Goal: Task Accomplishment & Management: Manage account settings

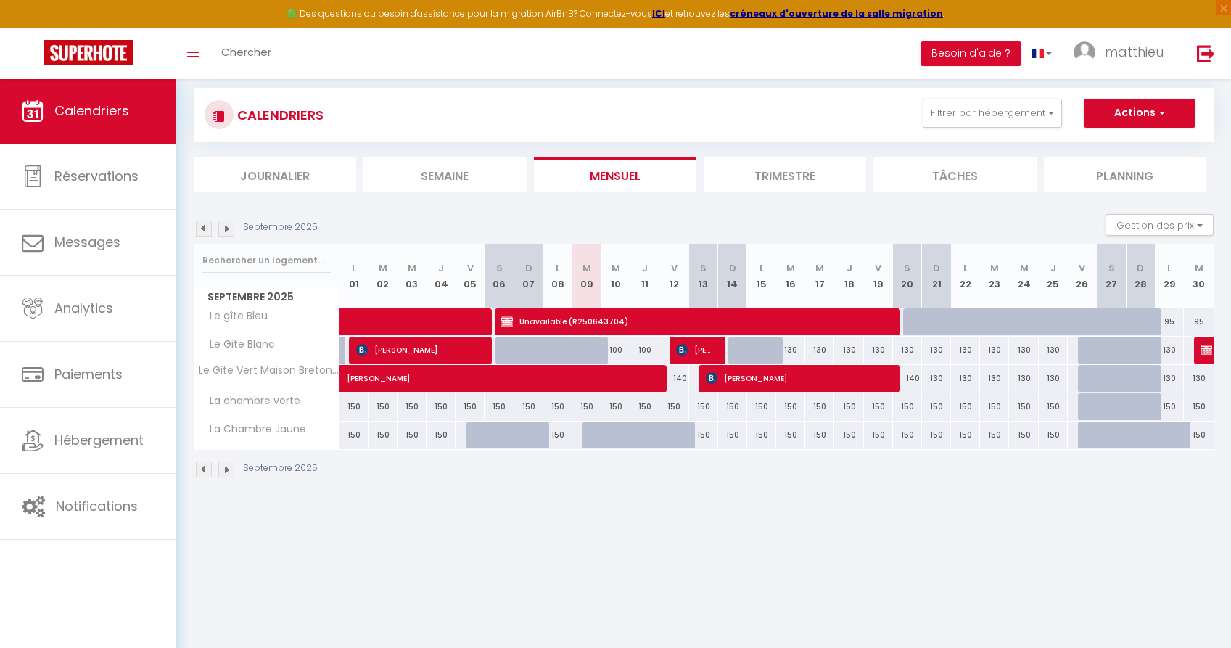
scroll to position [22, 0]
click at [1172, 324] on div "95" at bounding box center [1169, 321] width 29 height 27
type input "95"
type input "Lun 29 Septembre 2025"
type input "Mar 30 Septembre 2025"
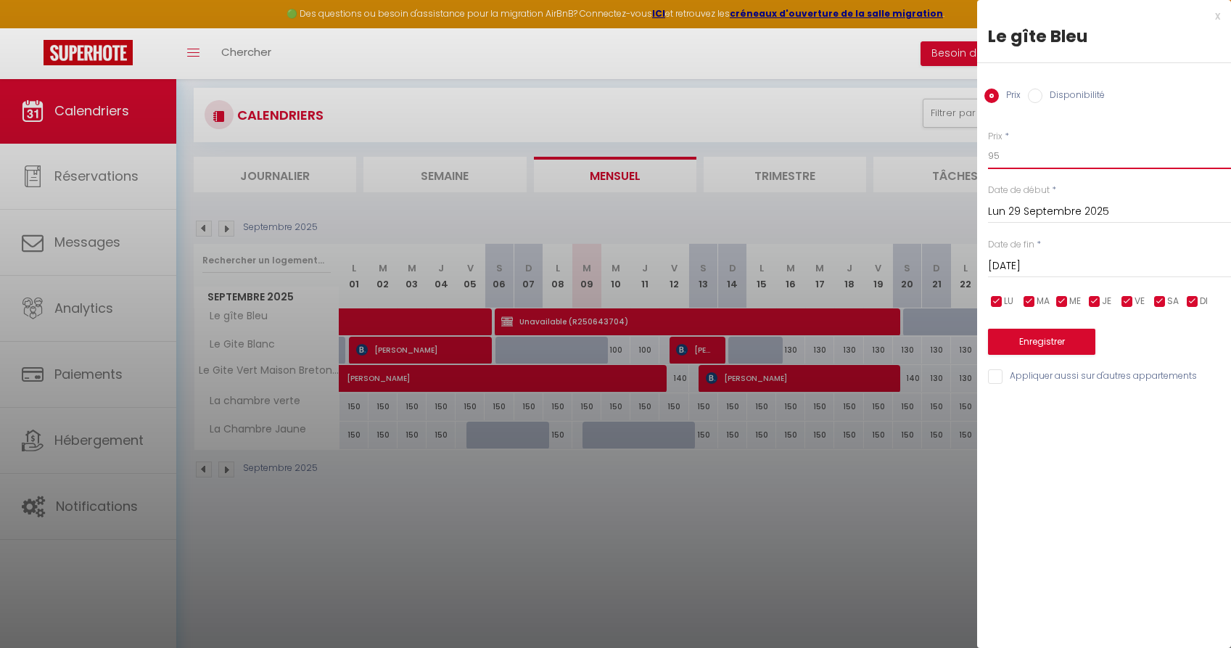
drag, startPoint x: 1031, startPoint y: 153, endPoint x: 890, endPoint y: 152, distance: 141.5
click at [890, 153] on body "🟢 Des questions ou besoin d'assistance pour la migration AirBnB? Connectez-vous…" at bounding box center [615, 381] width 1231 height 648
type input "70"
click at [1076, 263] on input "Mar 30 Septembre 2025" at bounding box center [1109, 266] width 243 height 19
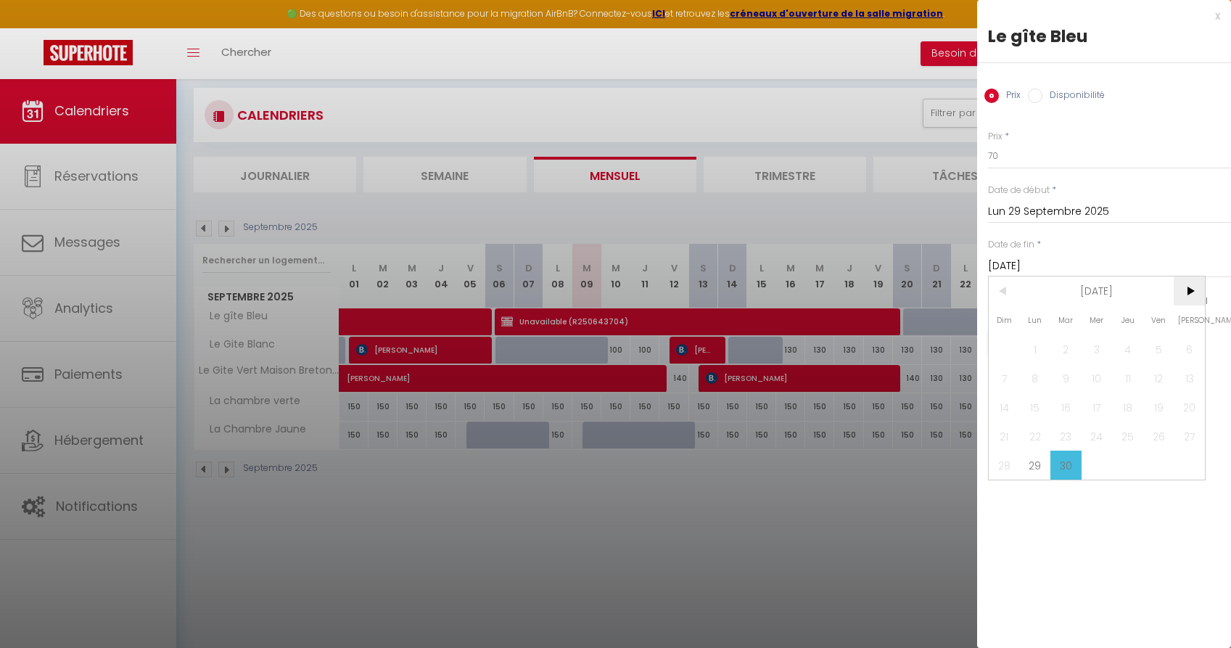
click at [1186, 289] on span ">" at bounding box center [1189, 290] width 31 height 29
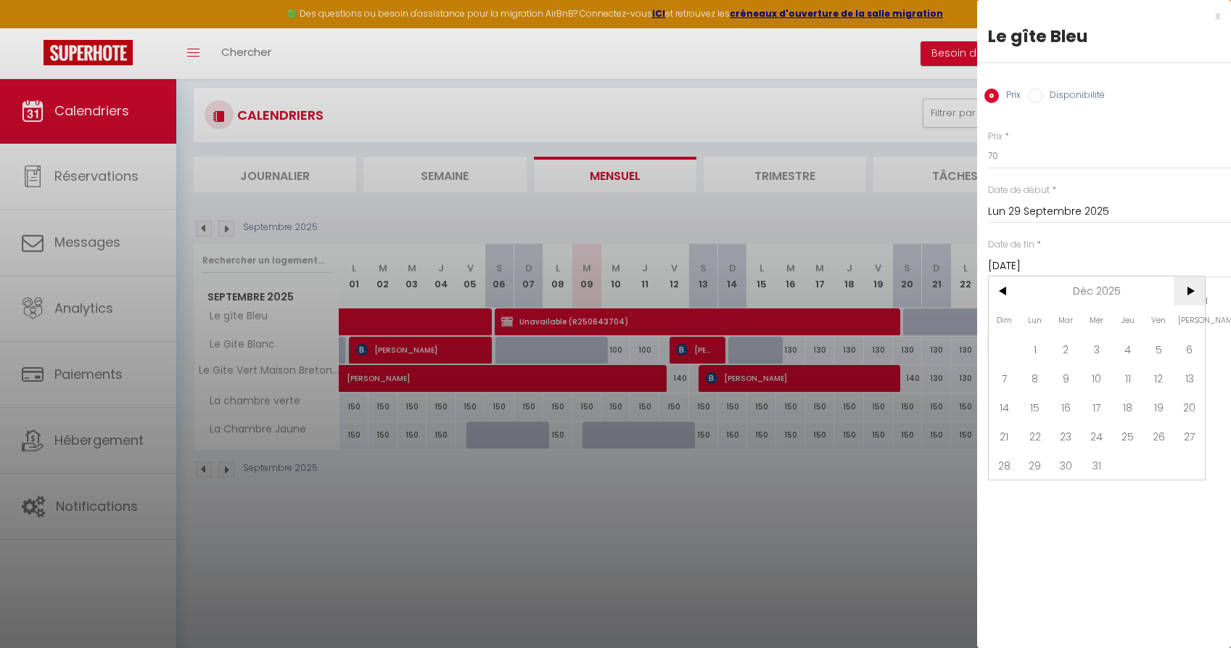
click at [1186, 289] on span ">" at bounding box center [1189, 290] width 31 height 29
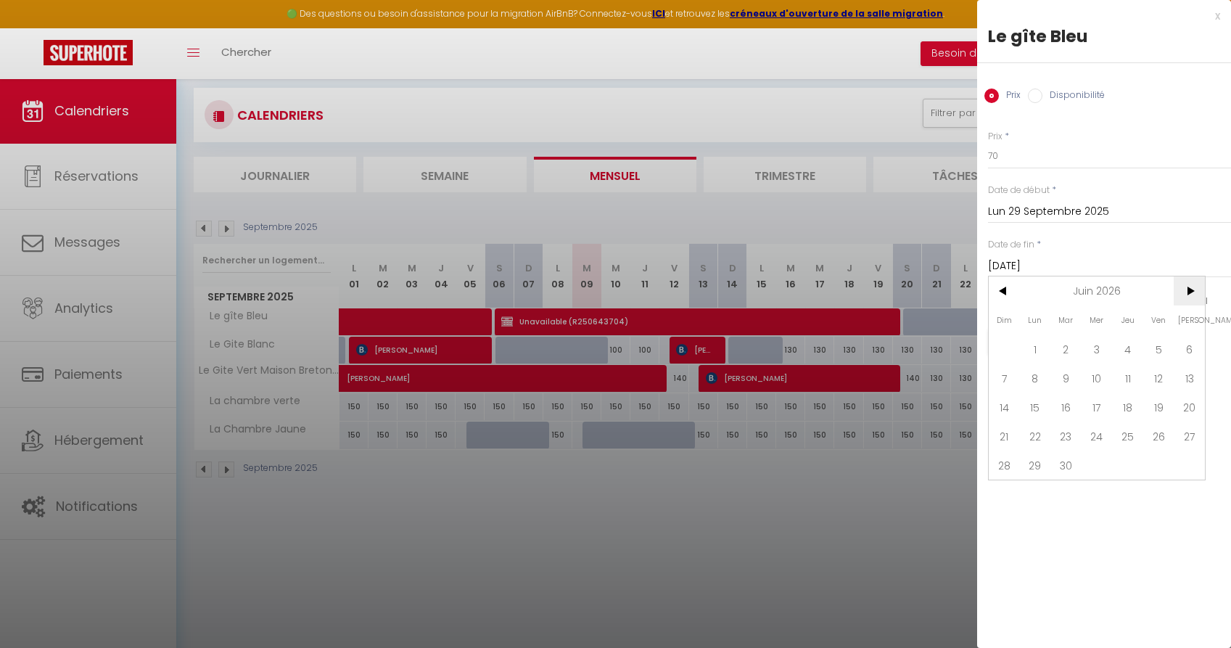
click at [1186, 289] on span ">" at bounding box center [1189, 290] width 31 height 29
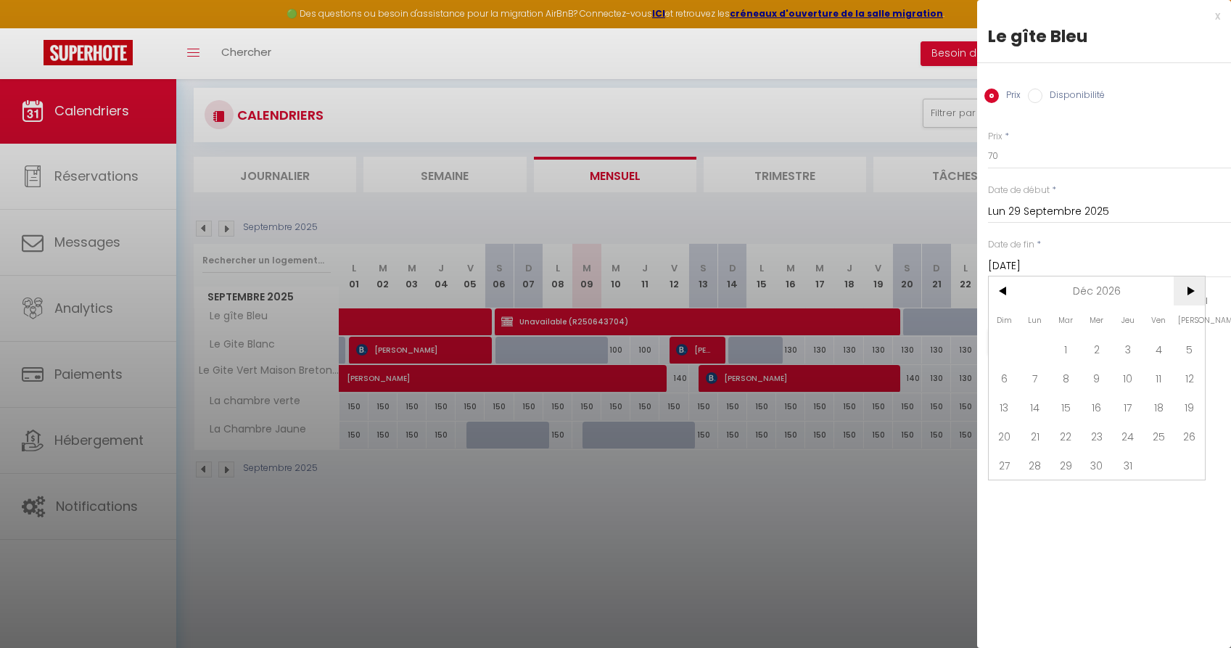
click at [1186, 289] on span ">" at bounding box center [1189, 290] width 31 height 29
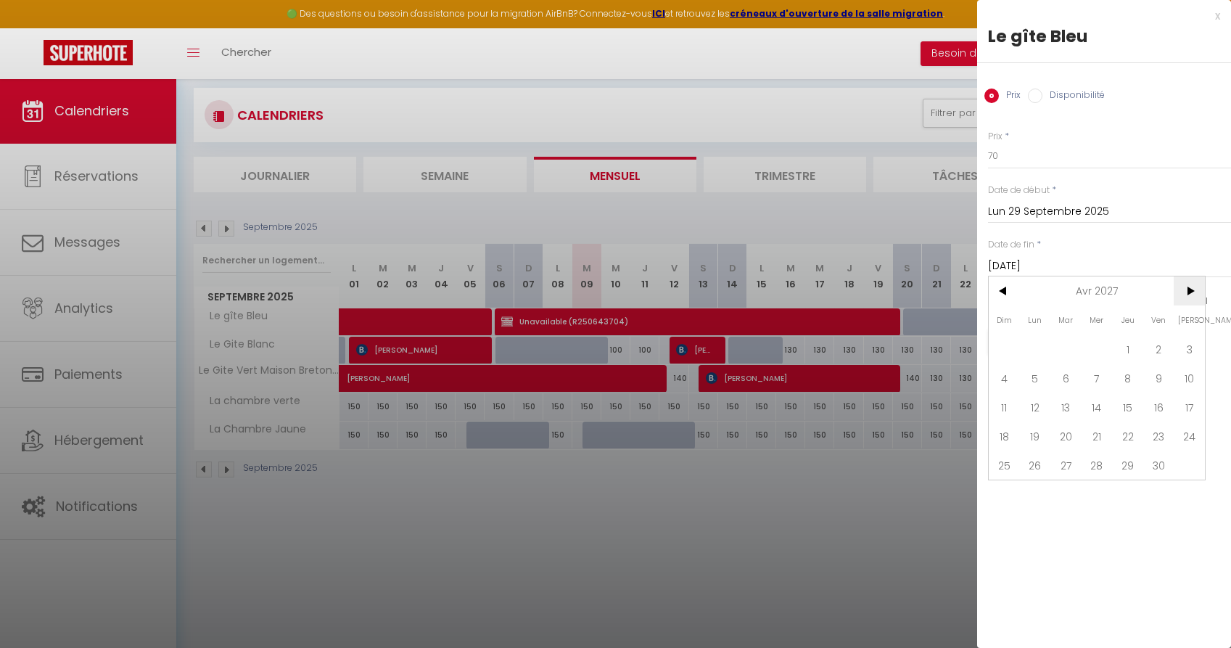
click at [1186, 289] on span ">" at bounding box center [1189, 290] width 31 height 29
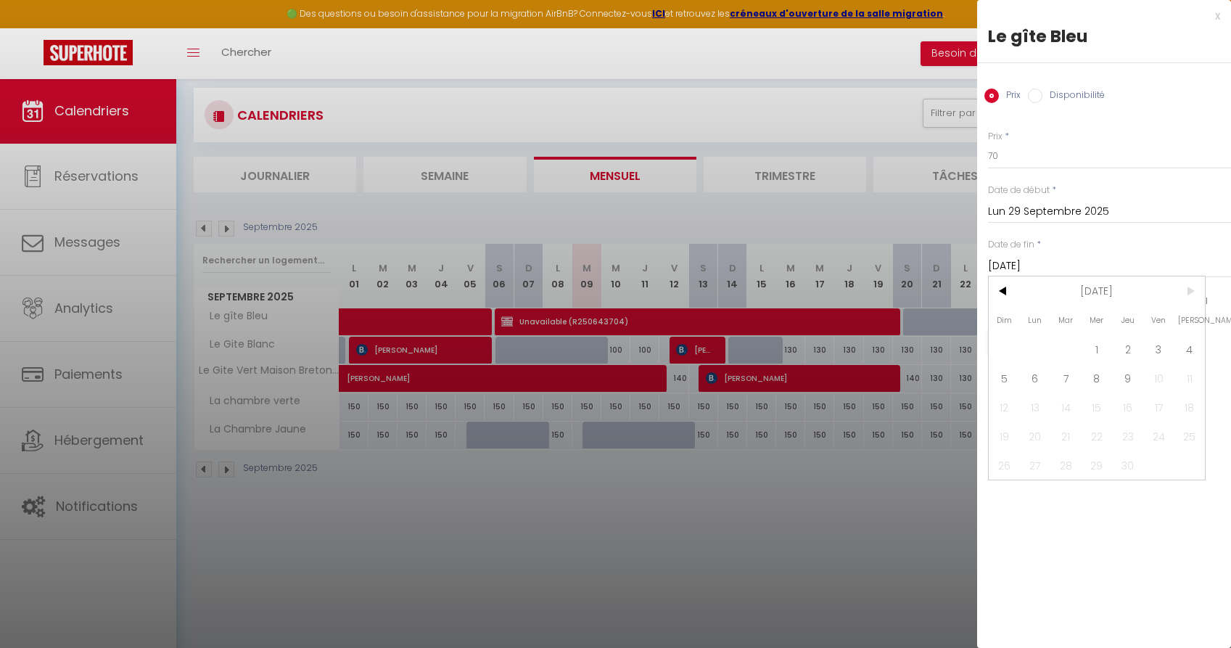
click at [1186, 289] on span ">" at bounding box center [1189, 290] width 31 height 29
click at [1128, 366] on span "9" at bounding box center [1127, 377] width 31 height 29
type input "Jeu 09 Septembre 2027"
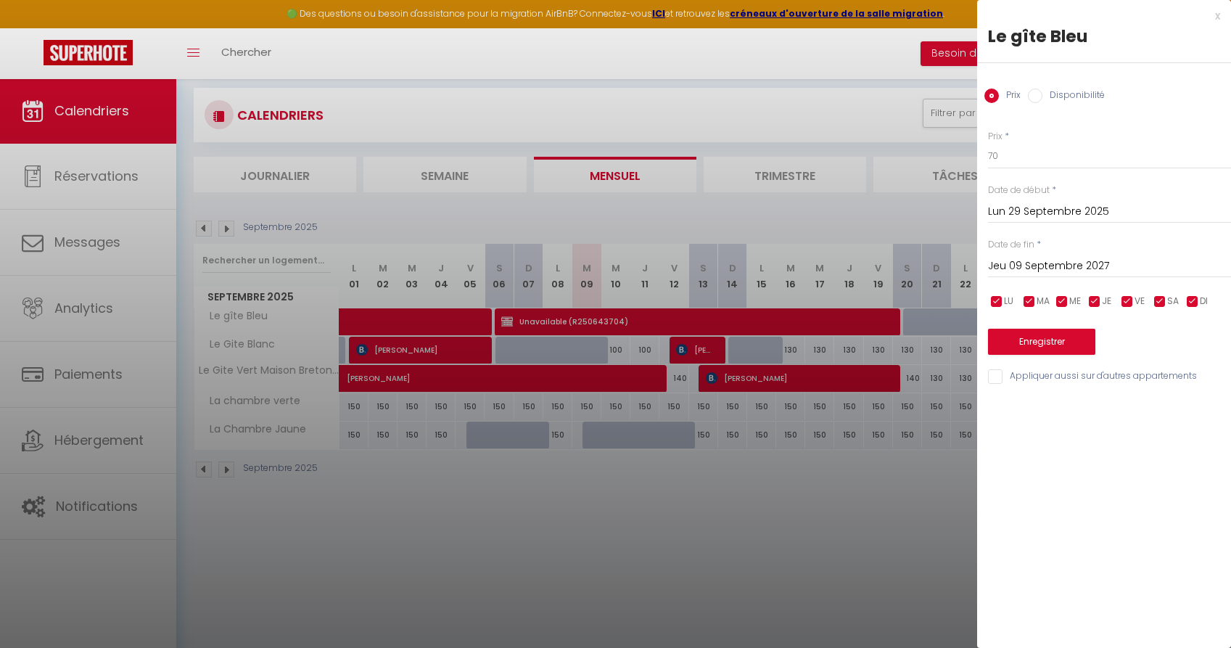
click at [1050, 339] on button "Enregistrer" at bounding box center [1041, 342] width 107 height 26
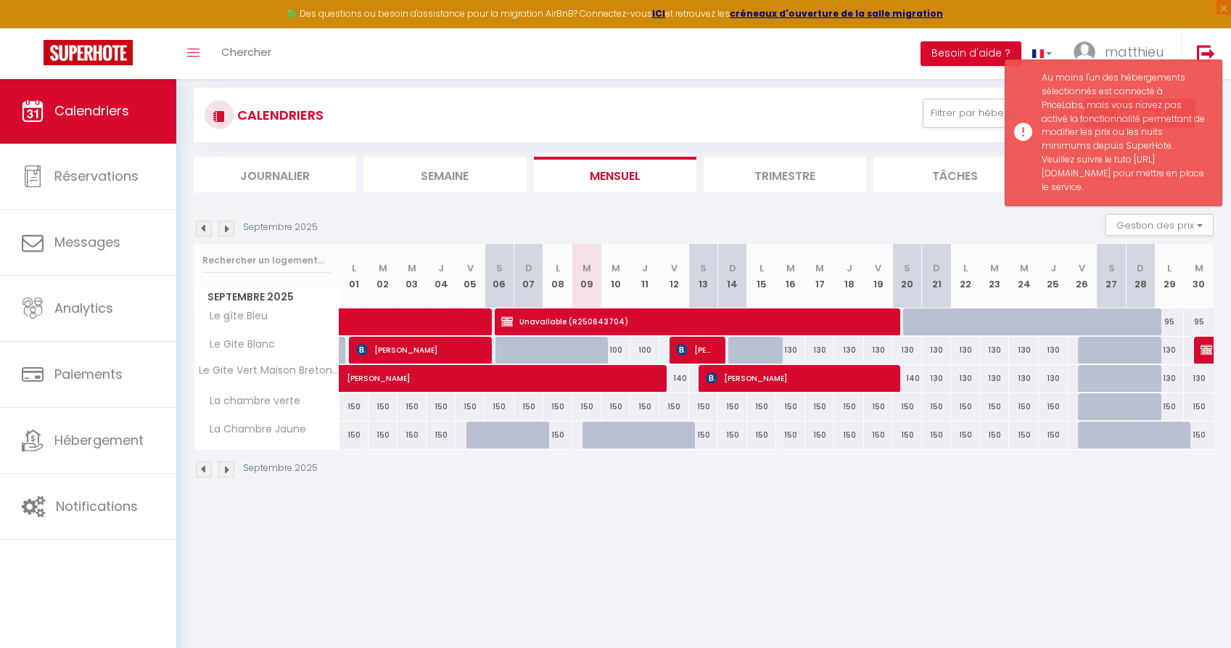
click at [1172, 321] on div "95" at bounding box center [1169, 321] width 29 height 27
type input "95"
type input "Mar 30 Septembre 2025"
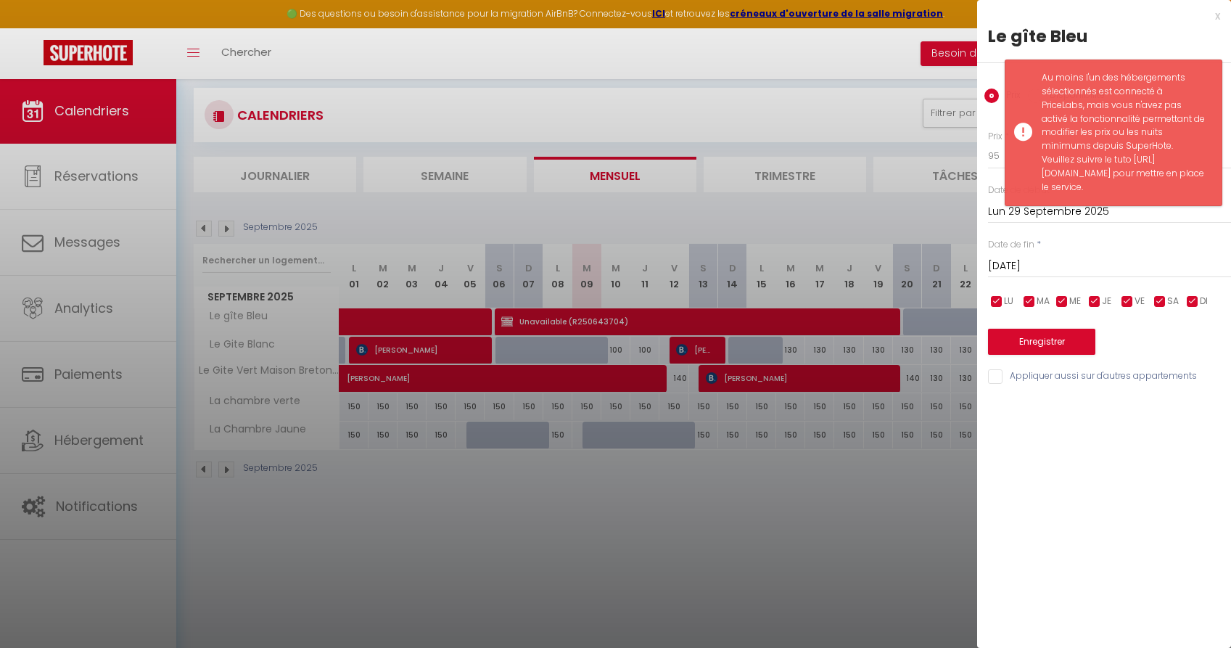
click at [1219, 13] on div "x" at bounding box center [1098, 15] width 243 height 17
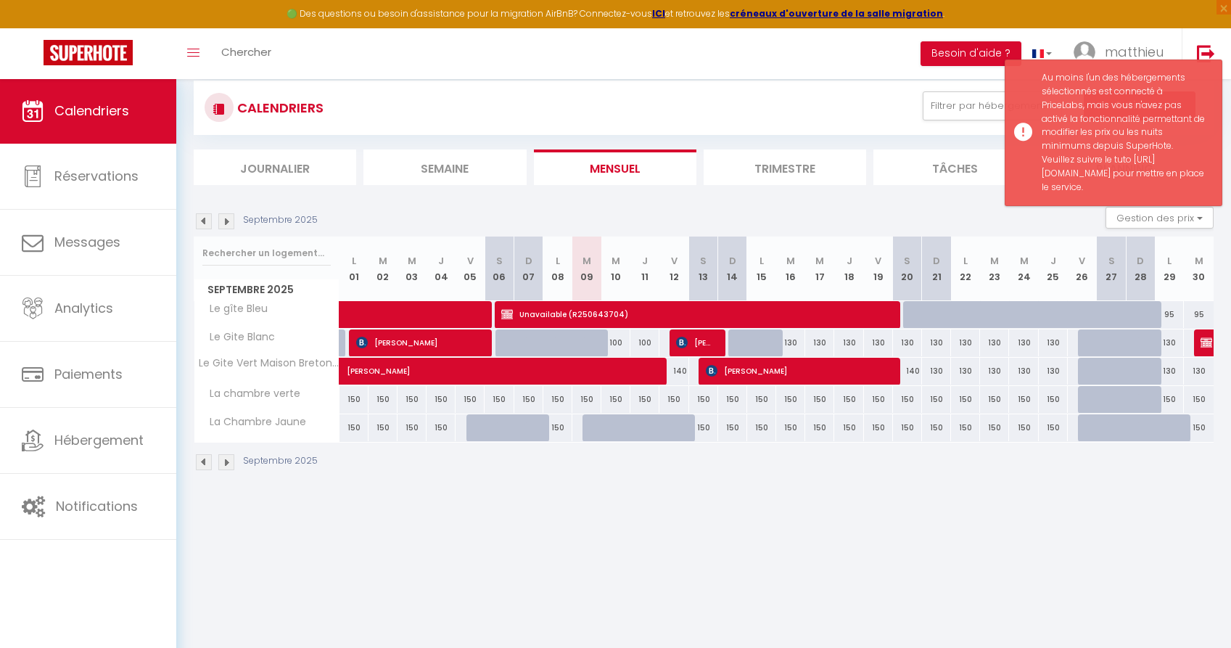
scroll to position [29, 0]
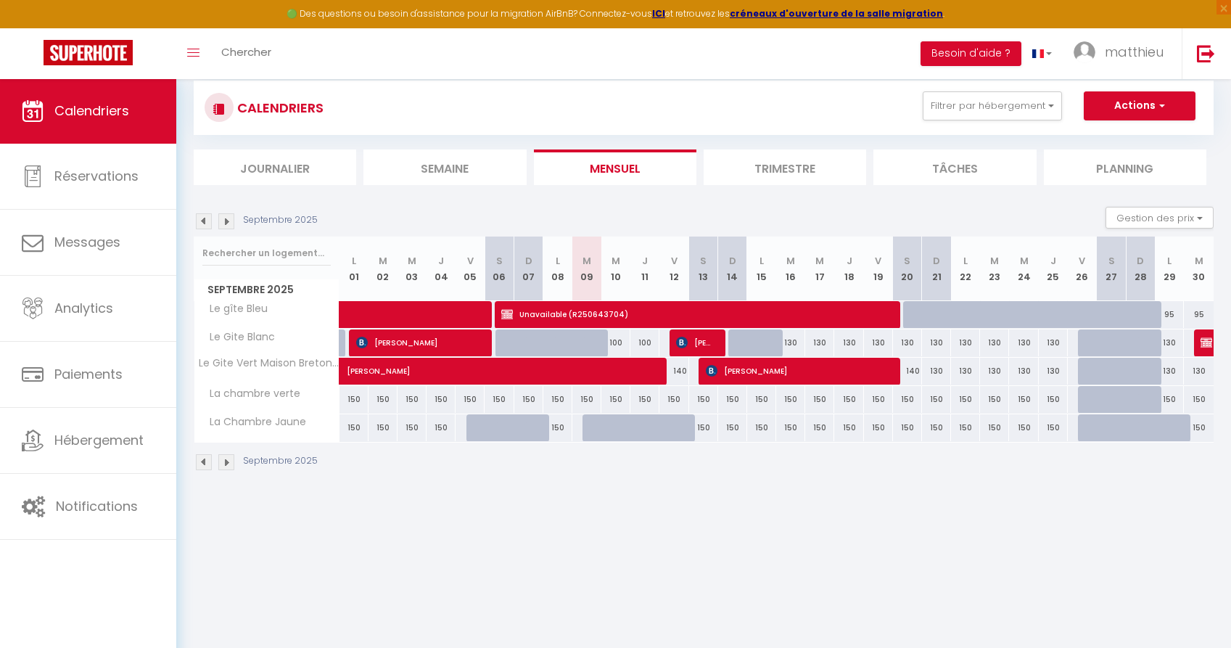
click at [1173, 310] on div "95" at bounding box center [1169, 314] width 29 height 27
type input "95"
type input "Lun 29 Septembre 2025"
type input "Mar 30 Septembre 2025"
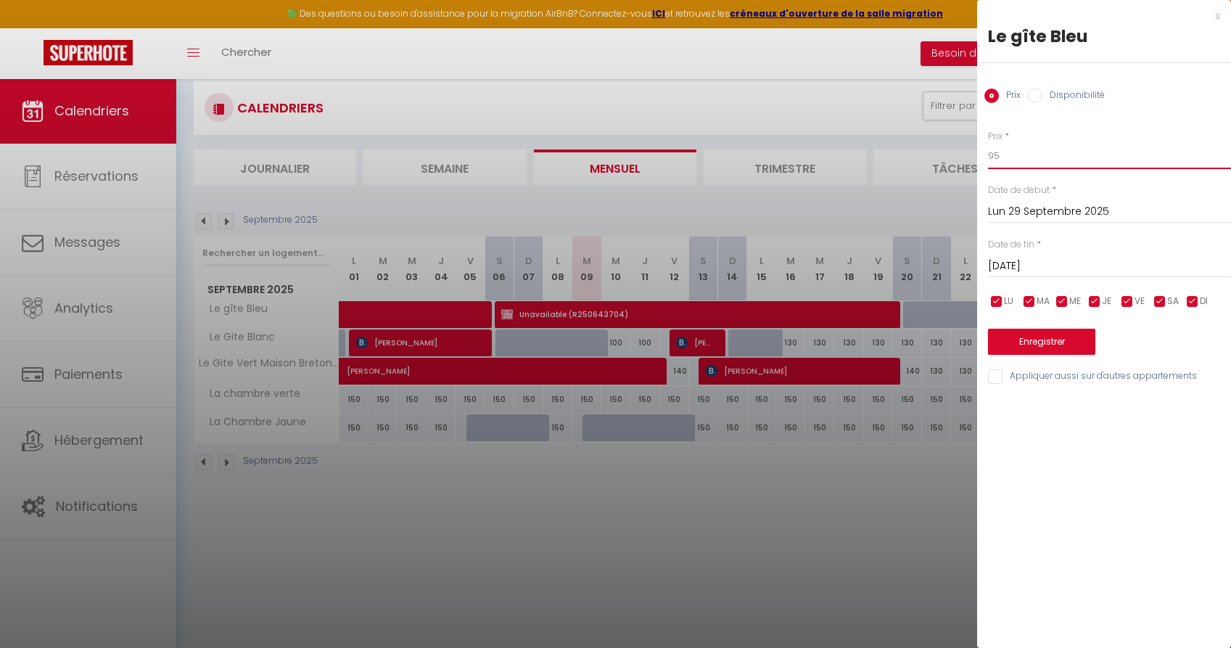
drag, startPoint x: 1003, startPoint y: 154, endPoint x: 959, endPoint y: 154, distance: 43.5
click at [959, 154] on body "🟢 Des questions ou besoin d'assistance pour la migration AirBnB? Connectez-vous…" at bounding box center [615, 373] width 1231 height 648
click at [1217, 14] on div "x" at bounding box center [1098, 15] width 243 height 17
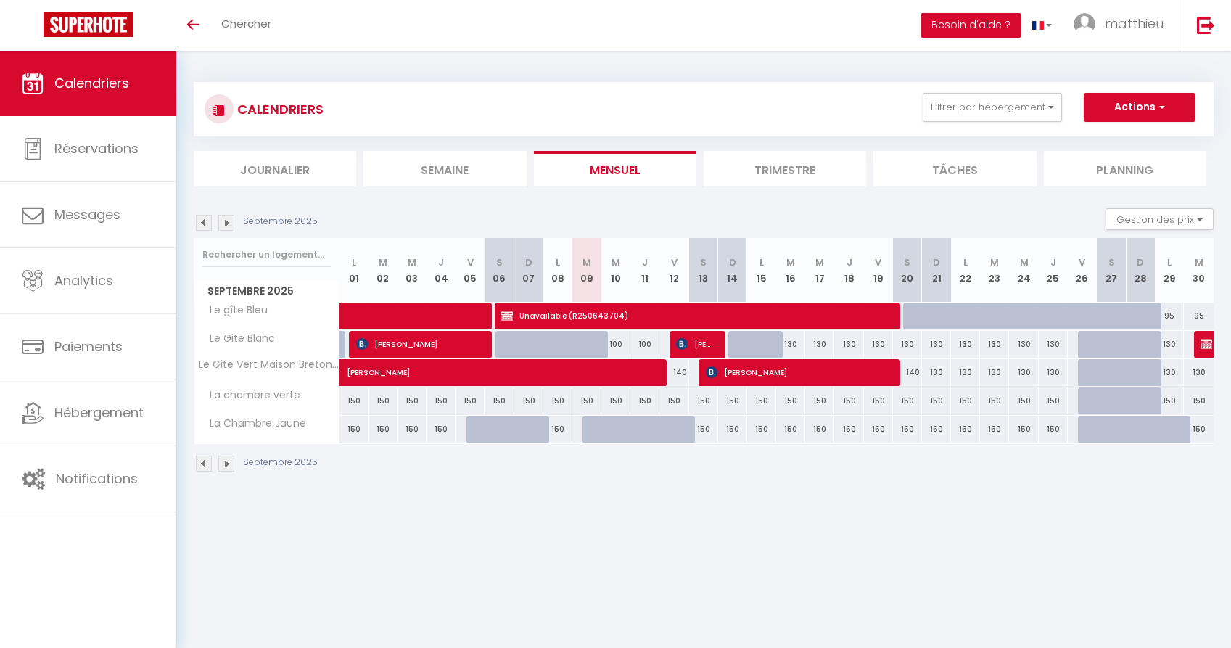
click at [1175, 311] on div "95" at bounding box center [1169, 316] width 29 height 27
type input "95"
type input "Lun 29 Septembre 2025"
type input "Mar 30 Septembre 2025"
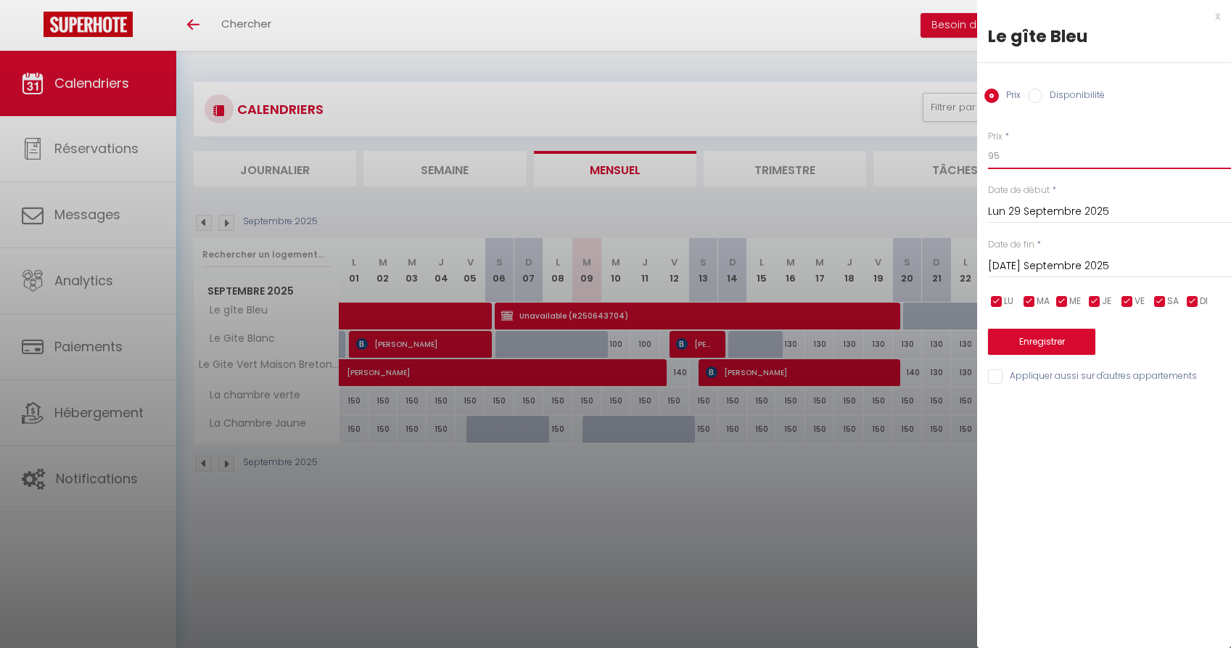
drag, startPoint x: 1080, startPoint y: 152, endPoint x: 915, endPoint y: 150, distance: 164.7
click at [915, 150] on body "🟢 Des questions ou besoin d'assistance pour la migration AirBnB? Connectez-vous…" at bounding box center [615, 375] width 1231 height 648
type input "65"
click at [1064, 263] on input "Mar 30 Septembre 2025" at bounding box center [1109, 266] width 243 height 19
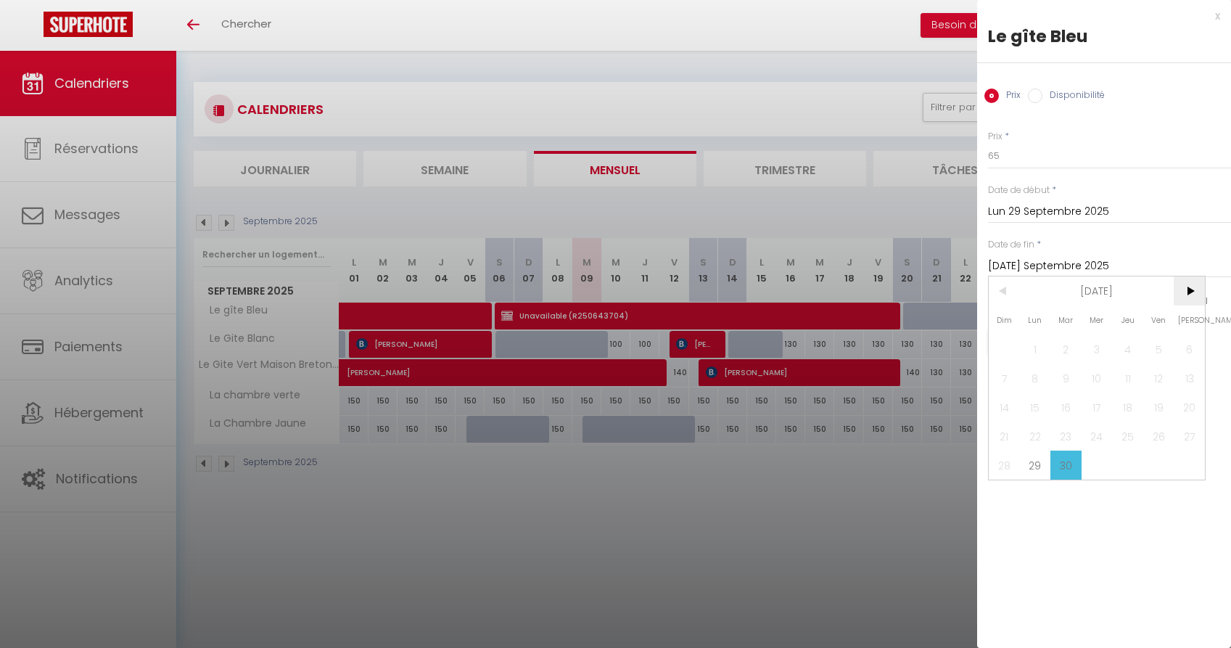
click at [1191, 295] on span ">" at bounding box center [1189, 290] width 31 height 29
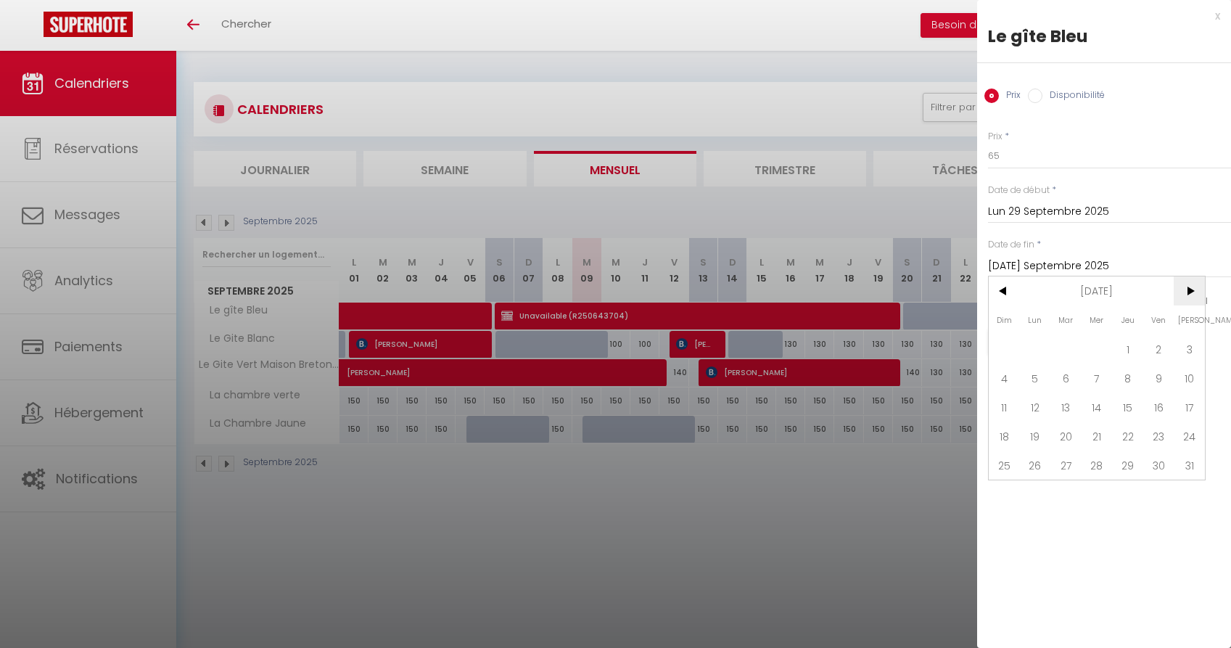
click at [1191, 295] on span ">" at bounding box center [1189, 290] width 31 height 29
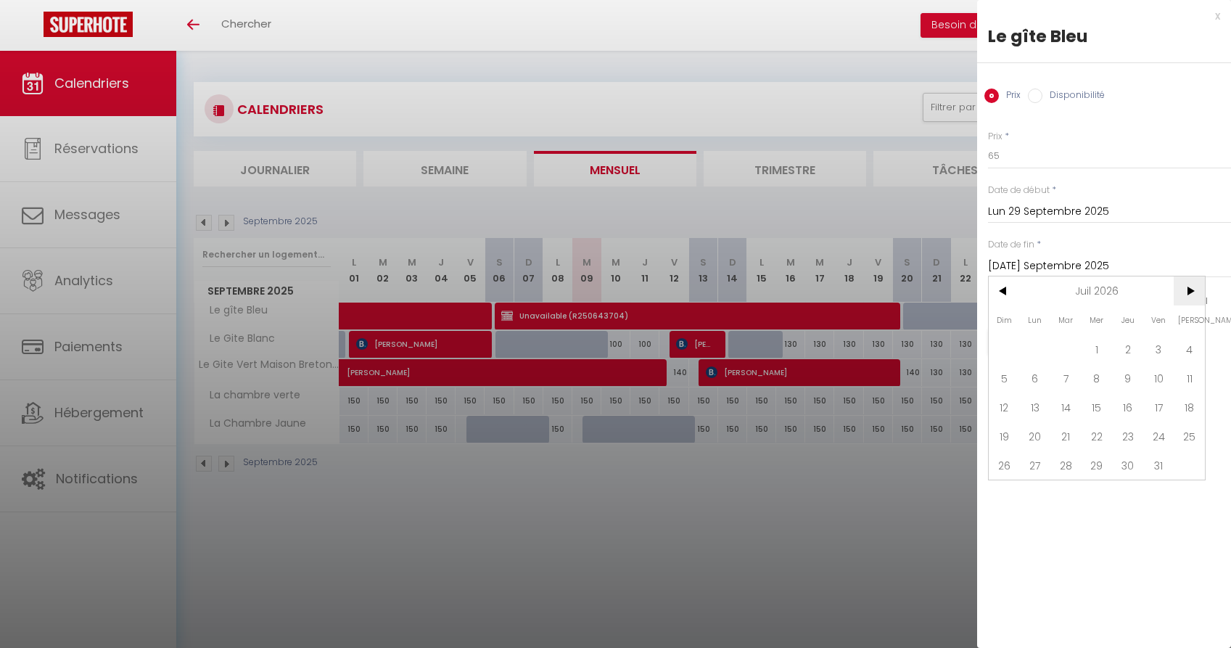
click at [1191, 295] on span ">" at bounding box center [1189, 290] width 31 height 29
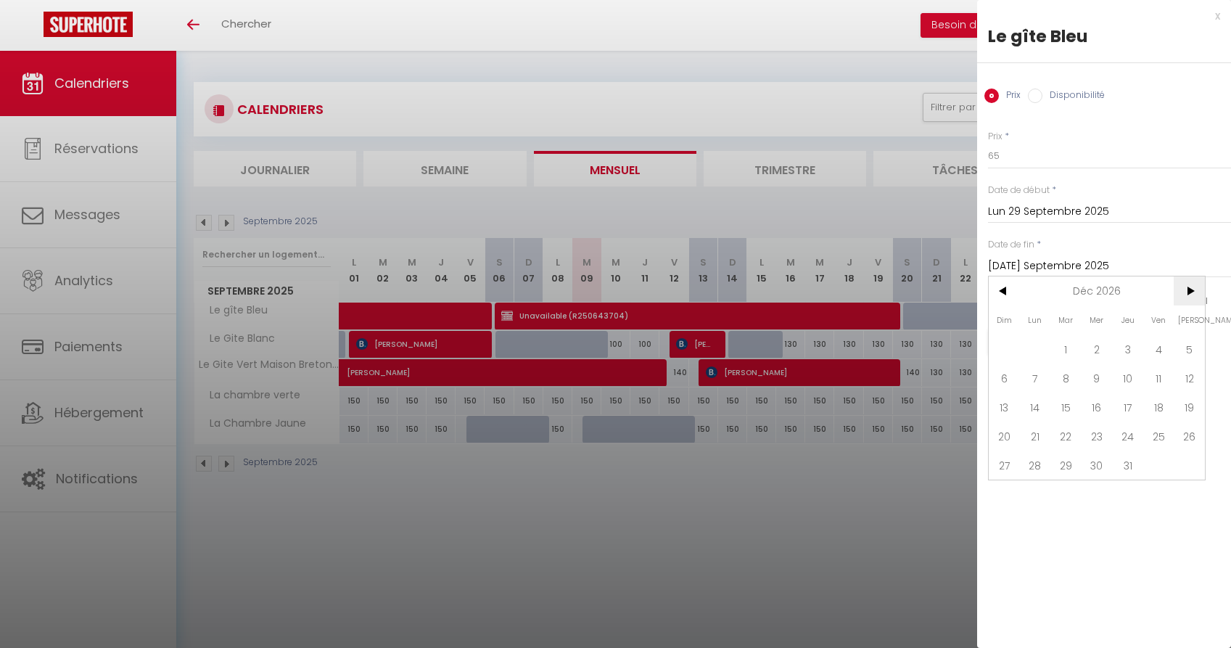
click at [1191, 295] on span ">" at bounding box center [1189, 290] width 31 height 29
click at [1156, 465] on span "30" at bounding box center [1158, 465] width 31 height 29
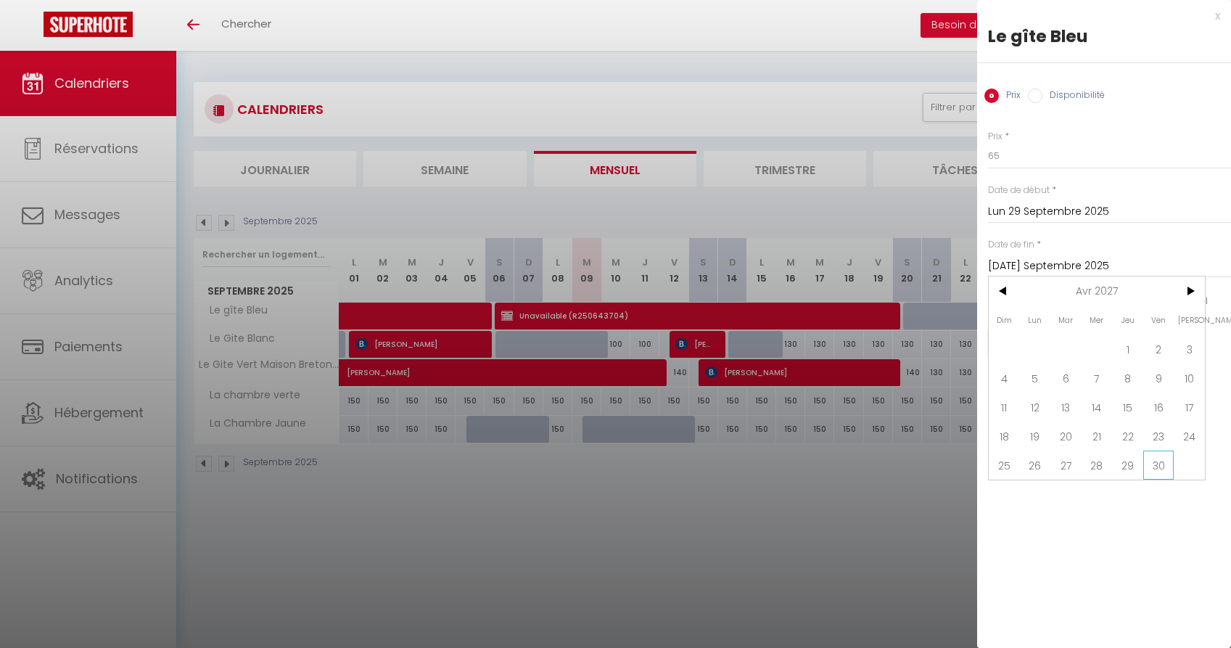
type input "Ven 30 Avril 2027"
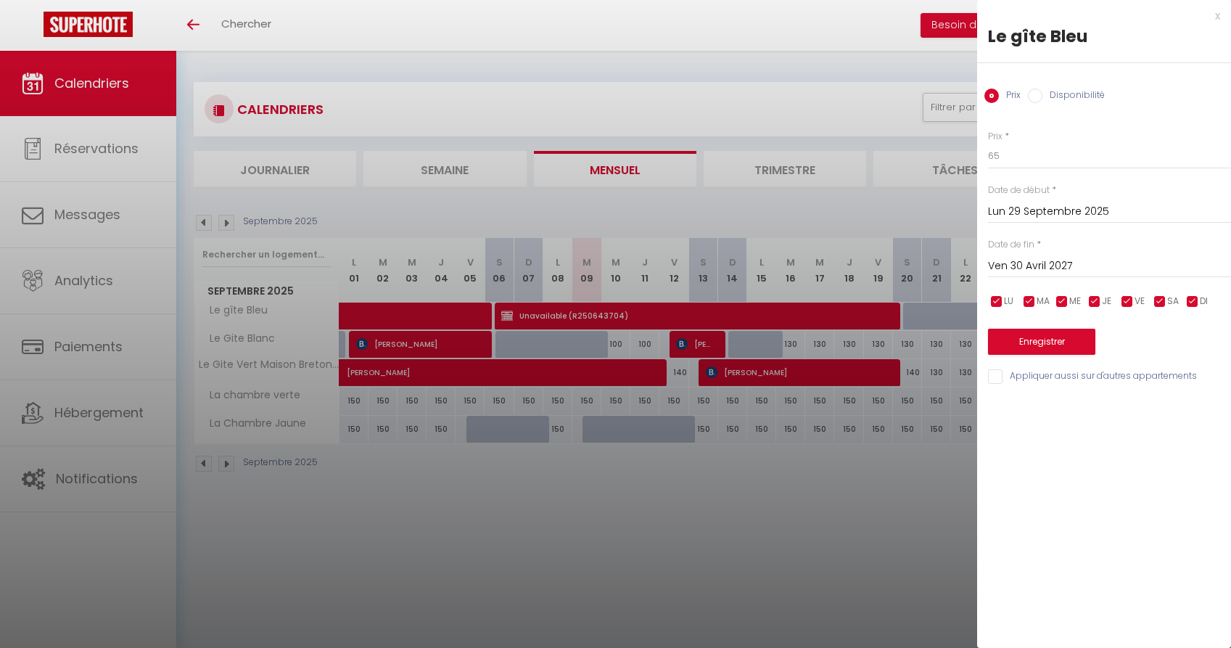
click at [1065, 333] on button "Enregistrer" at bounding box center [1041, 342] width 107 height 26
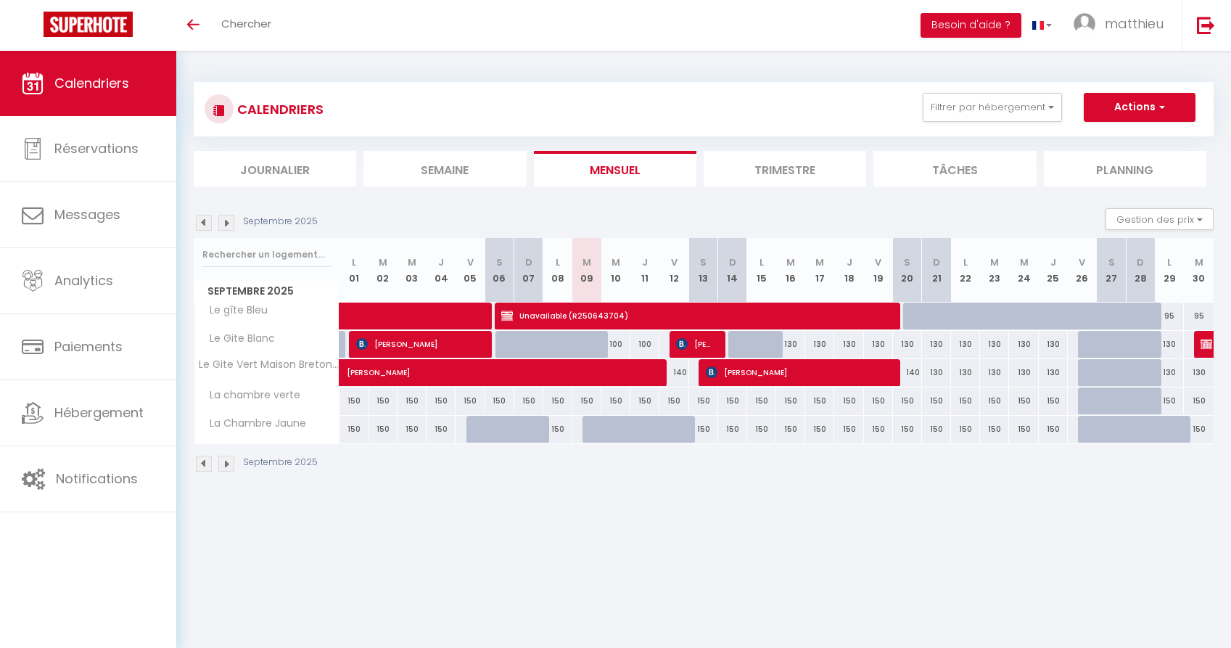
click at [1175, 313] on div "95" at bounding box center [1169, 316] width 29 height 27
type input "95"
type input "Mar 30 Septembre 2025"
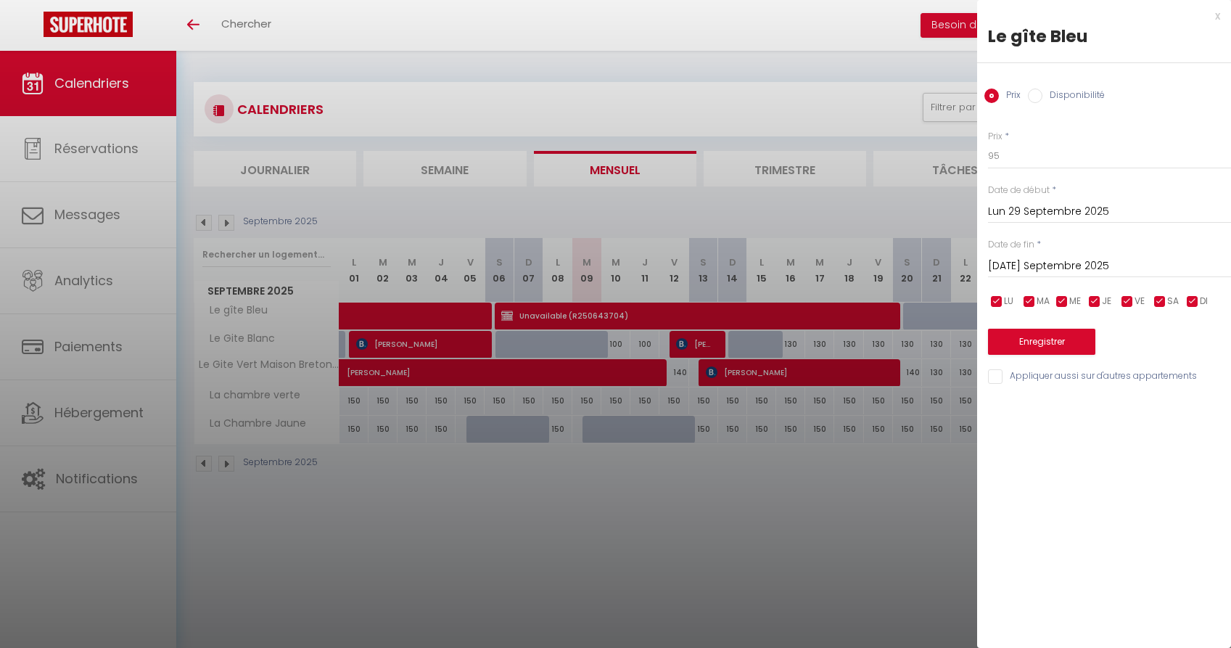
click at [1085, 331] on button "Enregistrer" at bounding box center [1041, 342] width 107 height 26
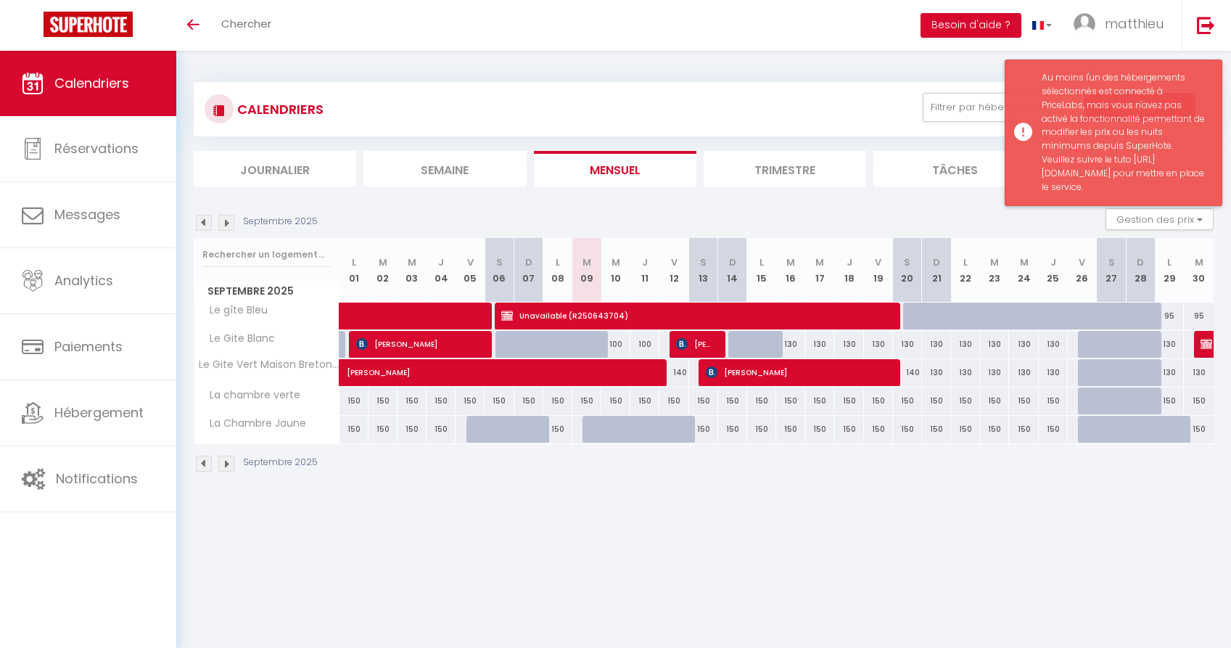
click at [1092, 186] on div "Au moins l'un des hébergements sélectionnés est connecté à PriceLabs, mais vous…" at bounding box center [1124, 132] width 165 height 123
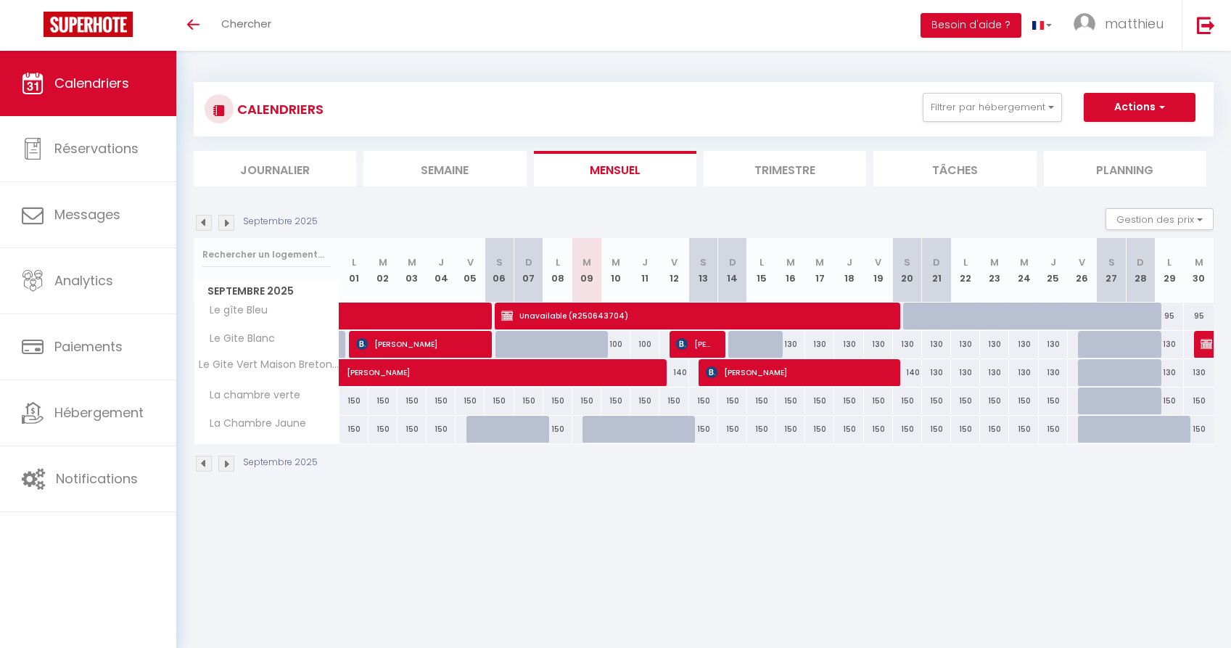
click at [229, 225] on img at bounding box center [226, 223] width 16 height 16
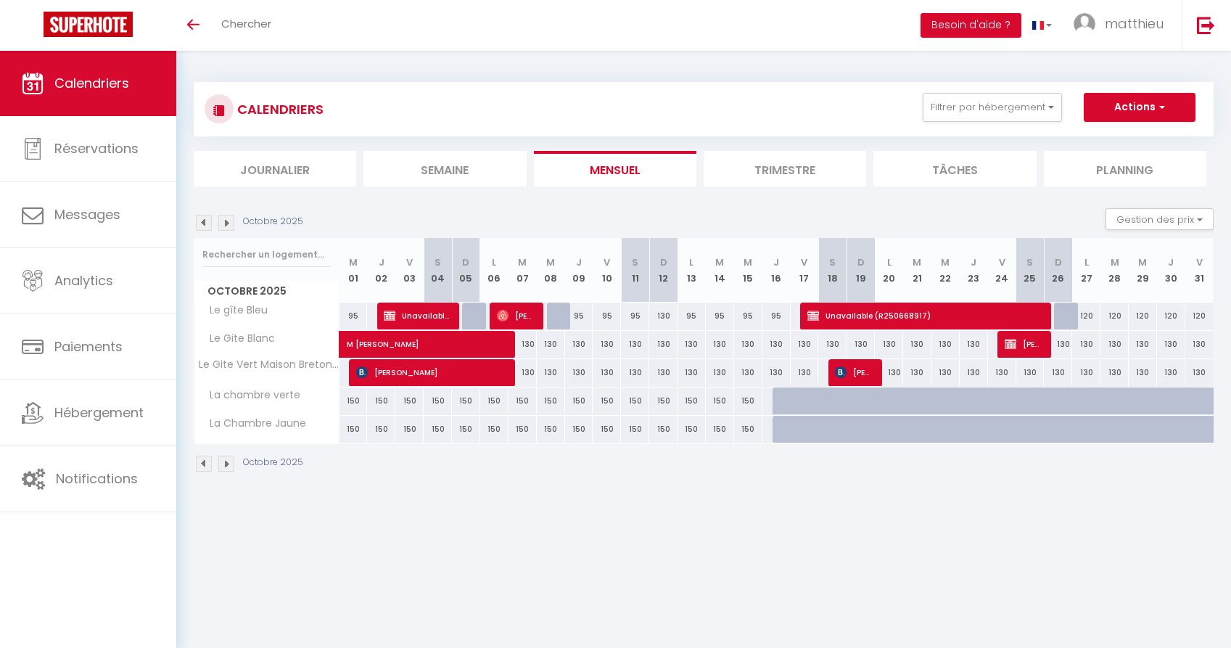
click at [610, 319] on div "95" at bounding box center [607, 316] width 28 height 27
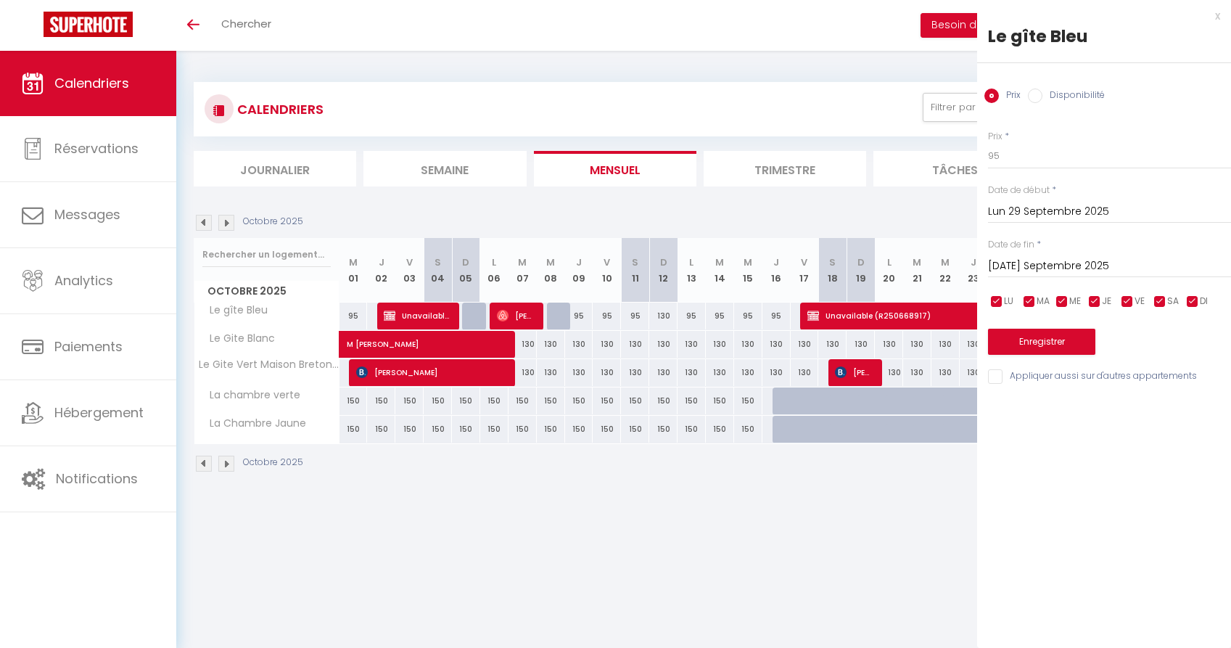
type input "Ven 10 Octobre 2025"
type input "Sam 11 Octobre 2025"
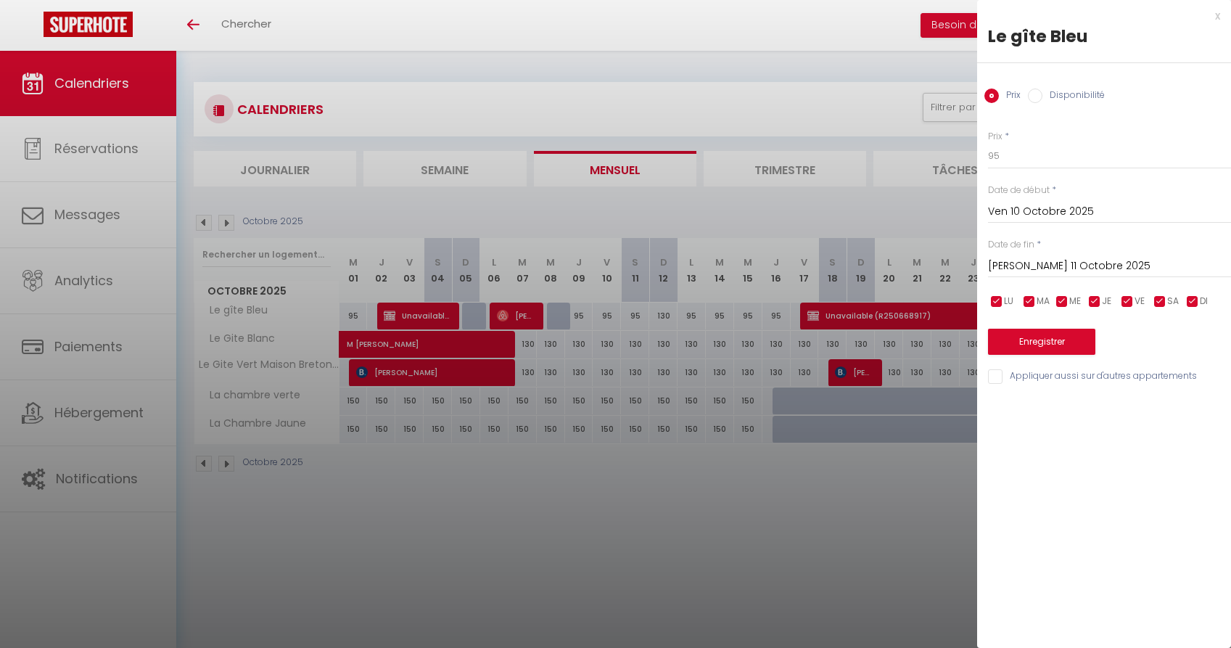
click at [1049, 351] on button "Enregistrer" at bounding box center [1041, 342] width 107 height 26
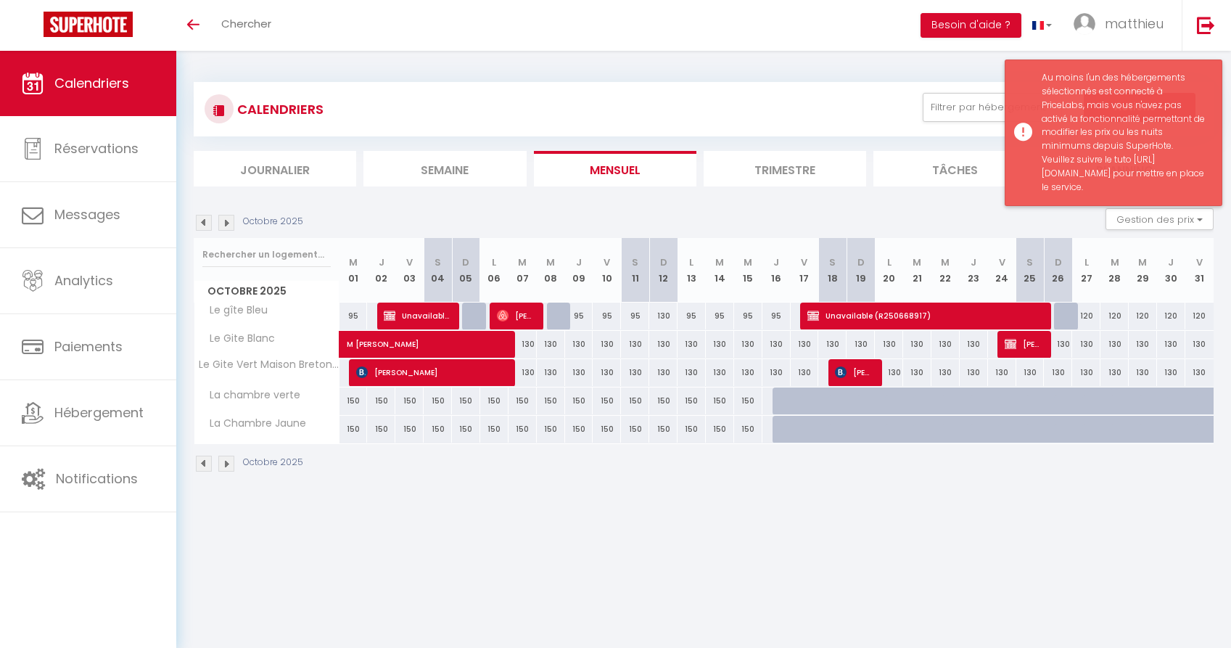
drag, startPoint x: 1084, startPoint y: 247, endPoint x: 1040, endPoint y: 162, distance: 95.4
click at [1040, 162] on div "Au moins l'un des hébergements sélectionnés est connecté à PriceLabs, mais vous…" at bounding box center [1114, 132] width 218 height 147
copy div "https://help.superhote.com/support/solutions/articles/150000136102-comment-pouv…"
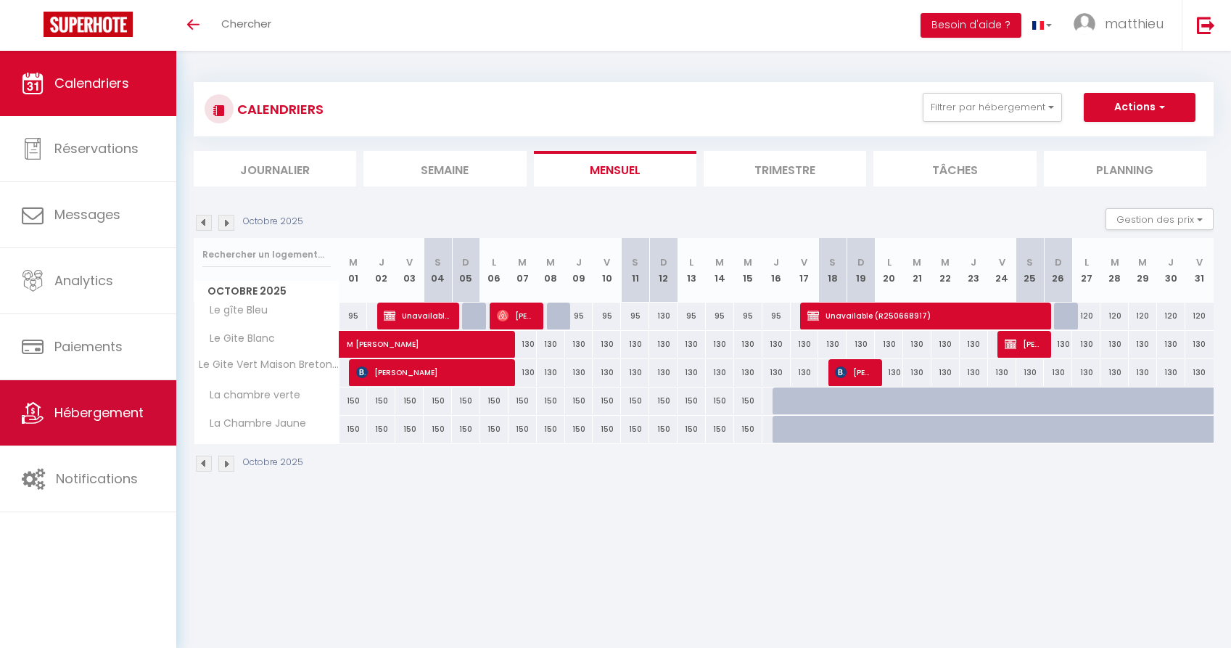
click at [78, 398] on link "Hébergement" at bounding box center [88, 412] width 176 height 65
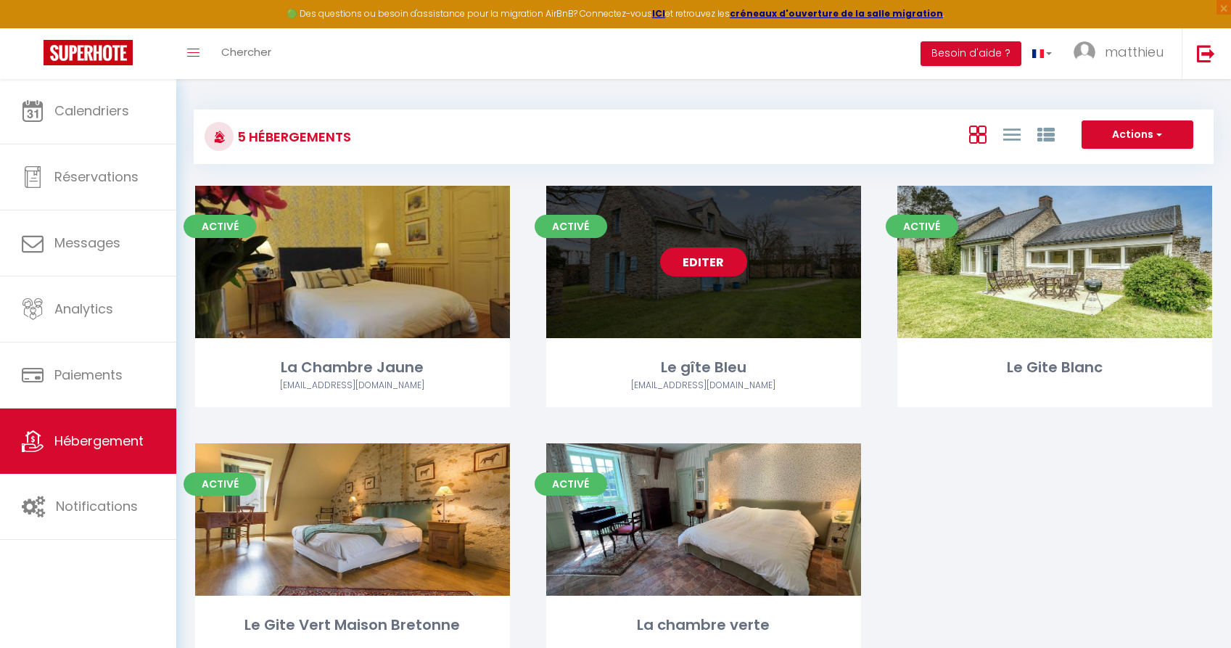
click at [691, 234] on div "Editer" at bounding box center [703, 262] width 315 height 152
select select "3"
select select "2"
select select "1"
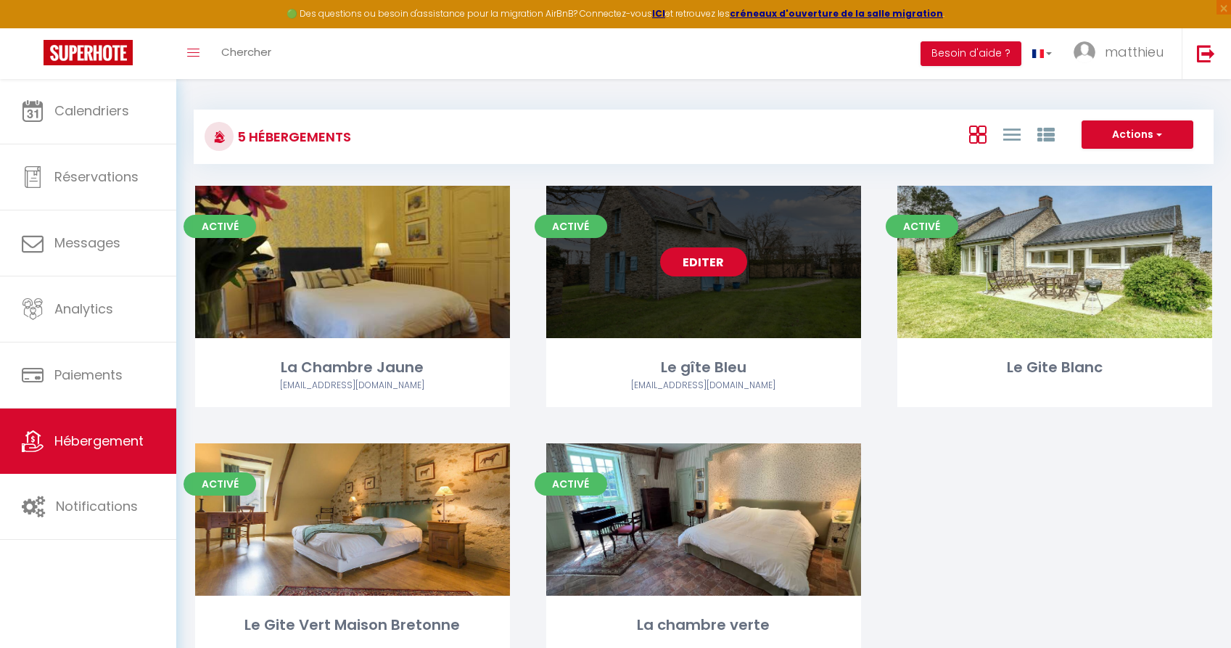
select select
select select "28"
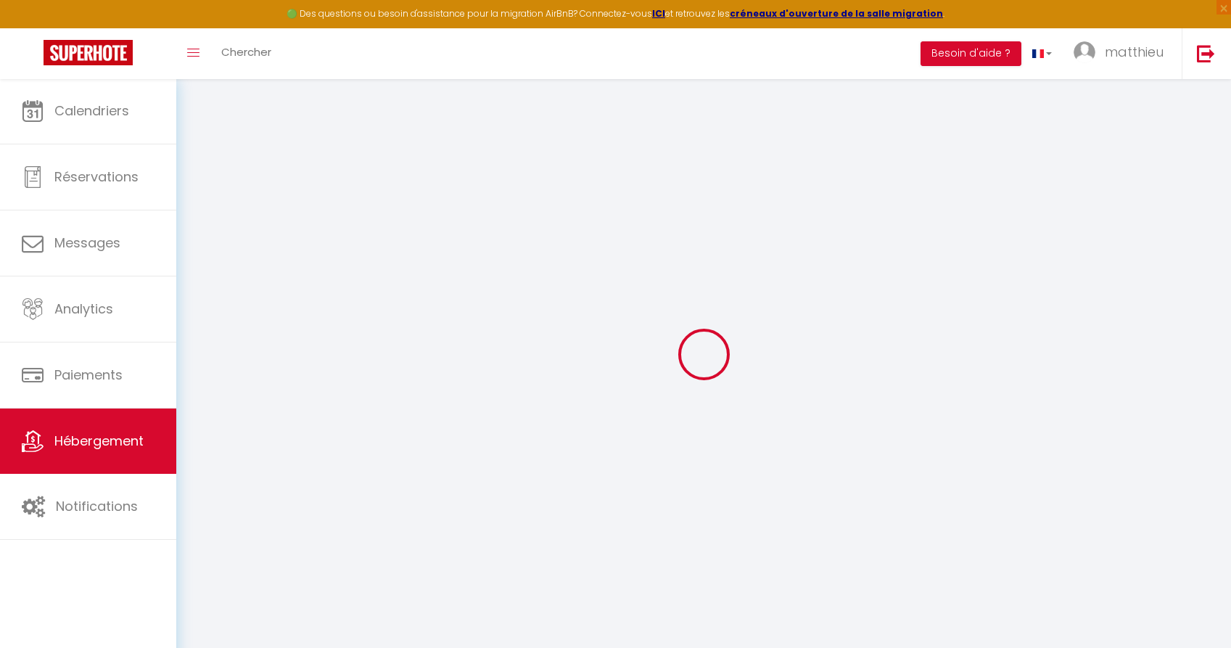
select select
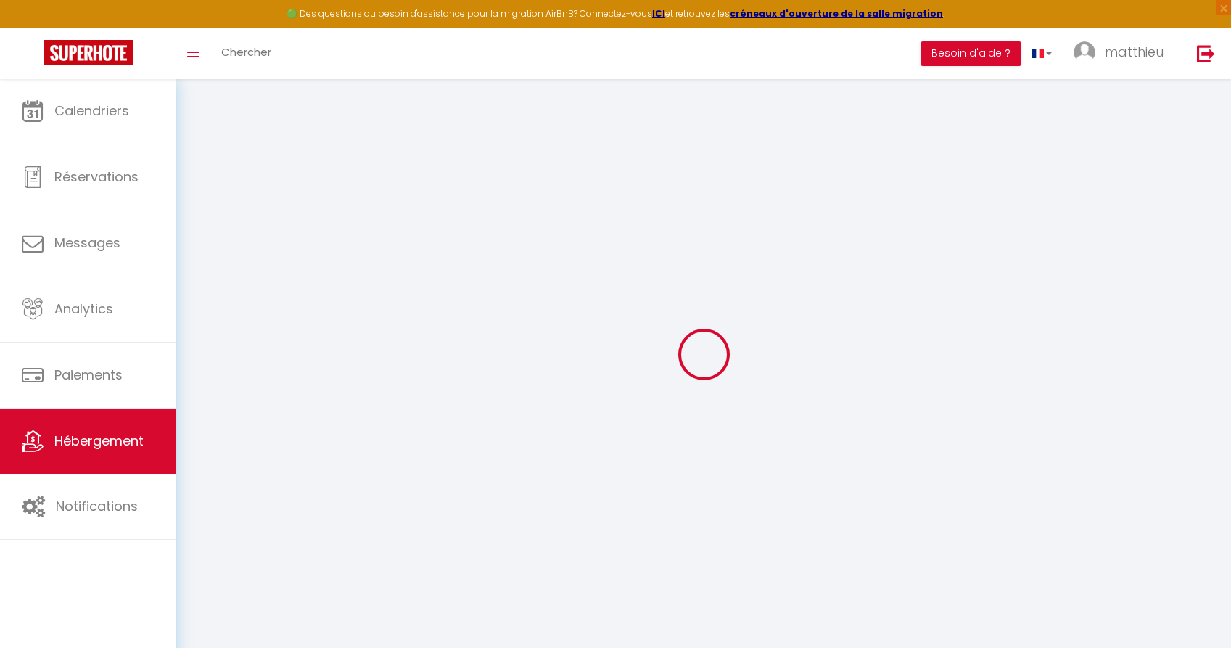
select select
checkbox input "false"
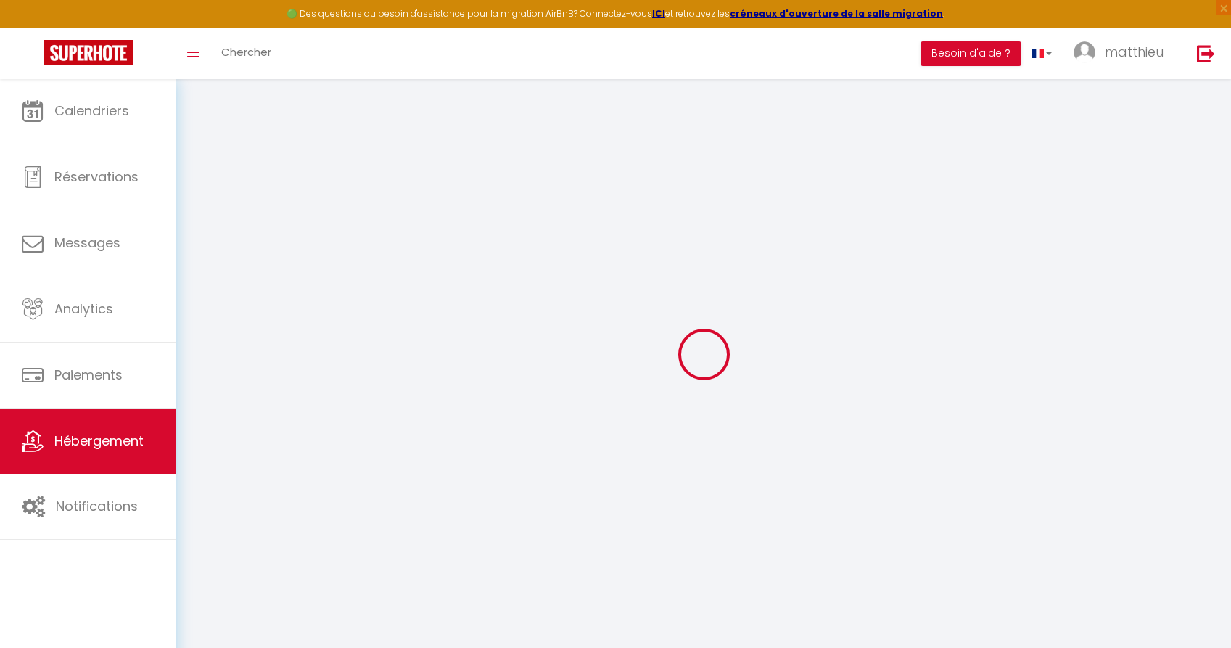
select select
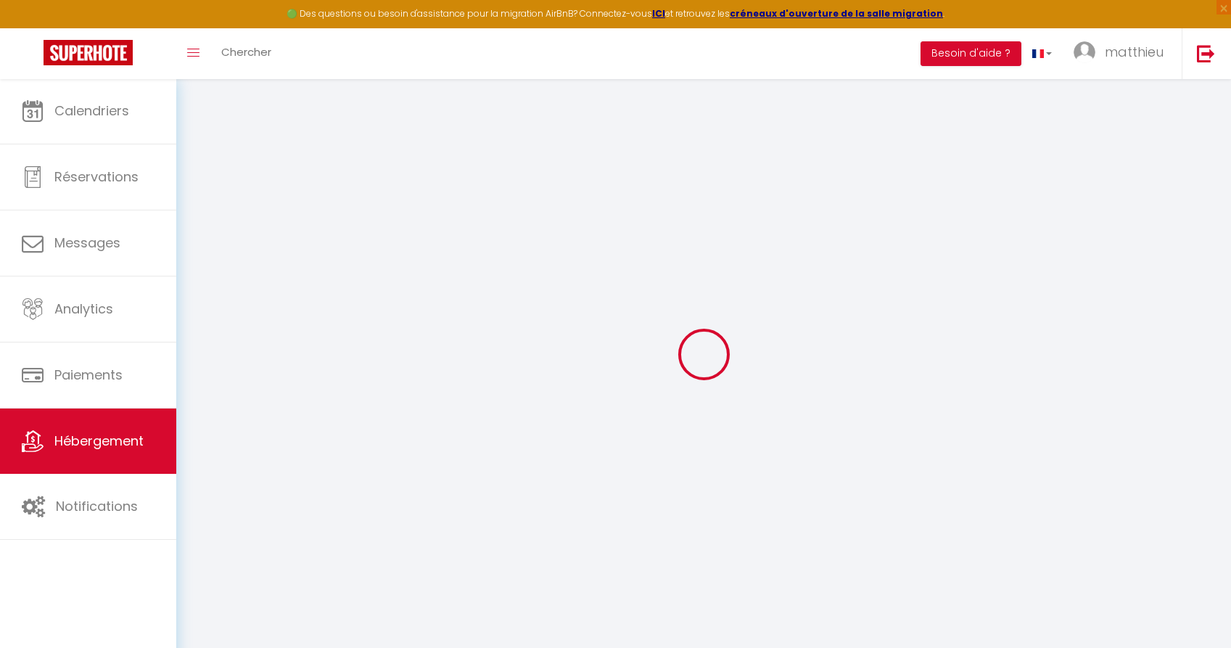
select select
checkbox input "false"
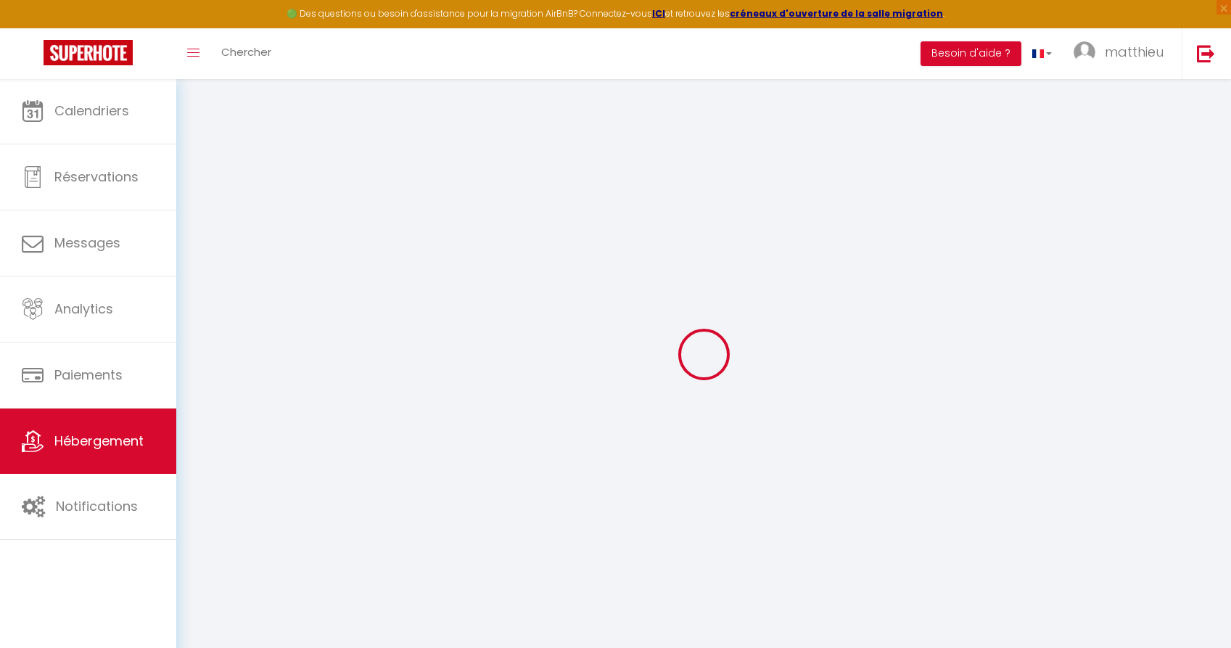
checkbox input "false"
select select
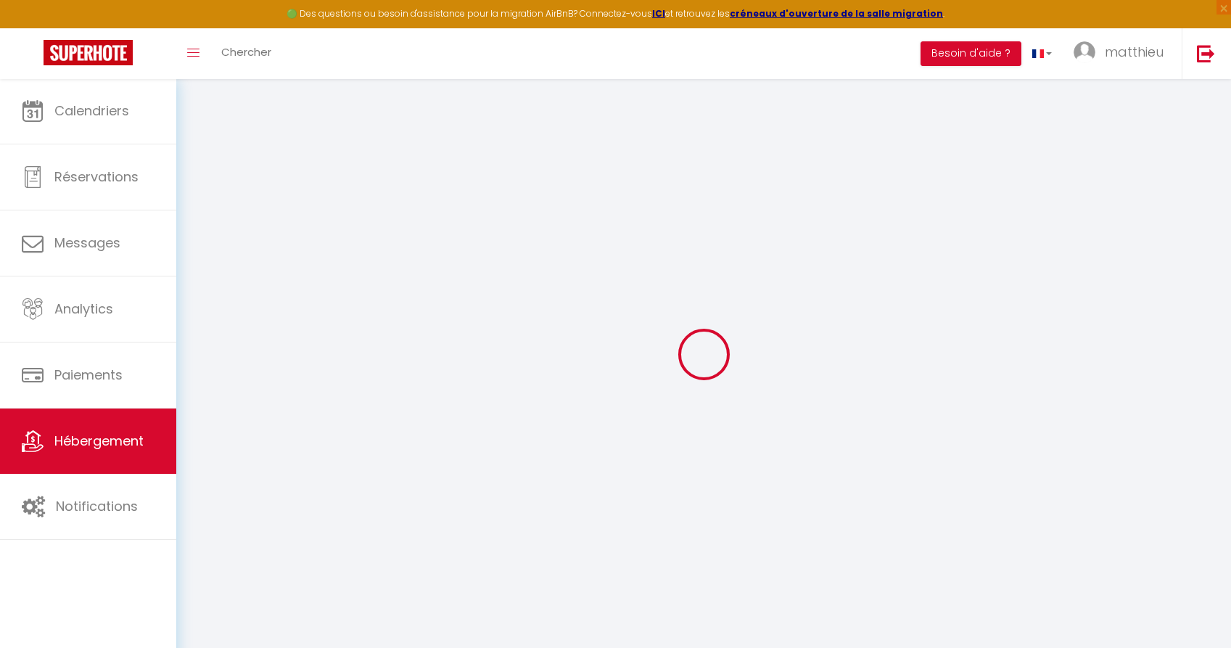
select select
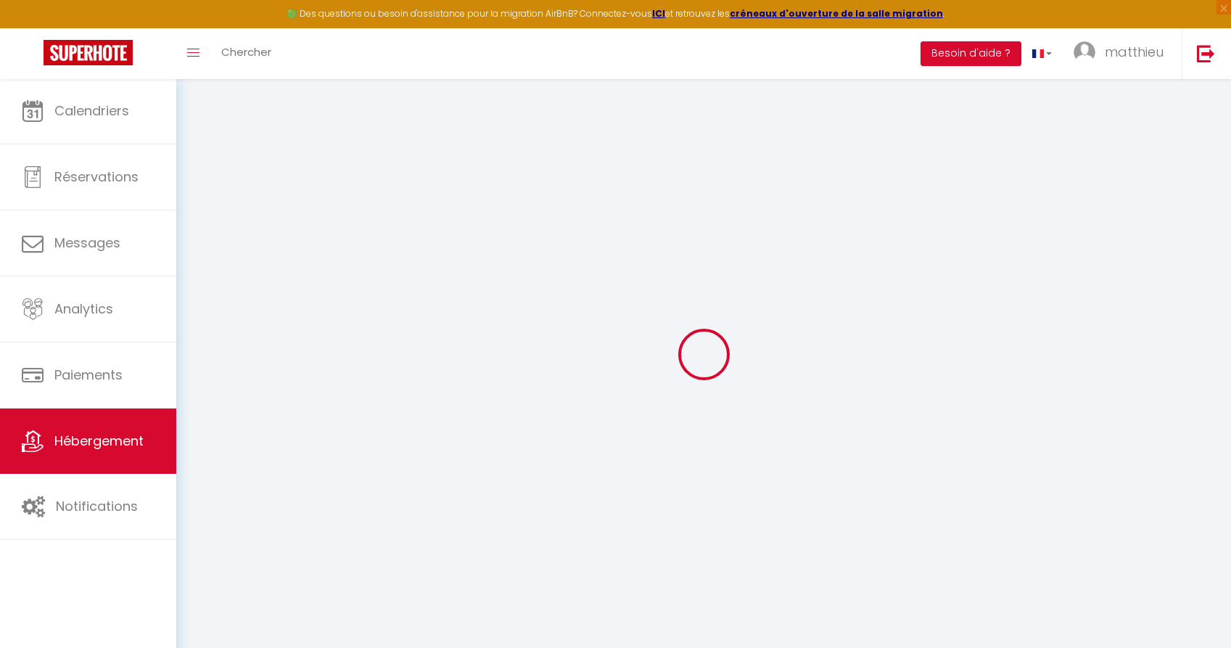
checkbox input "false"
select select
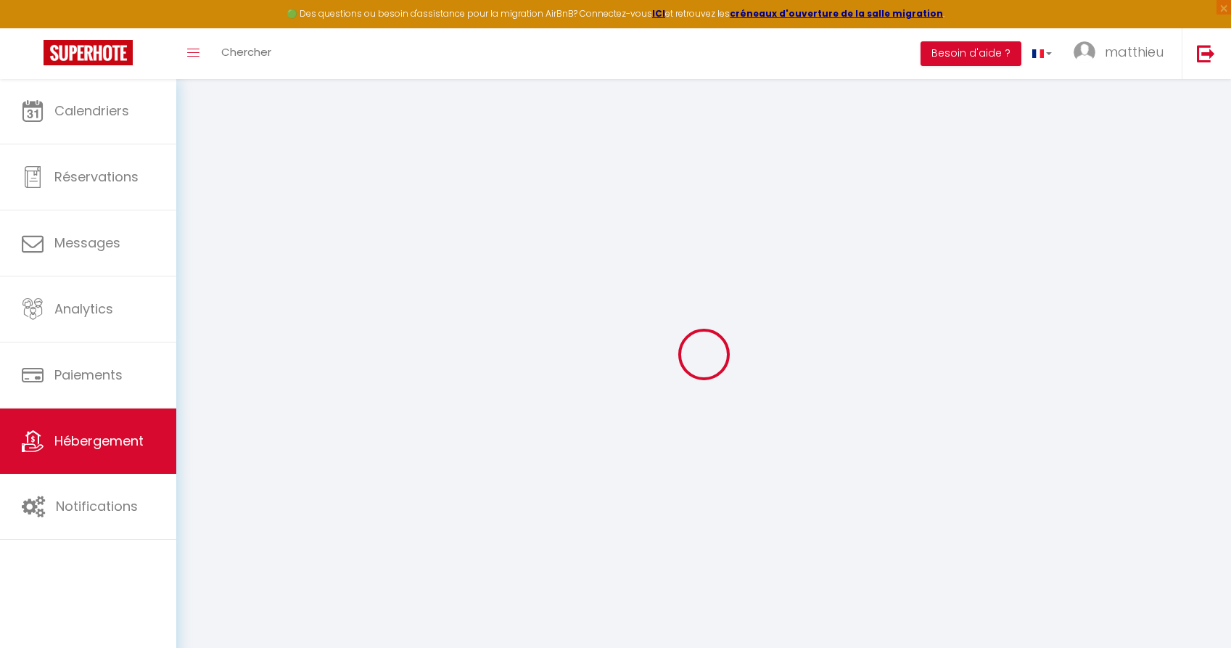
select select
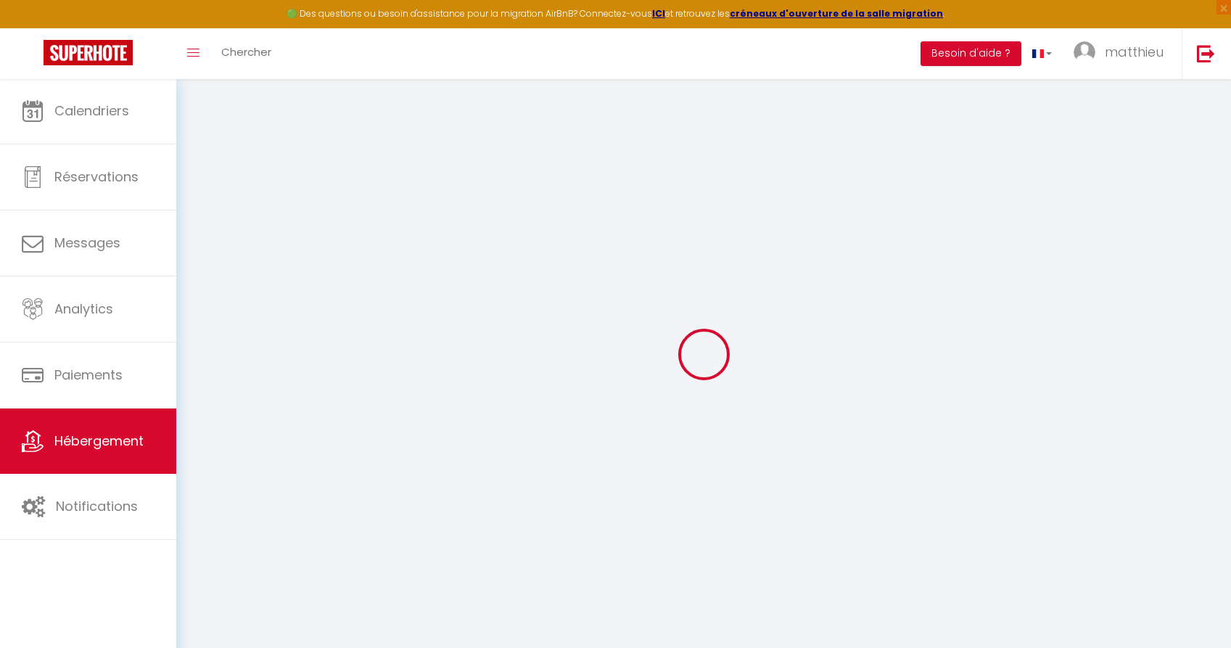
select select
checkbox input "false"
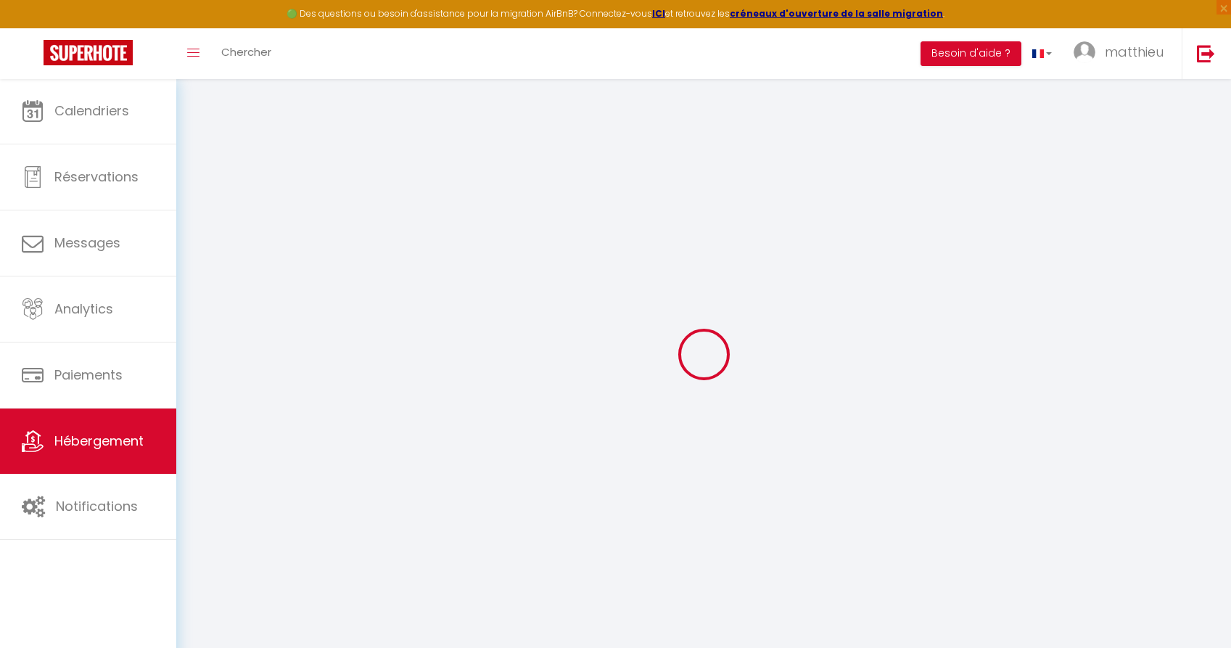
checkbox input "false"
select select
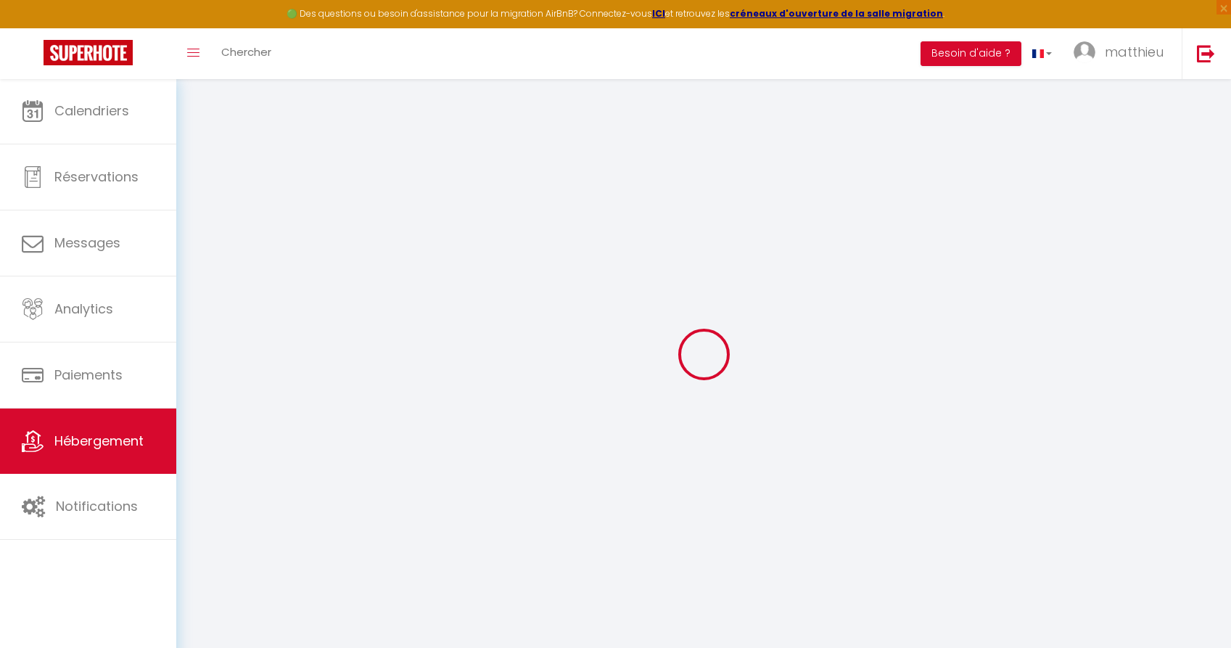
select select
checkbox input "false"
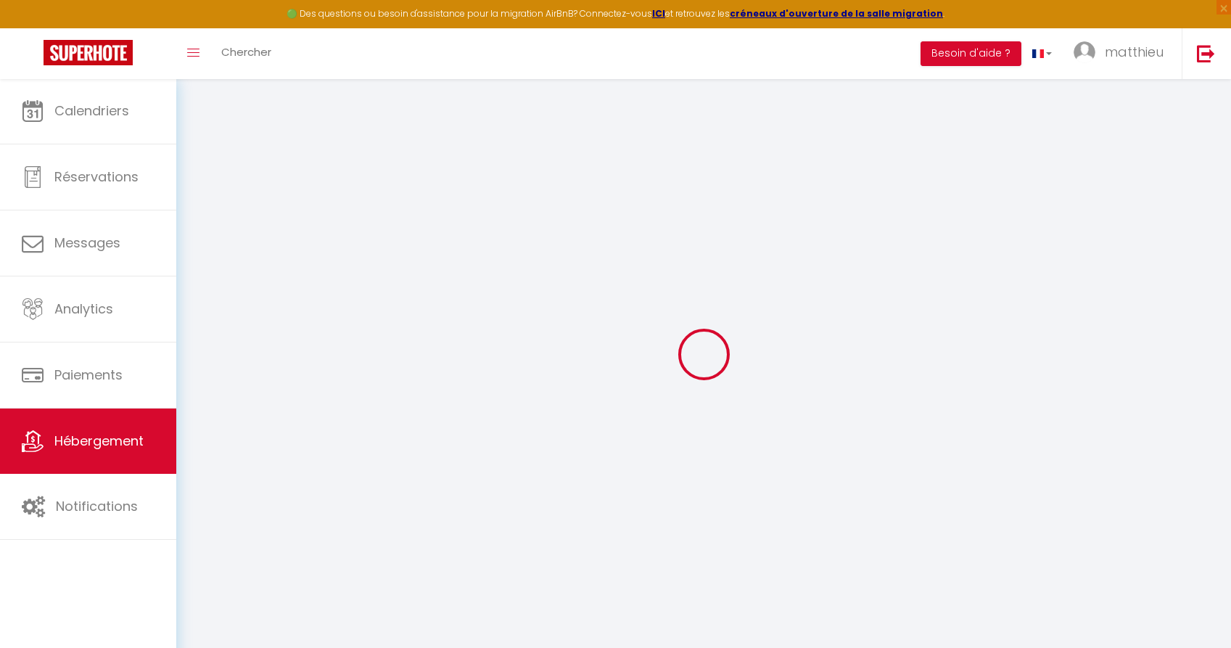
checkbox input "false"
select select
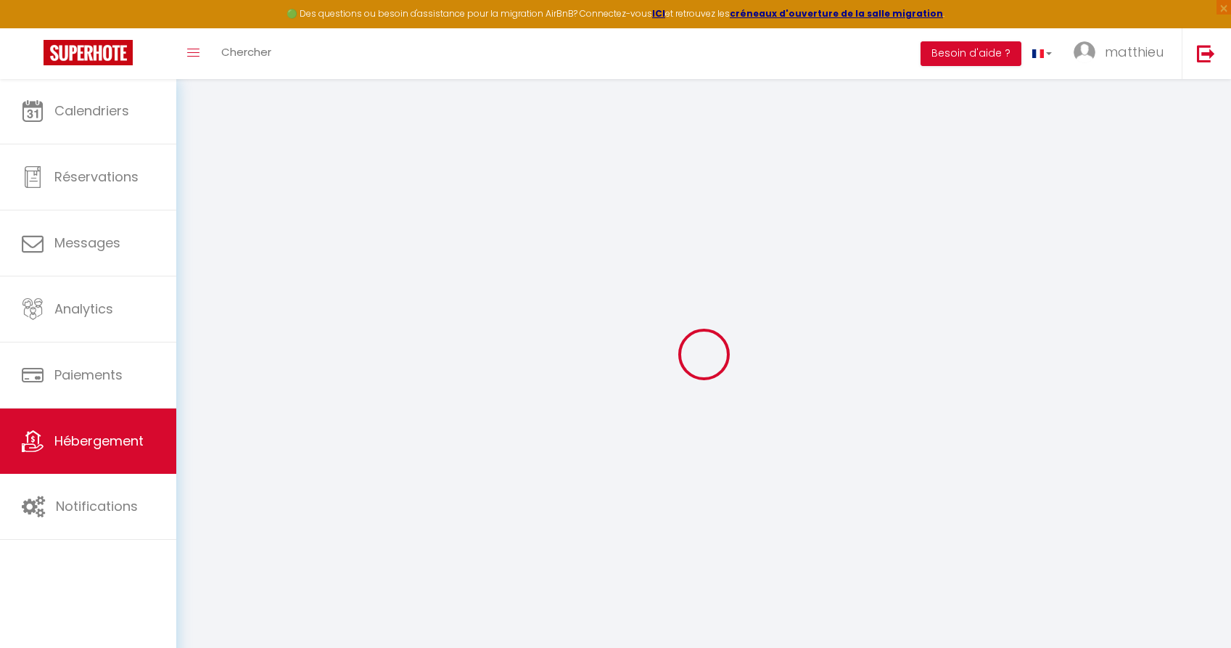
type input "Le gîte Bleu"
type input "Matthieu"
select select "houses"
type input "95"
type input "50"
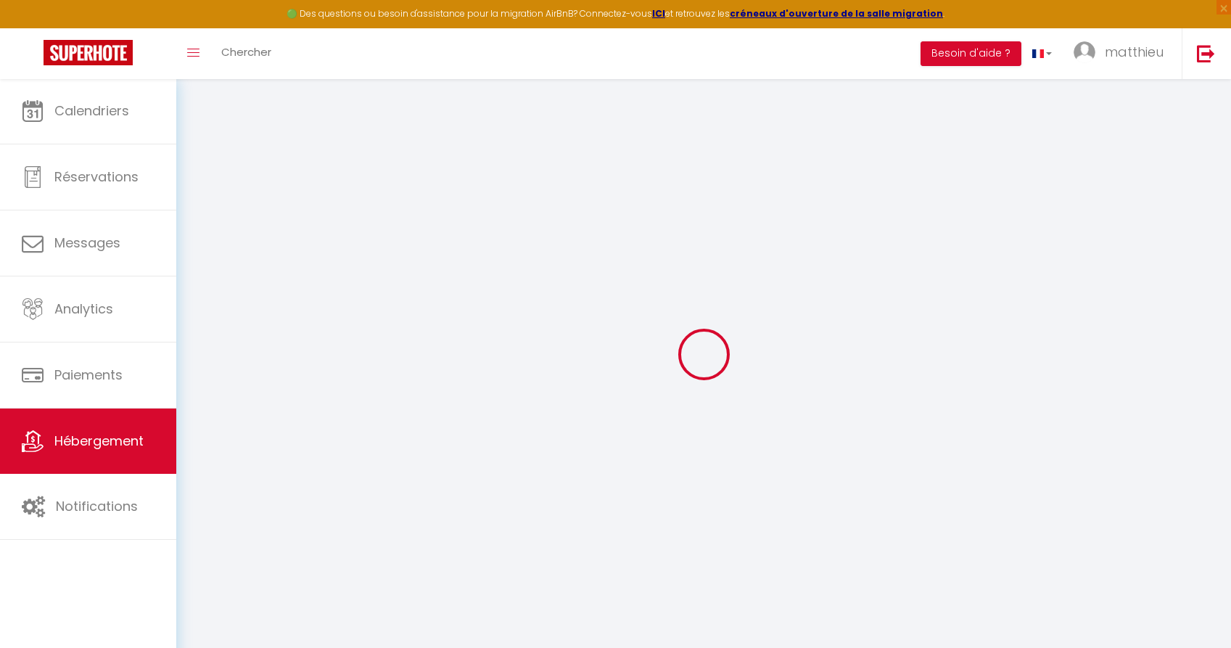
select select
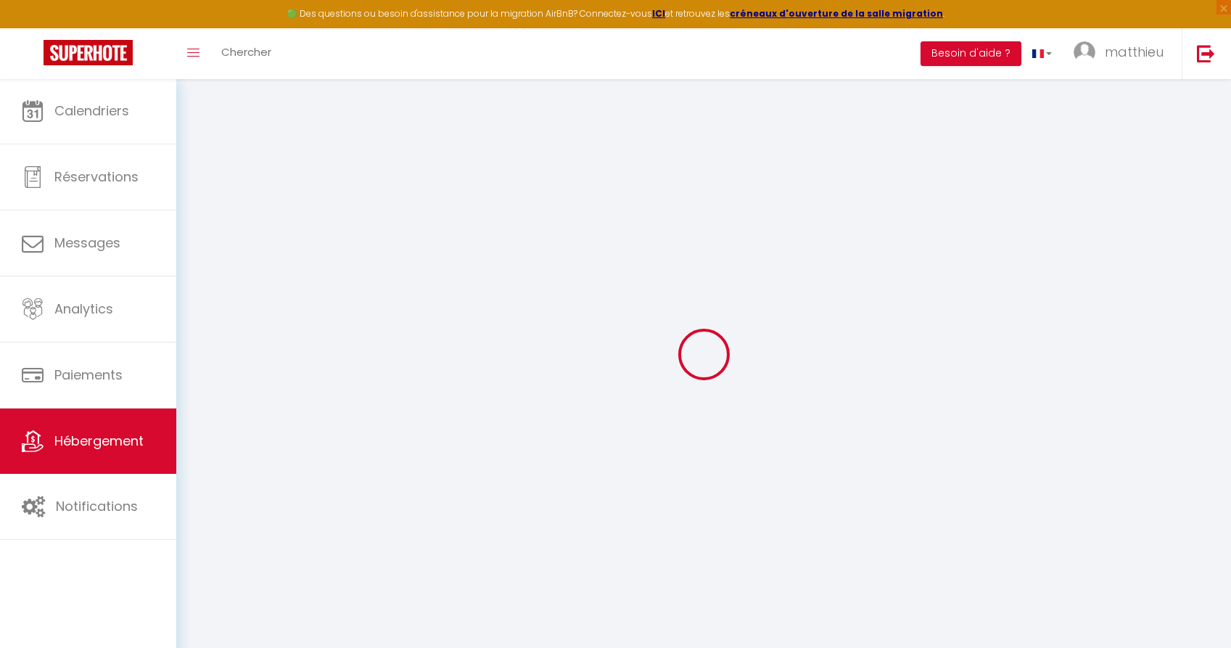
select select
type input "La Haye Eder"
type input "44780"
type input "Missillac"
type input "[EMAIL_ADDRESS][DOMAIN_NAME]"
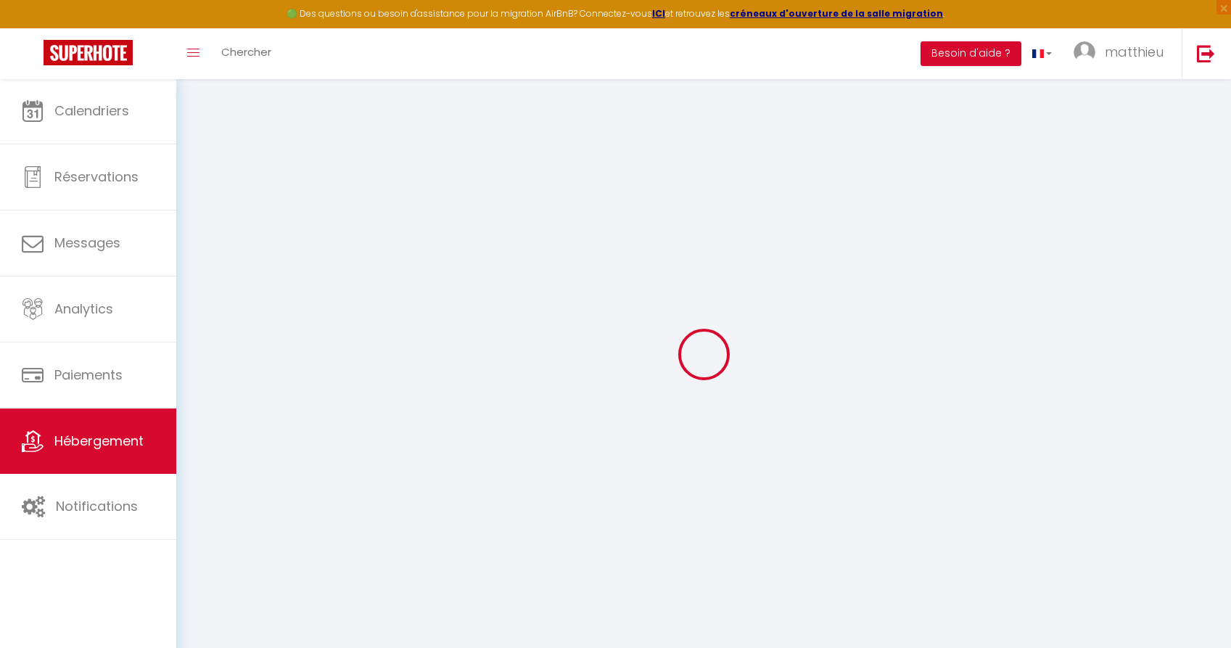
select select "13792"
checkbox input "false"
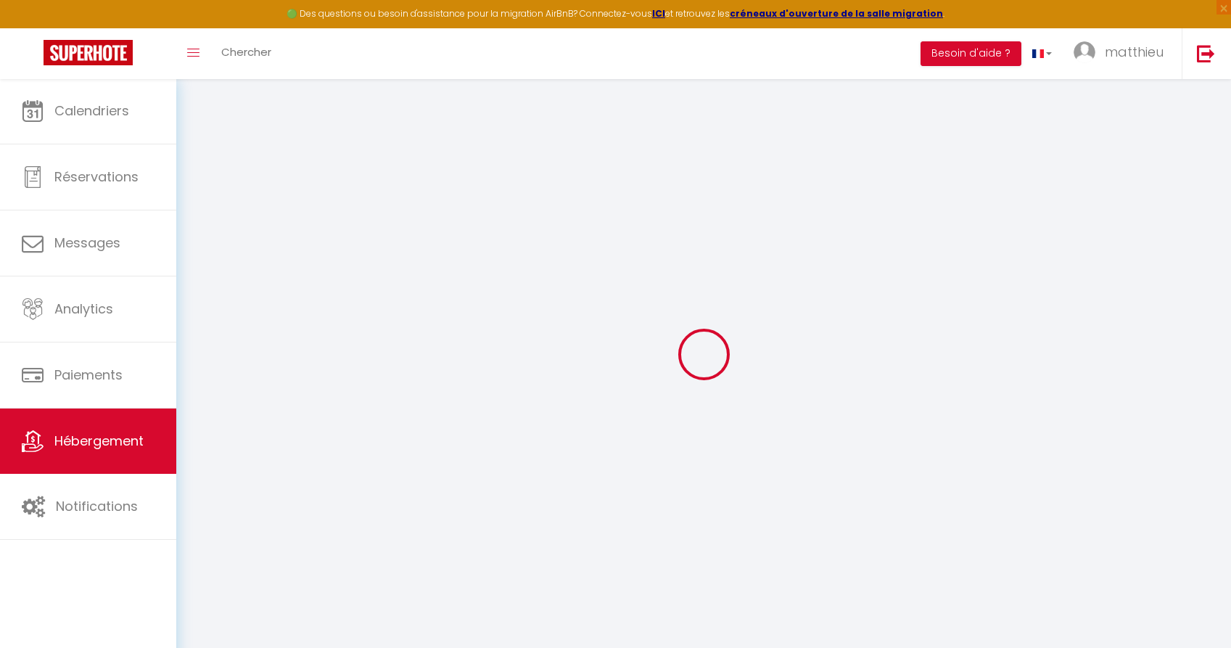
type input "0"
select select "cottage"
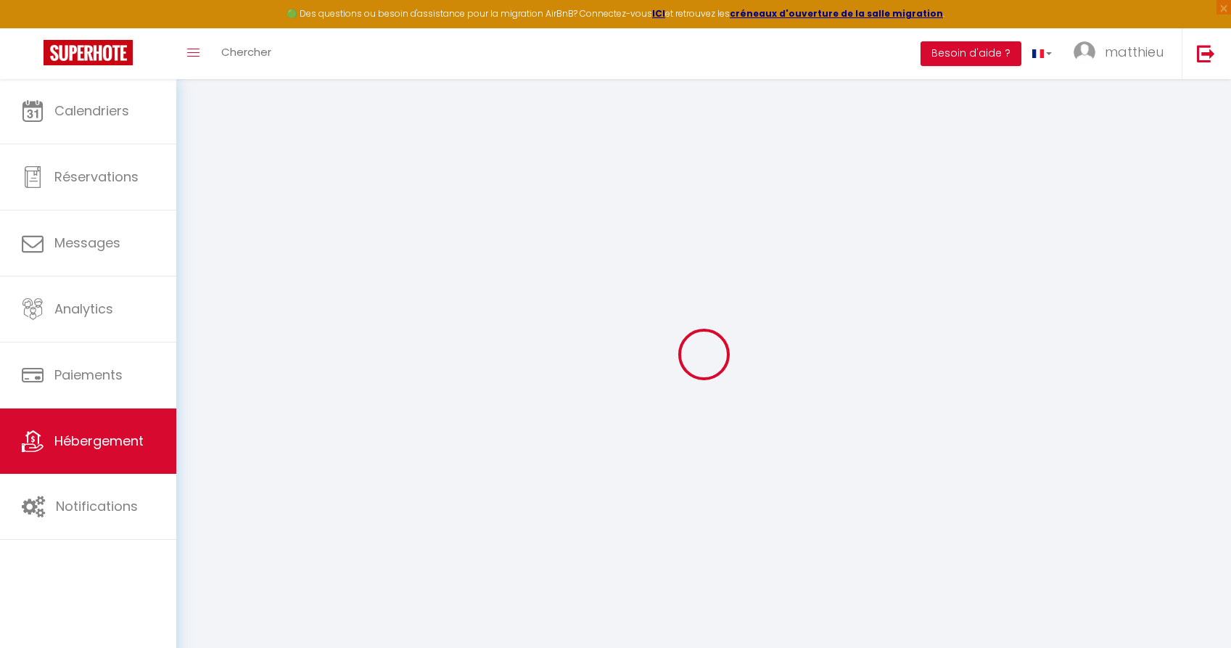
select select "43872"
select select
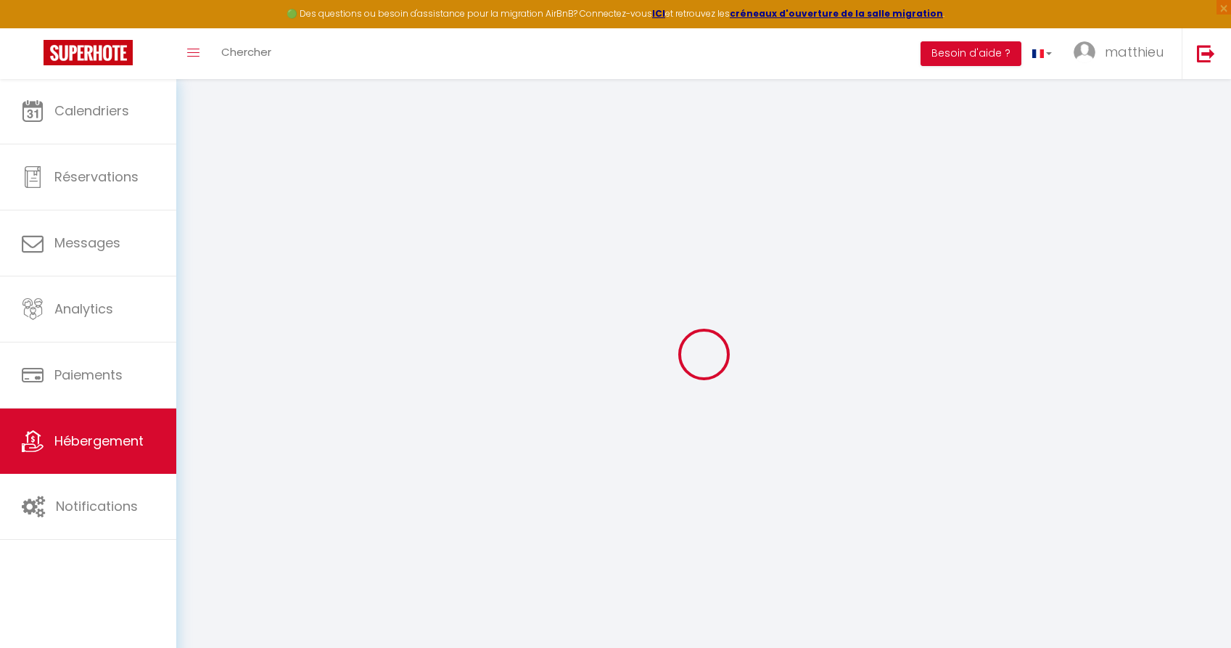
select select
checkbox input "false"
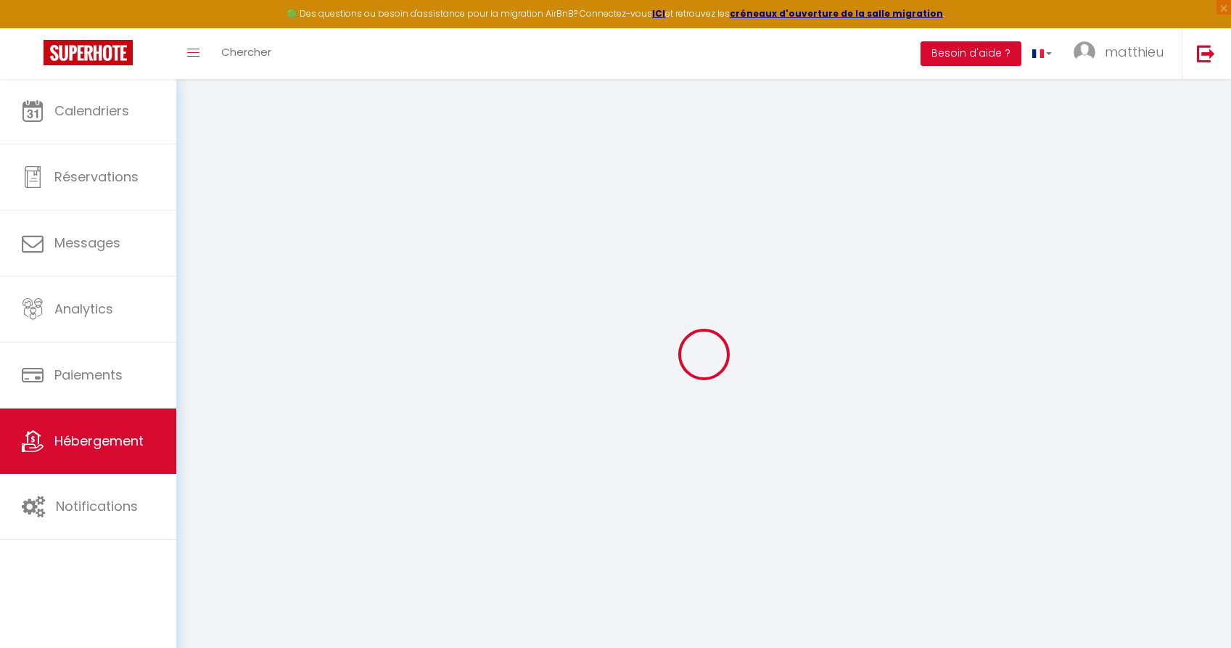
checkbox input "false"
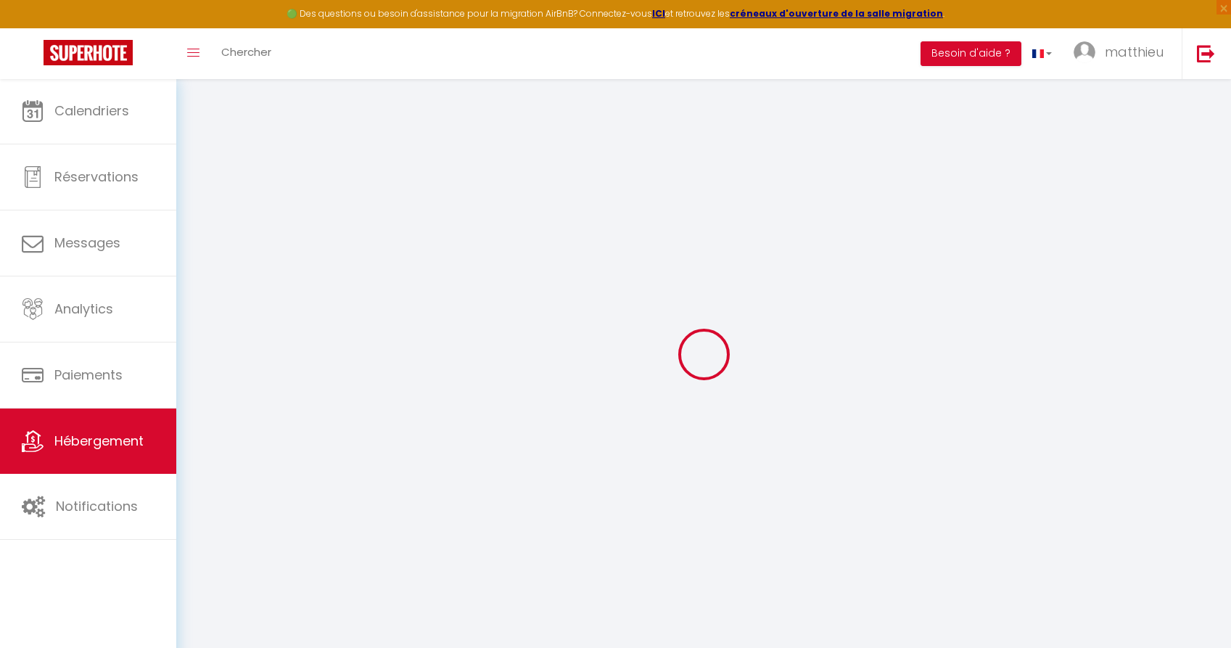
select select "16:00"
select select "00:00"
select select "10:00"
select select "30"
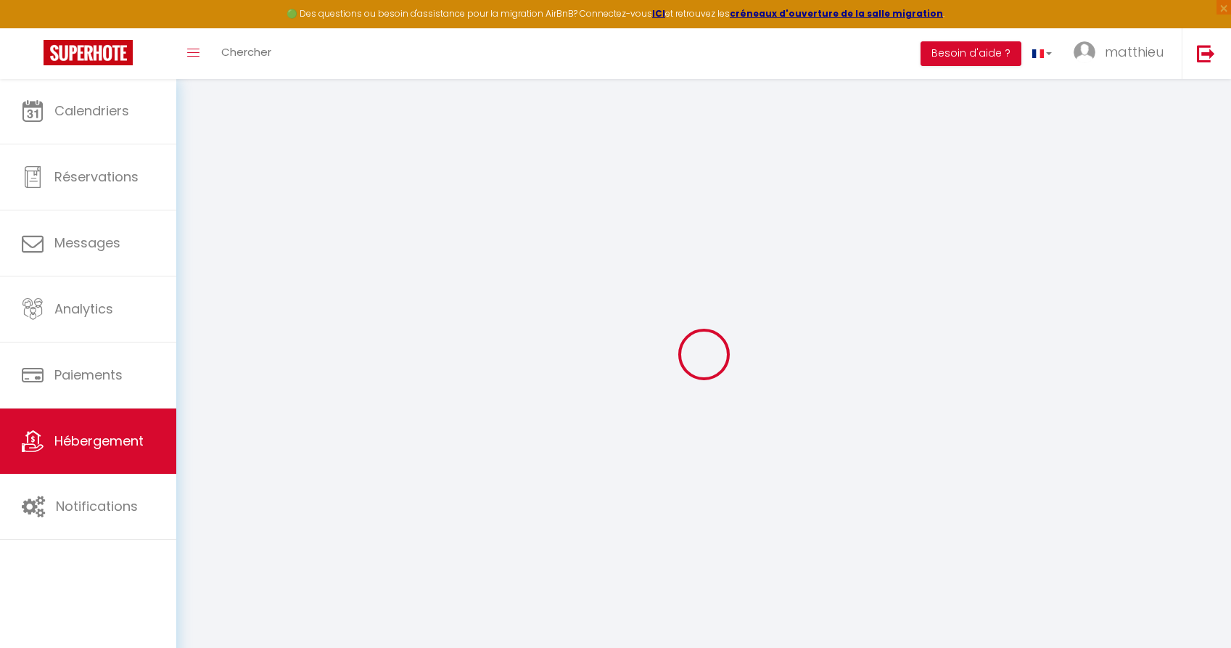
select select "12:00"
checkbox input "false"
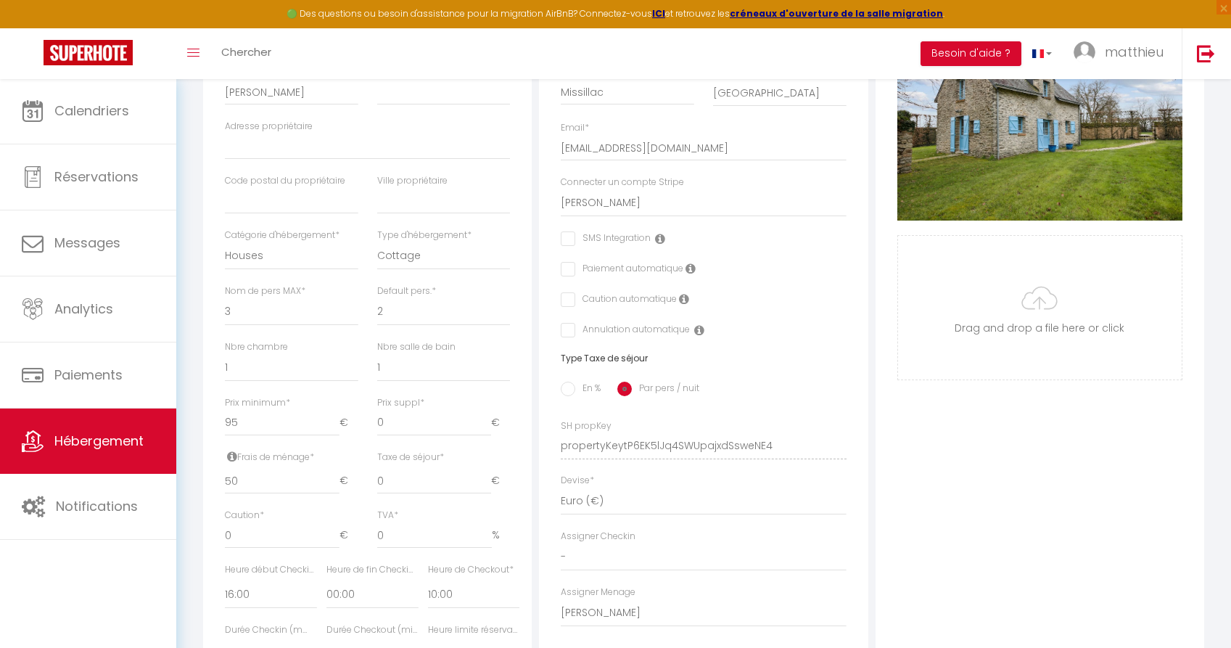
scroll to position [340, 0]
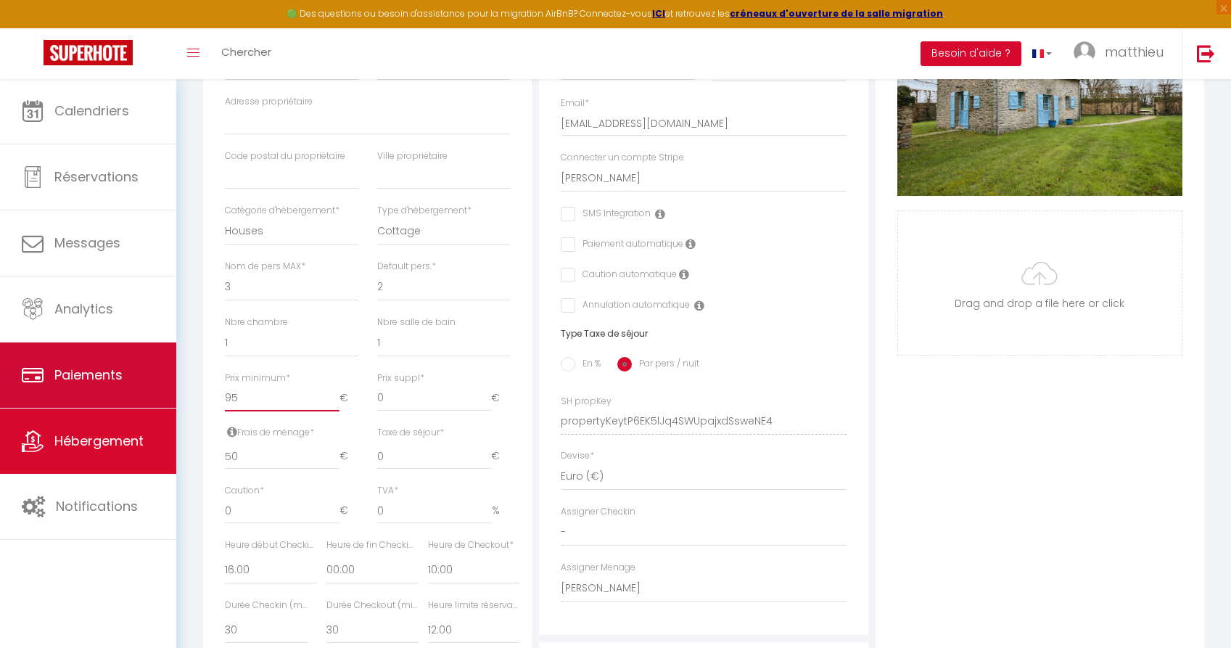
drag, startPoint x: 246, startPoint y: 400, endPoint x: 176, endPoint y: 400, distance: 70.4
click at [176, 400] on div "🟢 Des questions ou besoin d'assistance pour la migration AirBnB? Connectez-vous…" at bounding box center [615, 337] width 1231 height 1199
type input "9"
checkbox input "false"
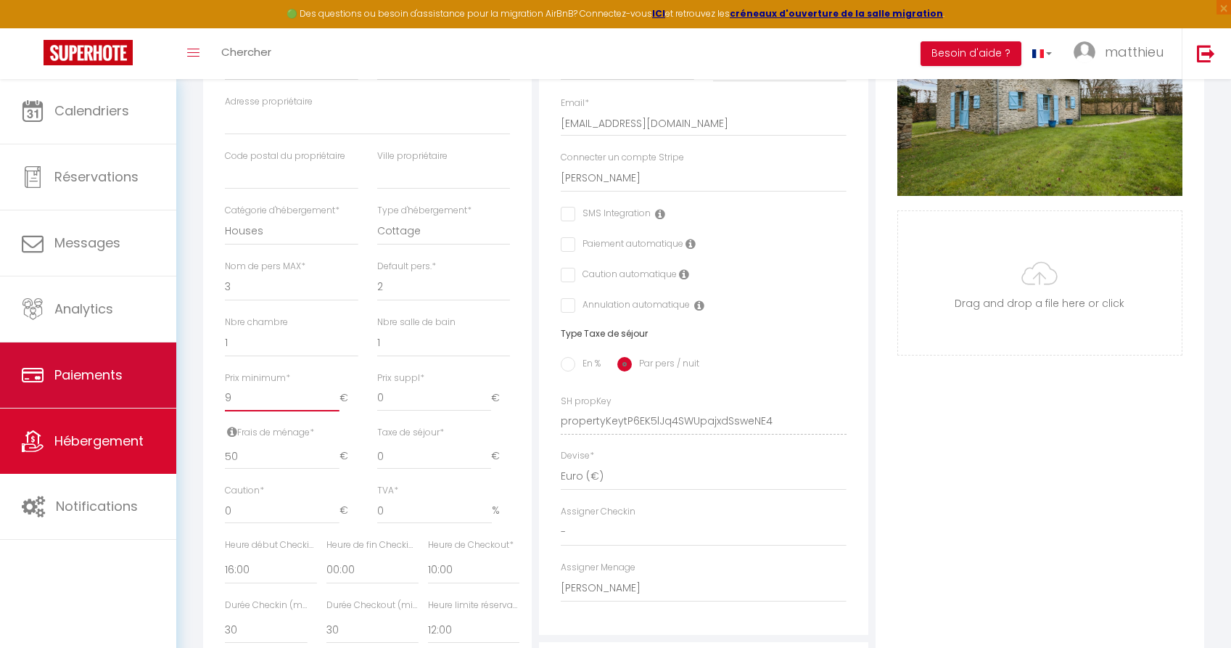
checkbox input "false"
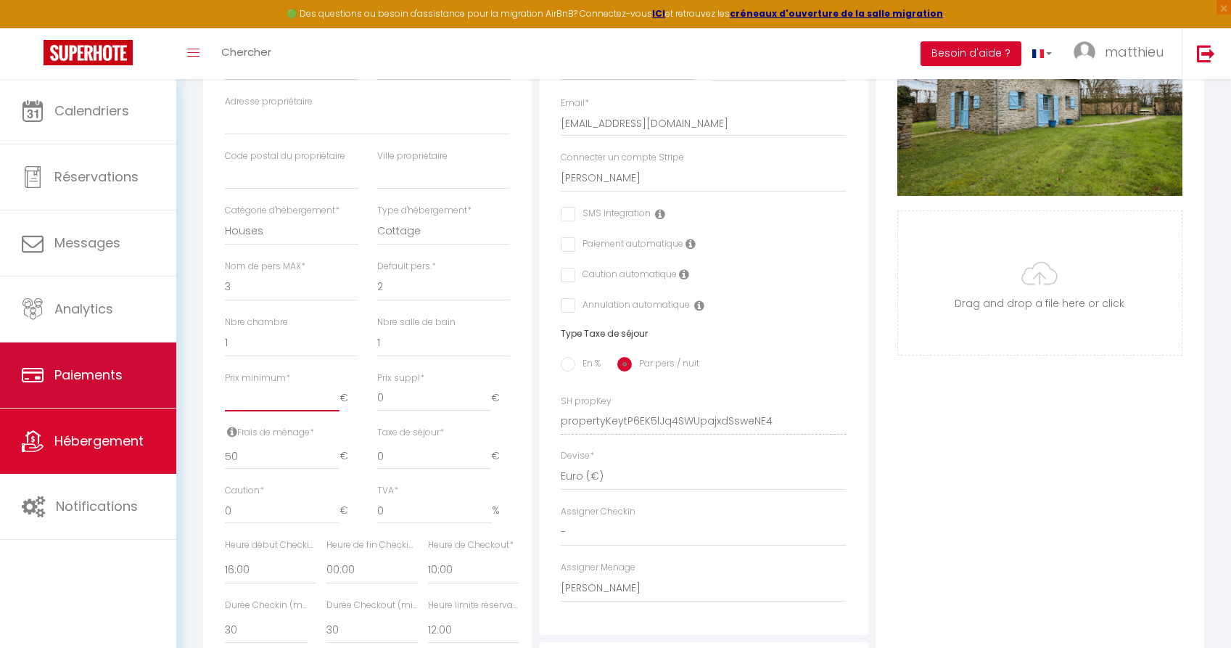
checkbox input "false"
type input "6"
checkbox input "false"
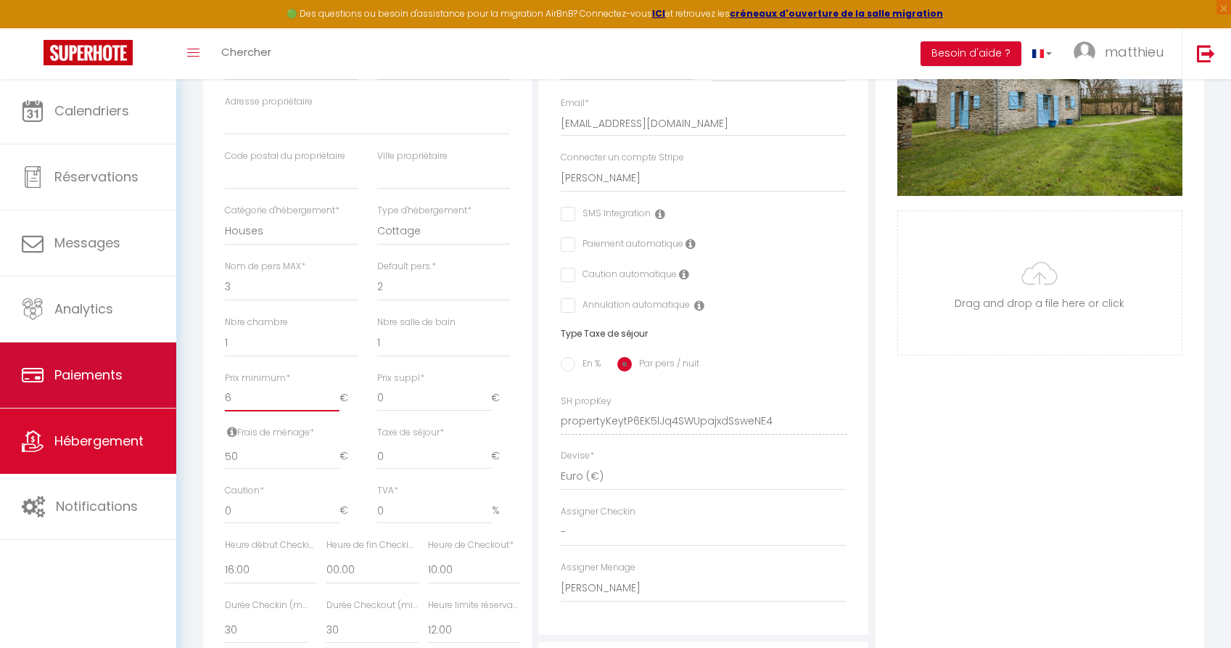
checkbox input "false"
type input "65"
checkbox input "false"
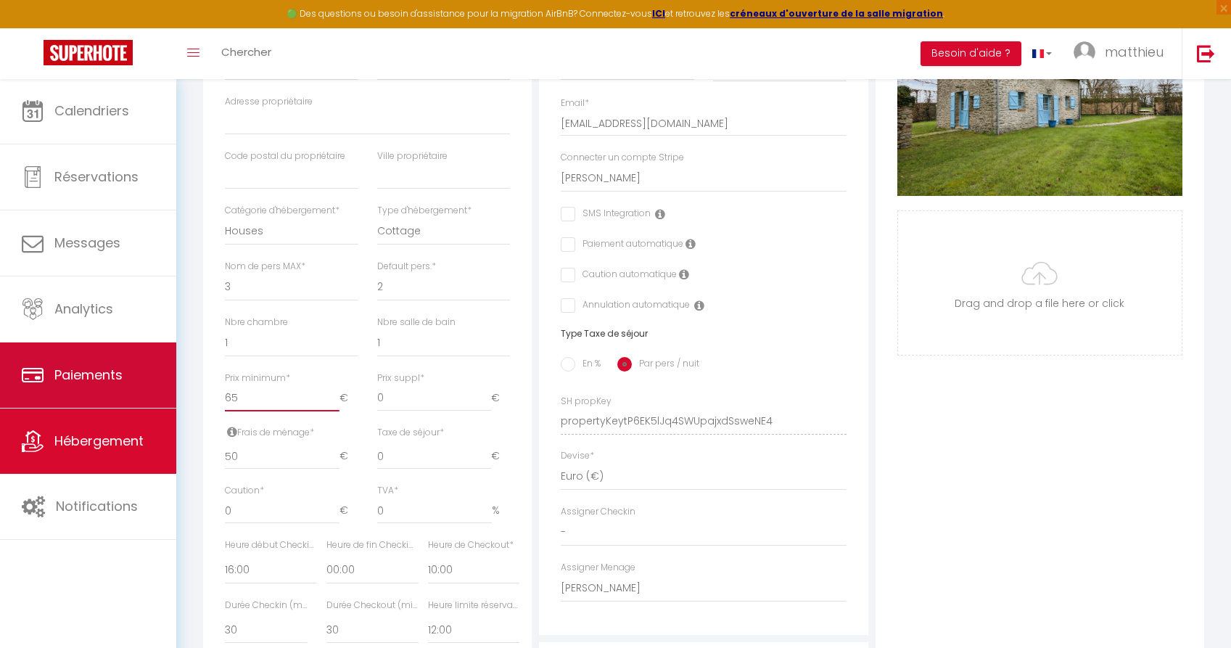
checkbox input "false"
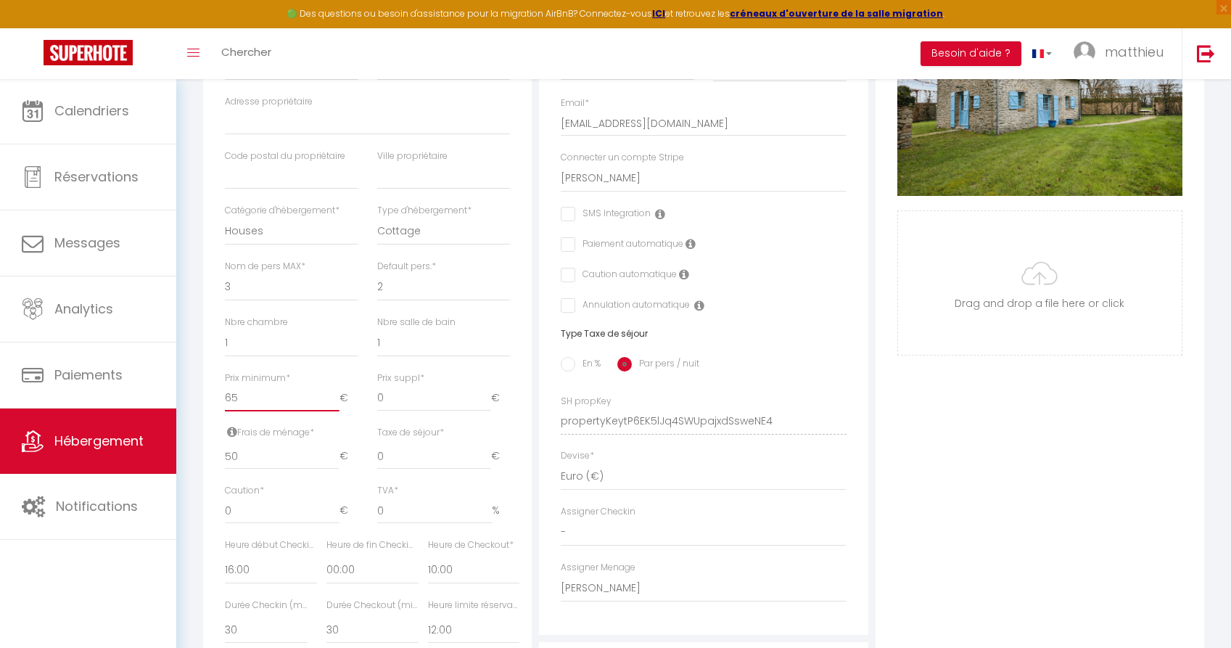
type input "65"
click at [529, 422] on div "Détails Nom * Le gîte Bleu Prénom propriétaire Matthieu Nom propriétaire Adress…" at bounding box center [367, 354] width 329 height 865
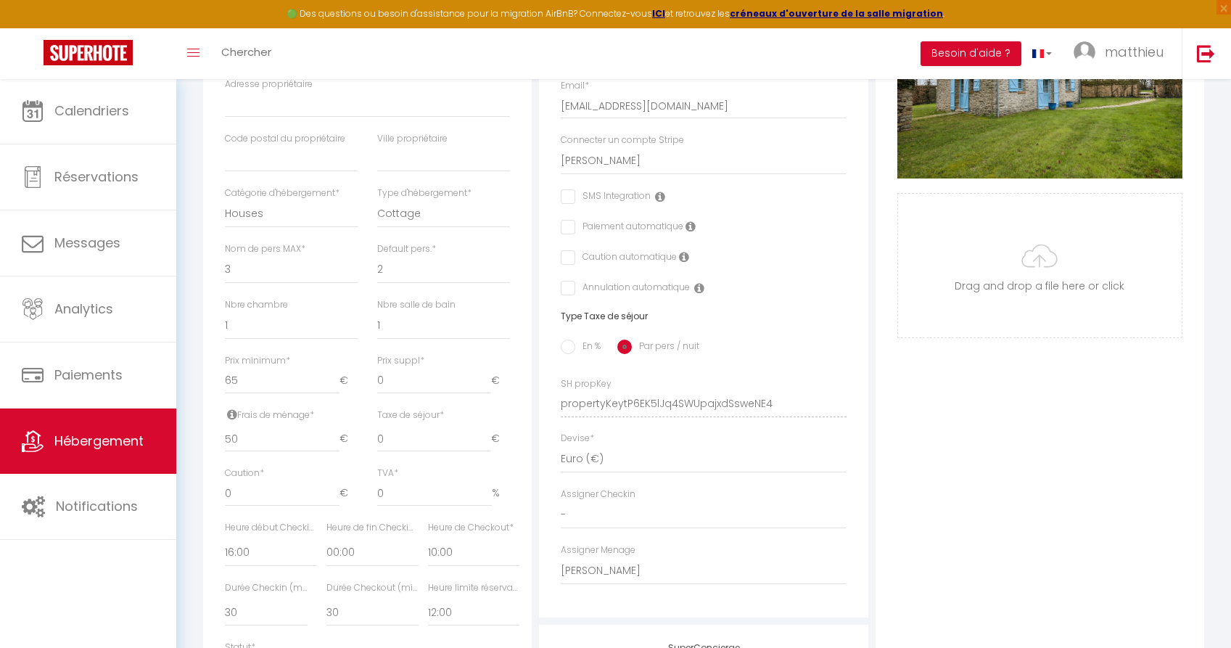
scroll to position [0, 0]
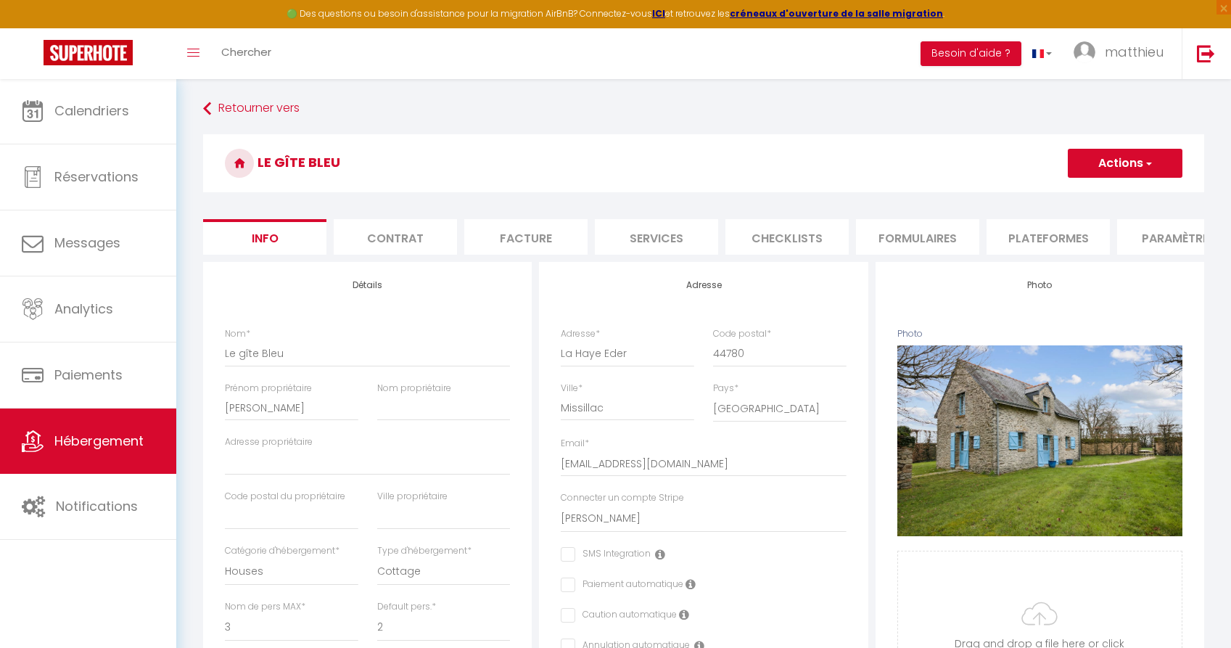
click at [1117, 151] on button "Actions" at bounding box center [1125, 163] width 115 height 29
click at [1109, 202] on link "Enregistrer" at bounding box center [1104, 195] width 155 height 19
click at [1108, 168] on button "Actions" at bounding box center [1125, 163] width 115 height 29
click at [1078, 191] on input "Enregistrer" at bounding box center [1068, 195] width 54 height 15
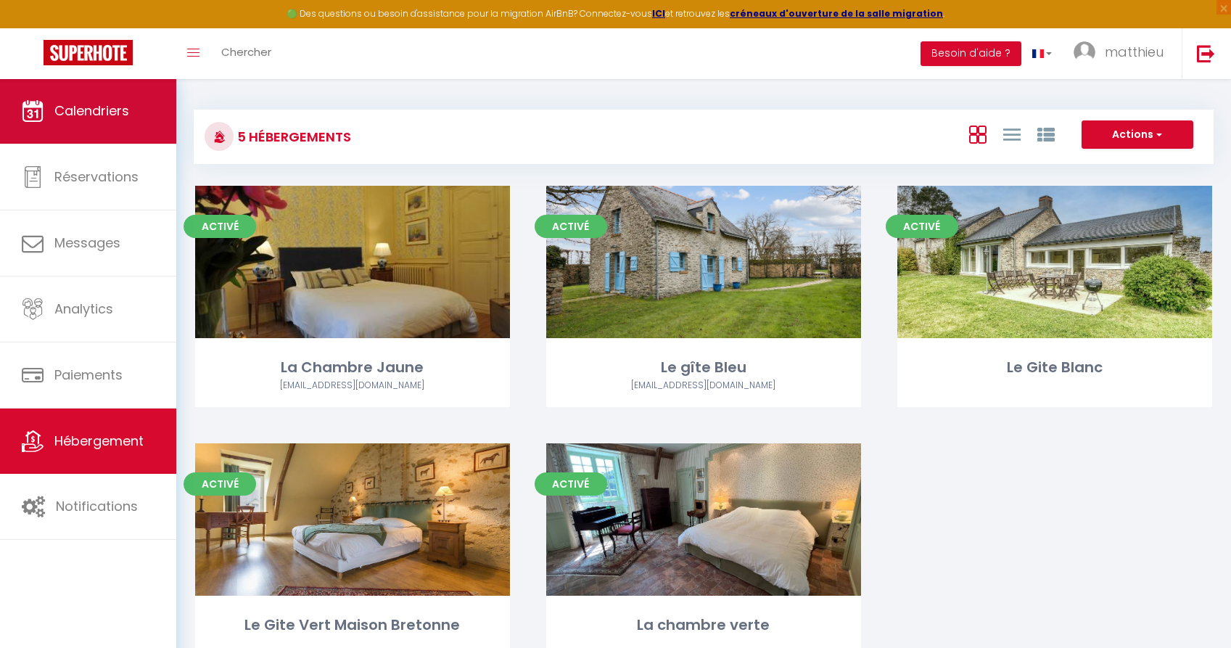
click at [99, 117] on span "Calendriers" at bounding box center [91, 111] width 75 height 18
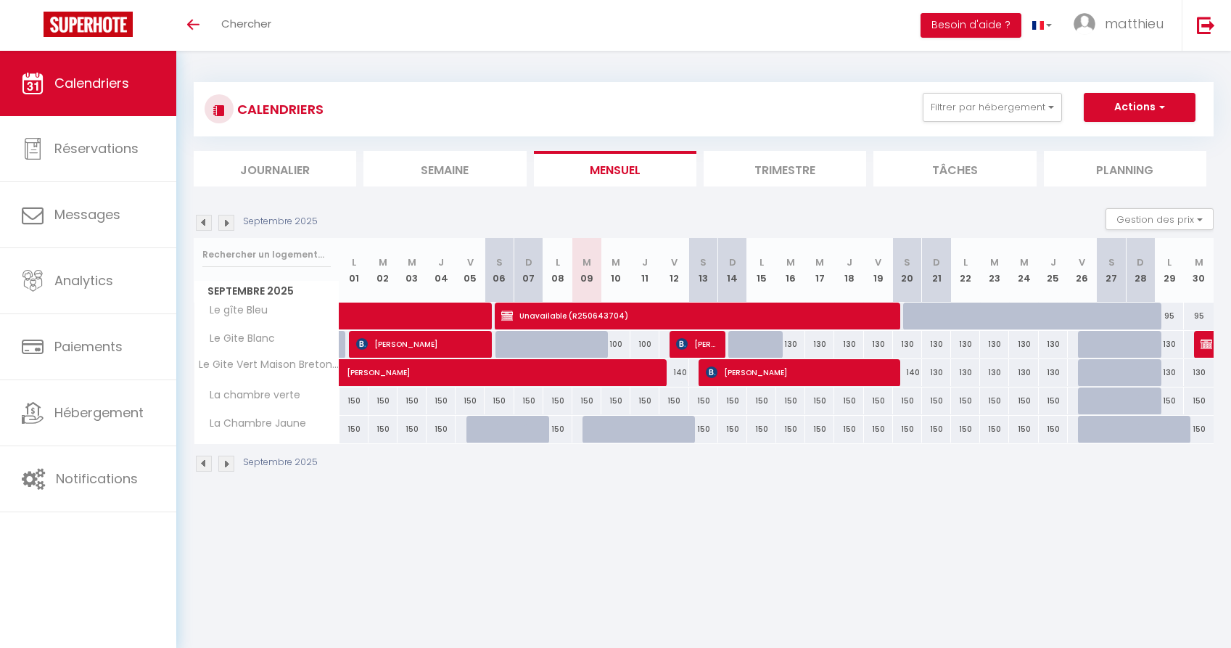
click at [229, 222] on img at bounding box center [226, 223] width 16 height 16
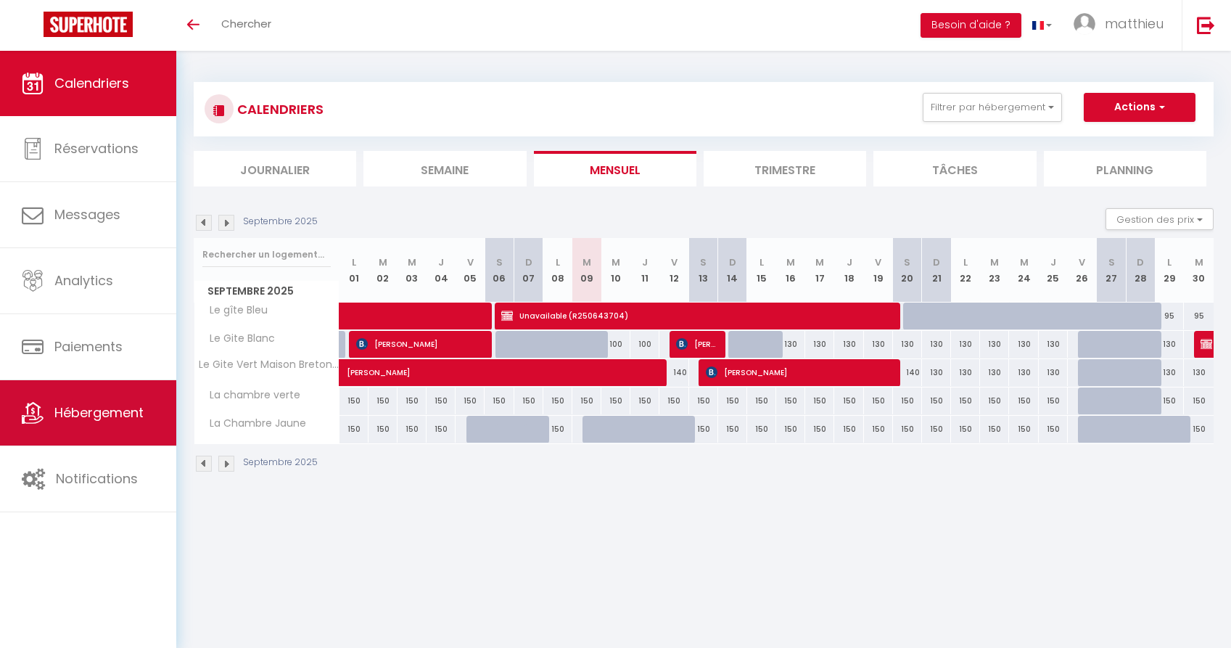
click at [73, 416] on span "Hébergement" at bounding box center [98, 412] width 89 height 18
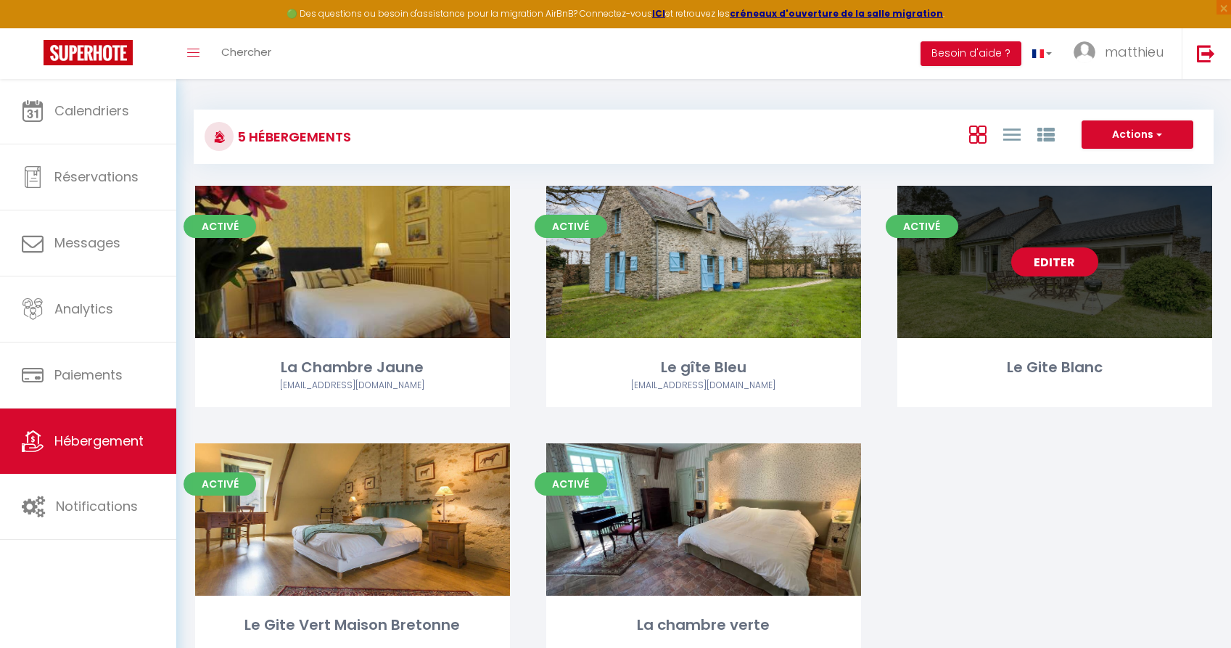
click at [1072, 266] on link "Editer" at bounding box center [1054, 261] width 87 height 29
select select "3"
select select "2"
select select "1"
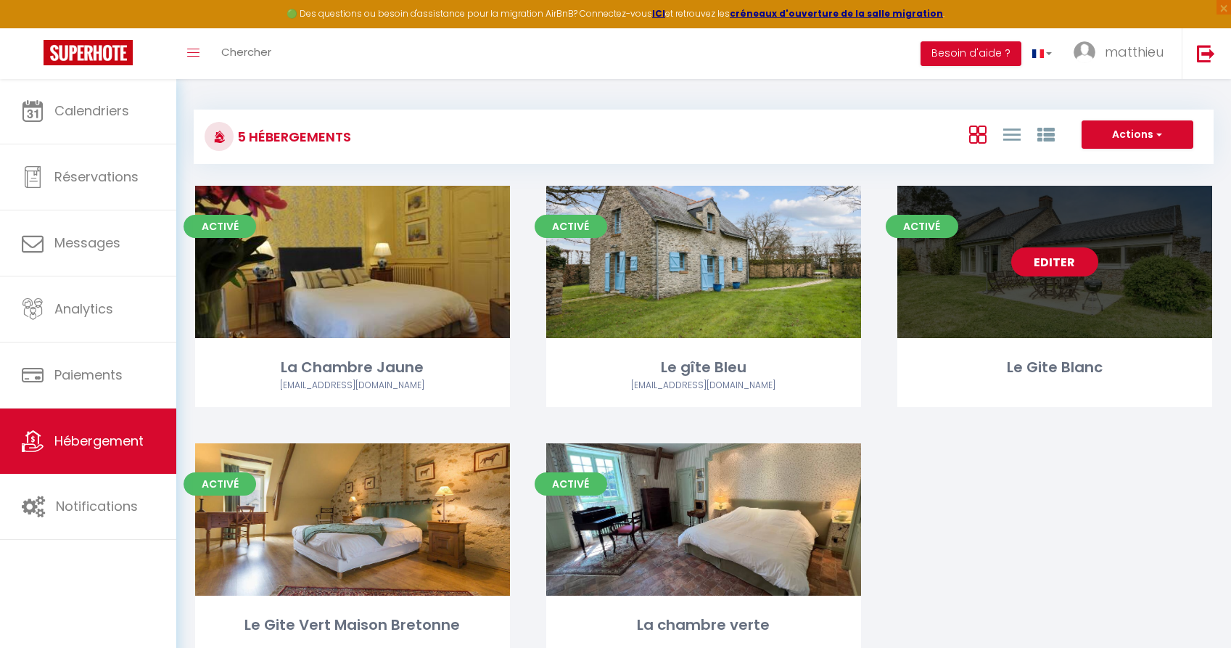
select select
select select "28"
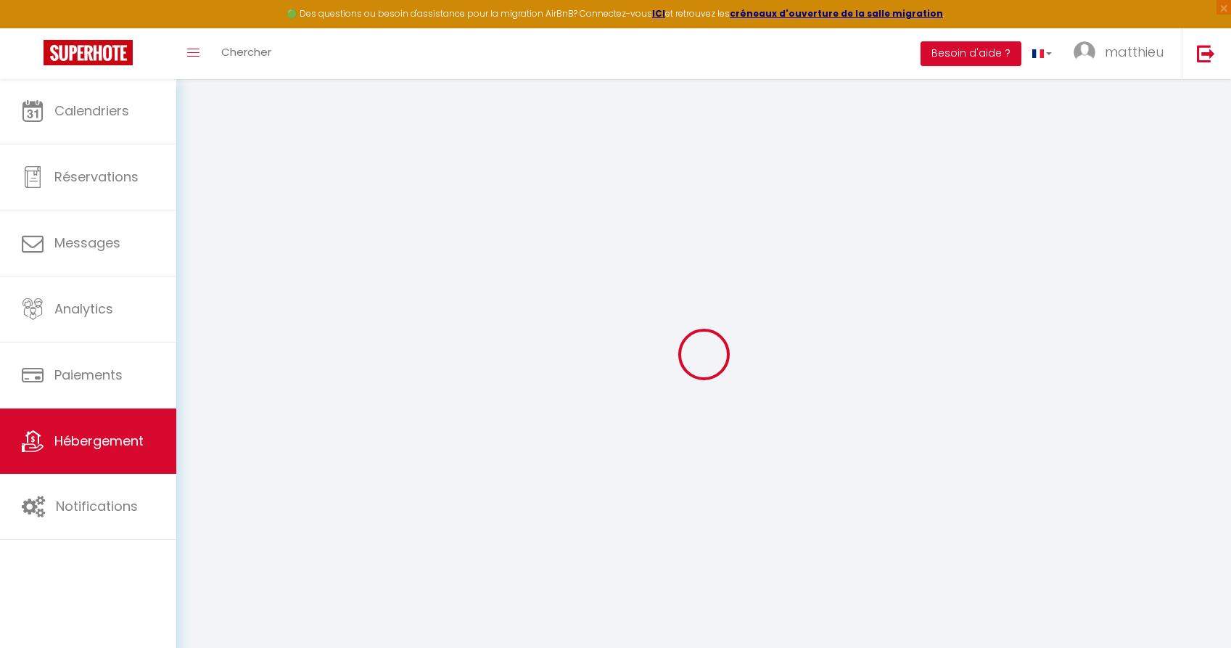
select select
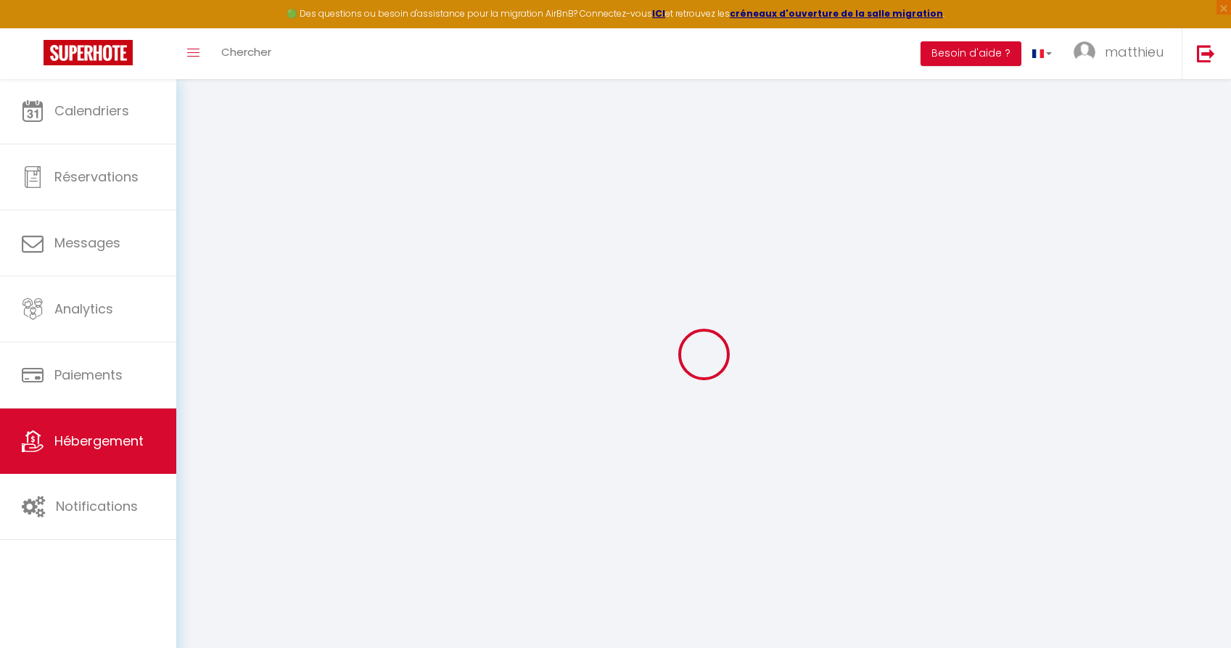
select select
checkbox input "false"
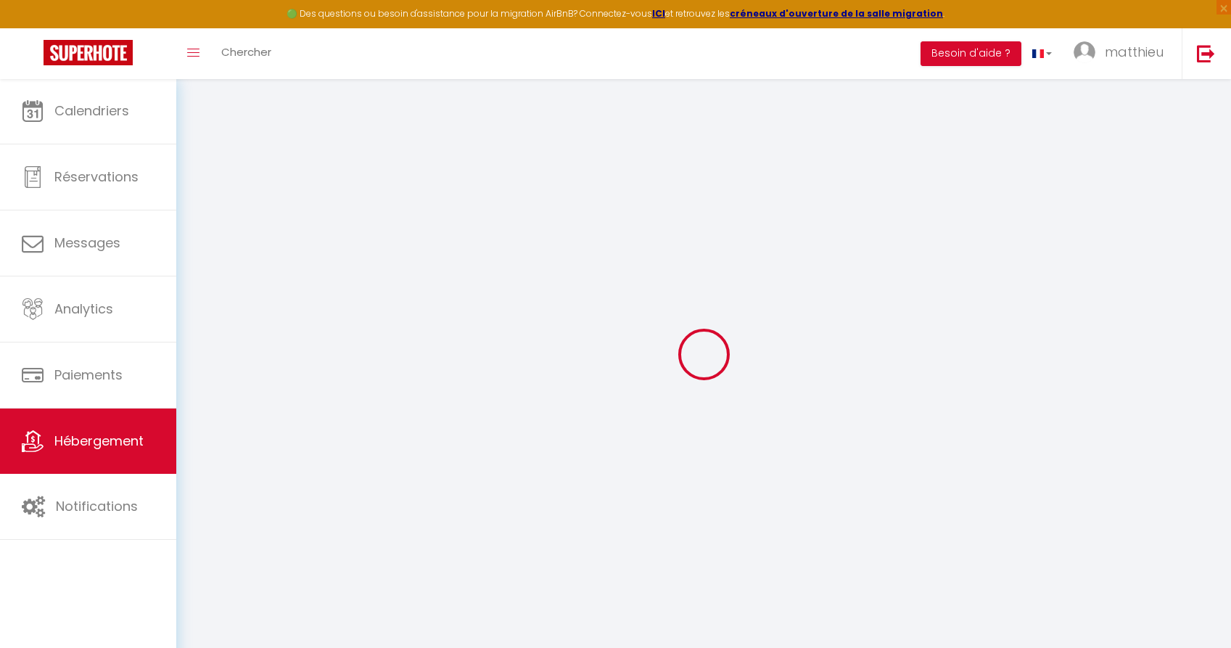
select select
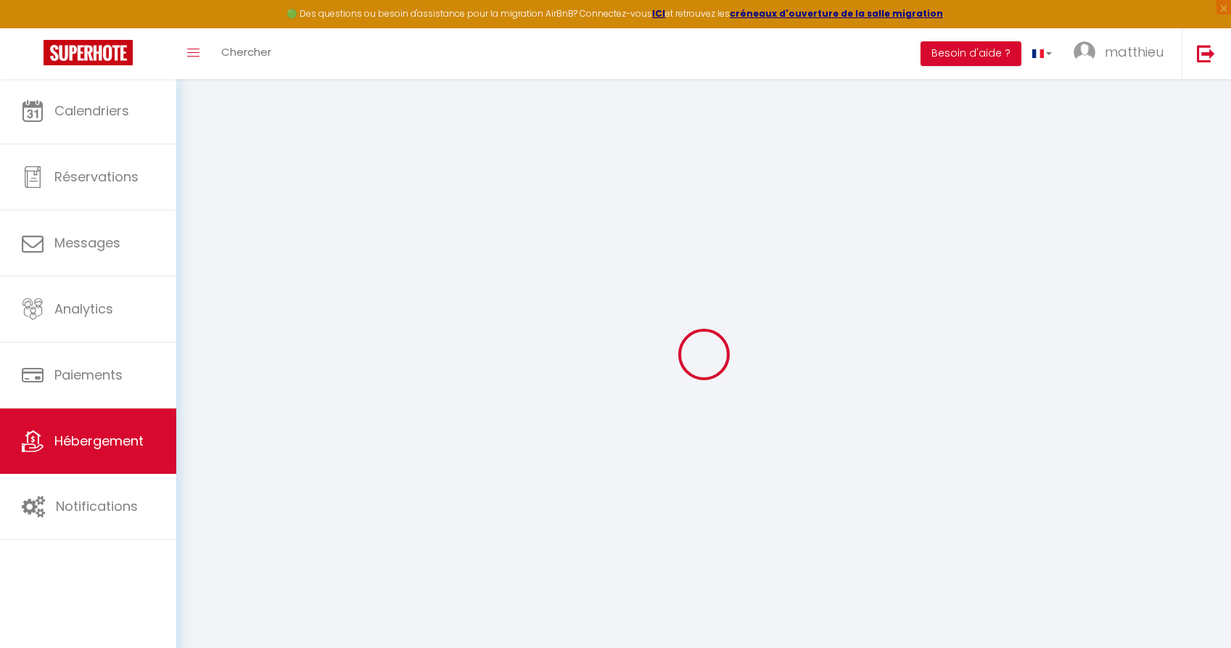
select select
checkbox input "false"
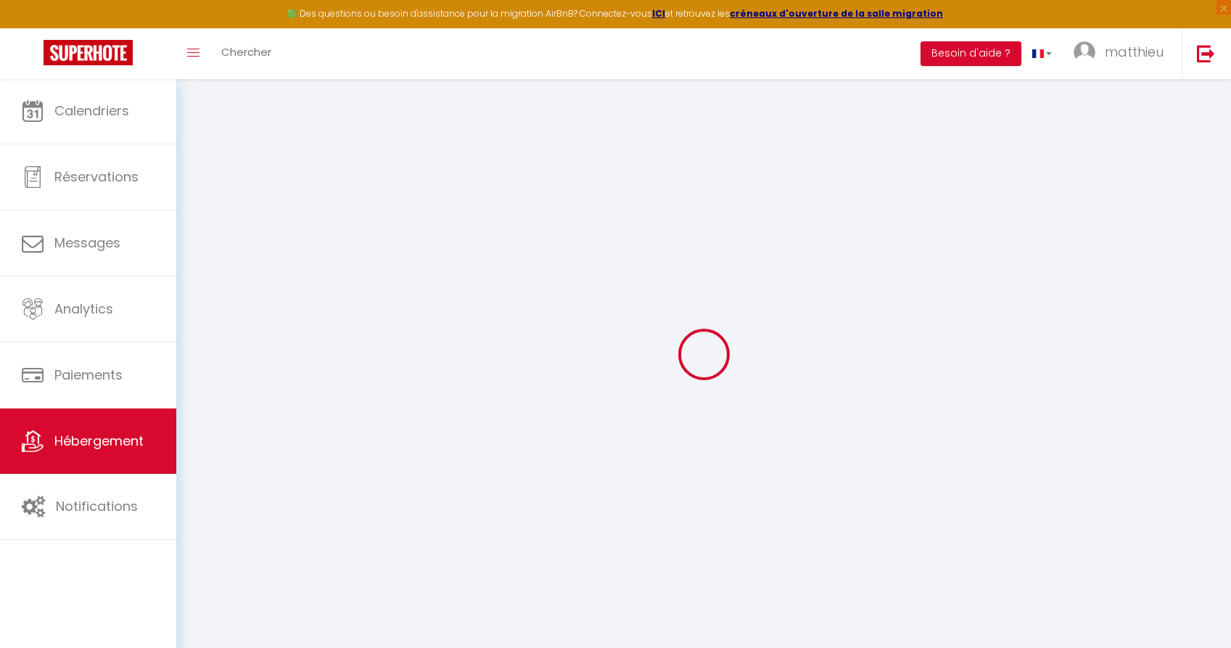
checkbox input "false"
select select
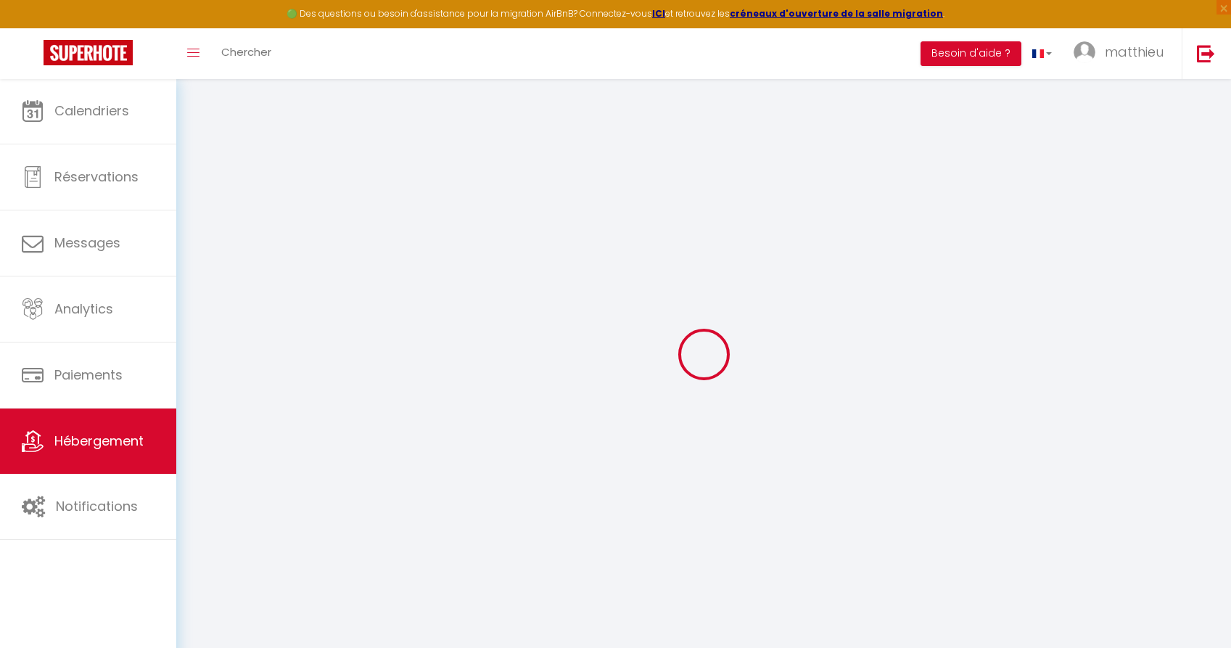
select select
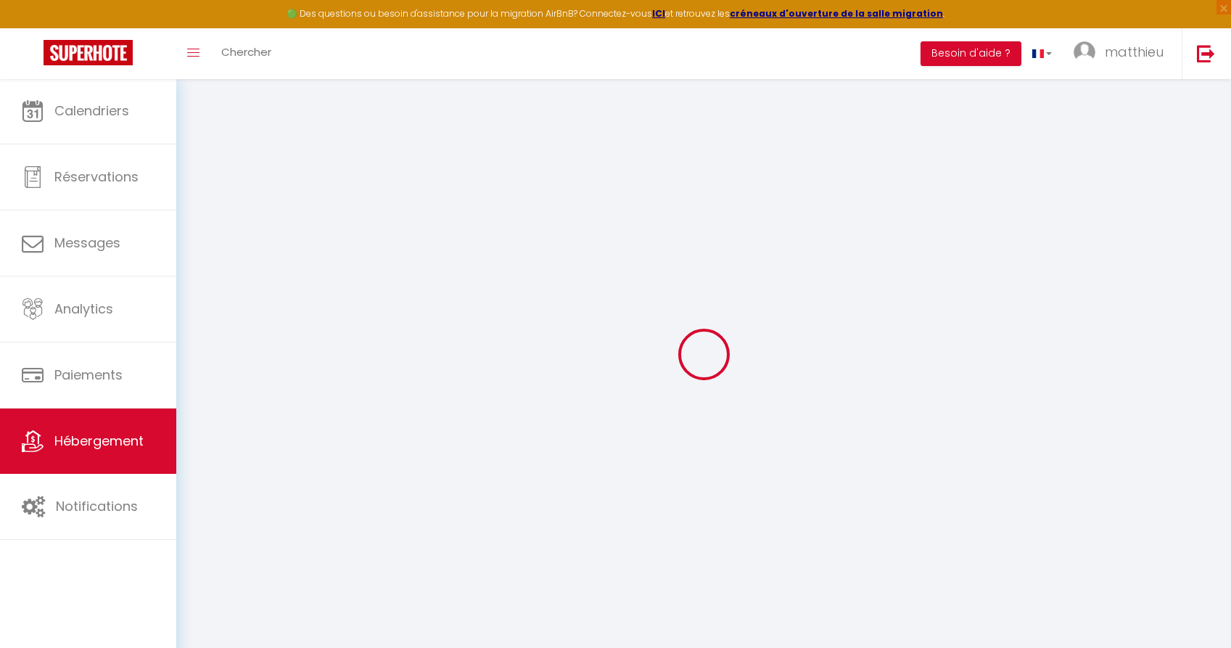
checkbox input "false"
select select
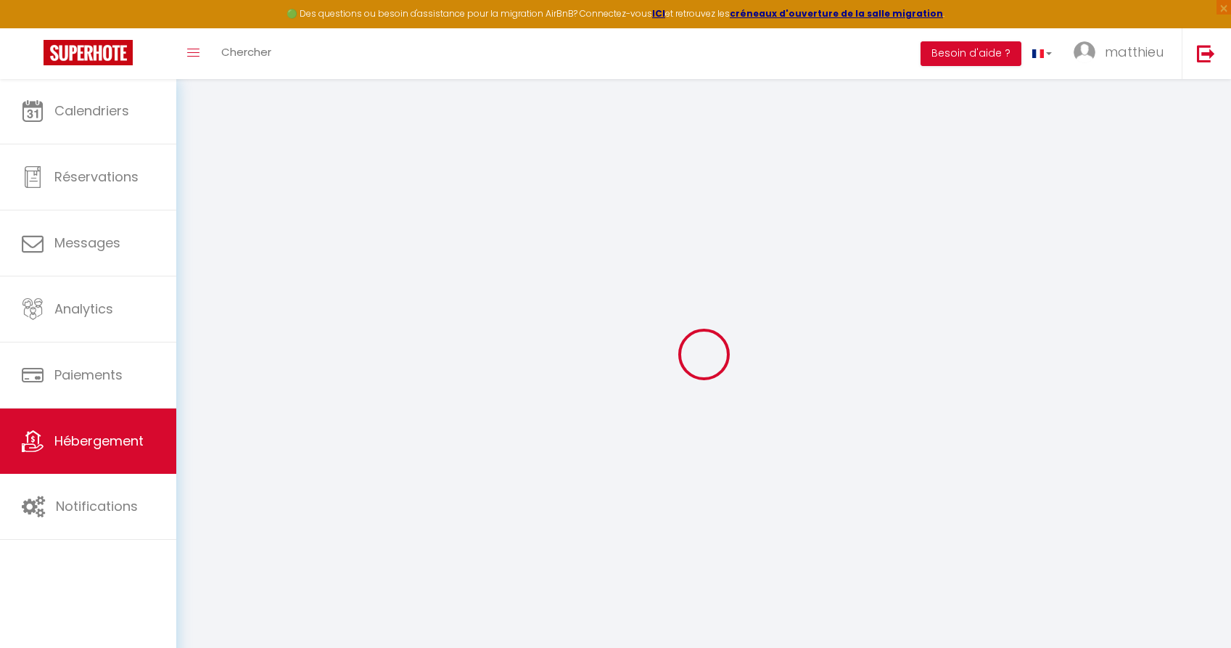
select select
type input "Le Gite Blanc"
type input "Matthieu"
select select "6"
select select "3"
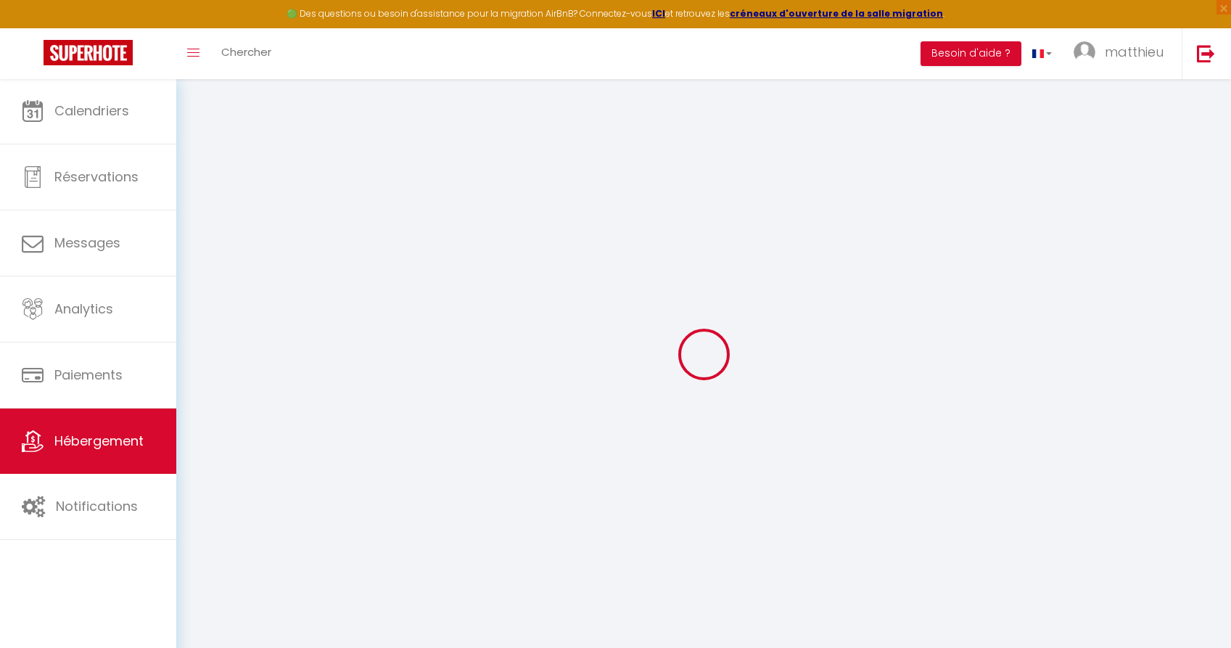
type input "200"
type input "57"
select select
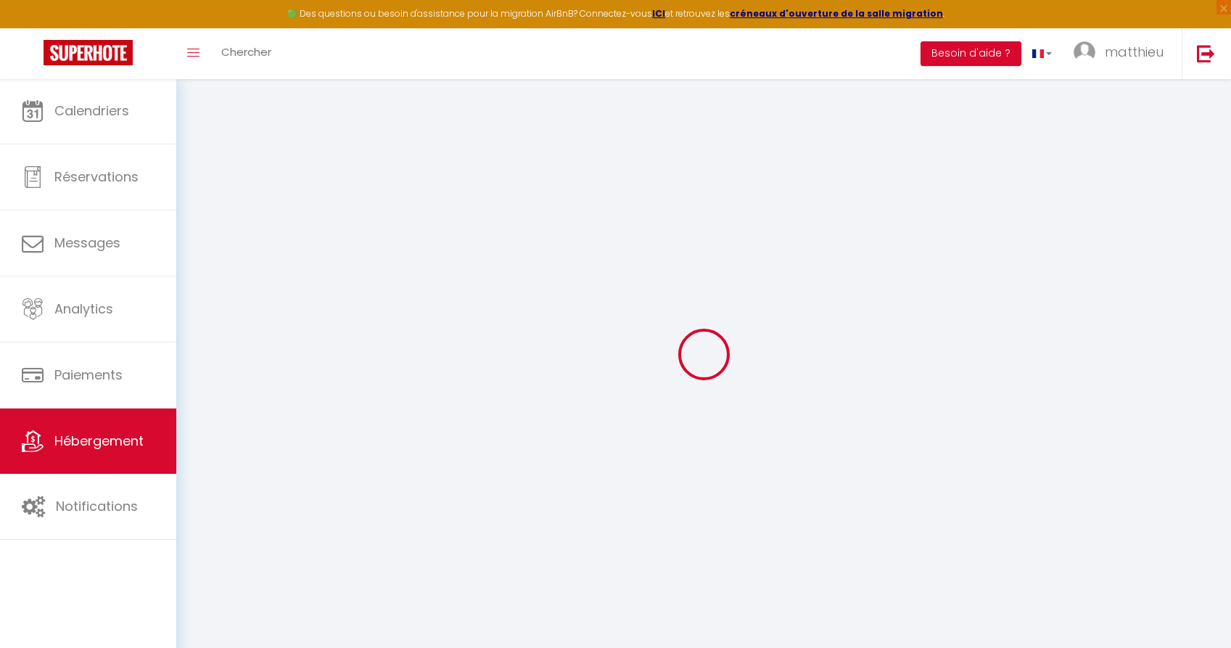
select select
type input "la haye eder"
type input "44780"
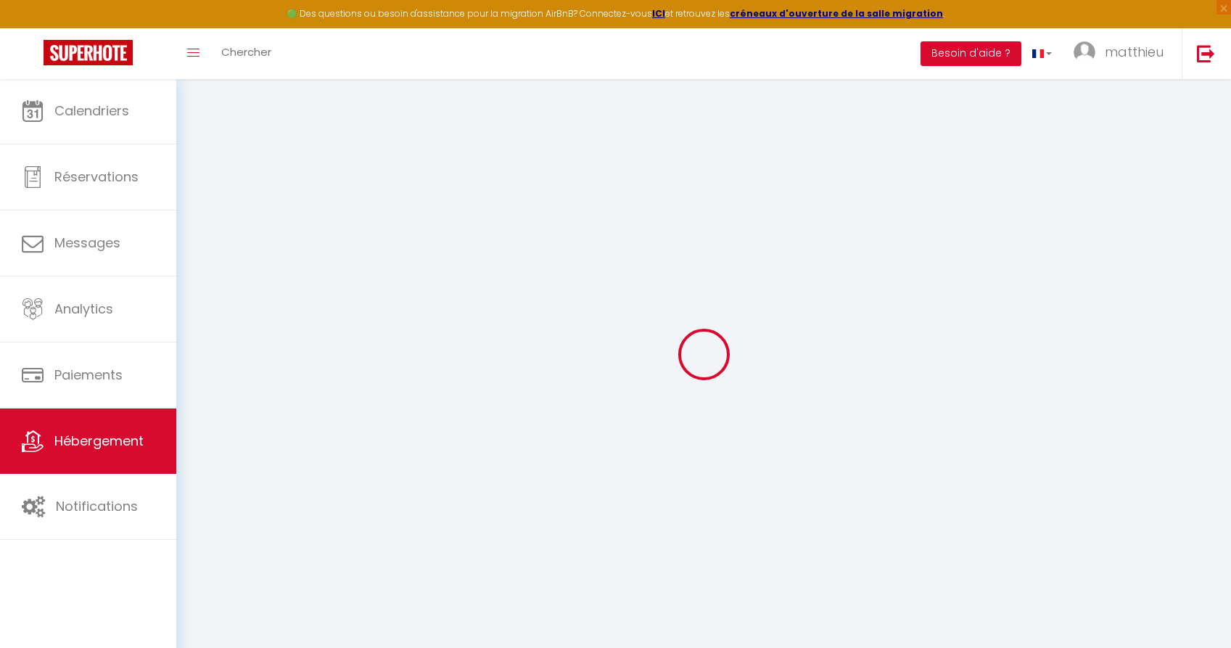
type input "Missillac"
type input "[EMAIL_ADDRESS][DOMAIN_NAME]"
select select "13792"
checkbox input "false"
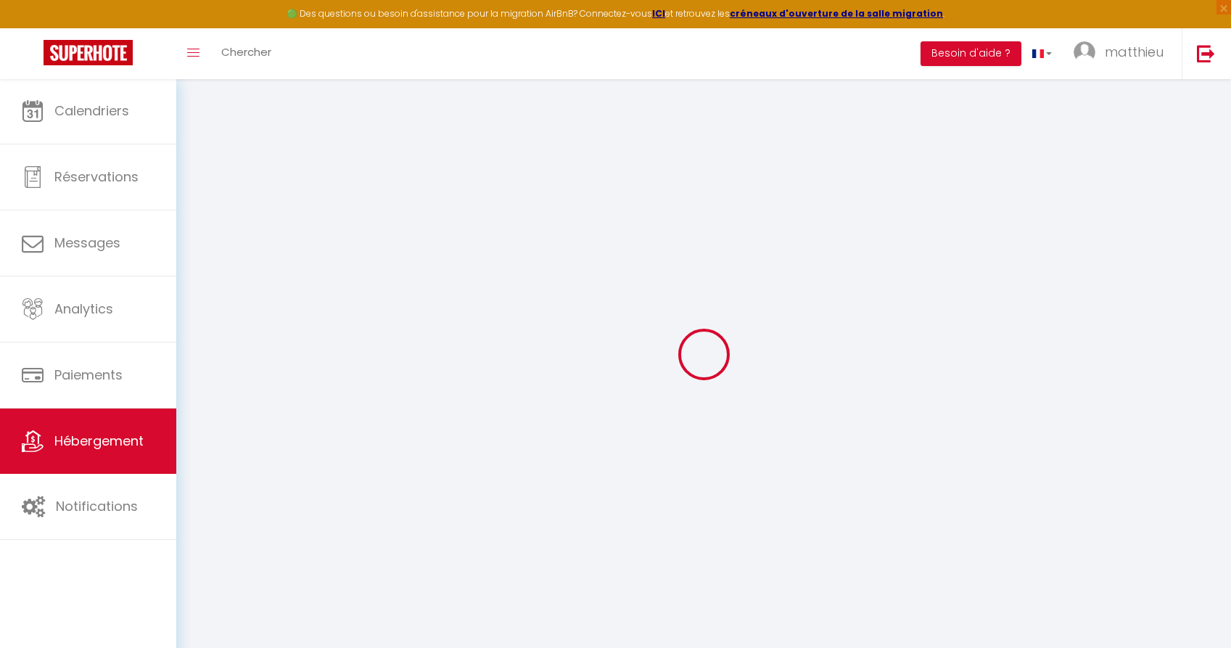
checkbox input "false"
type input "0"
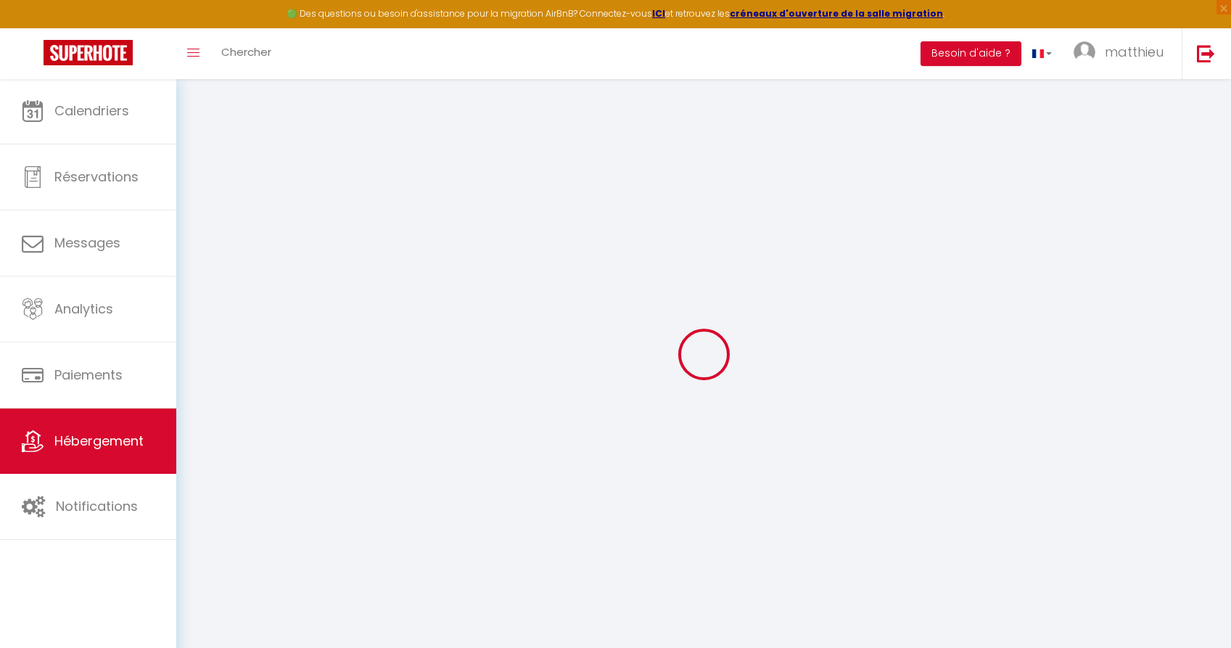
type input "0"
select select "43872"
select select
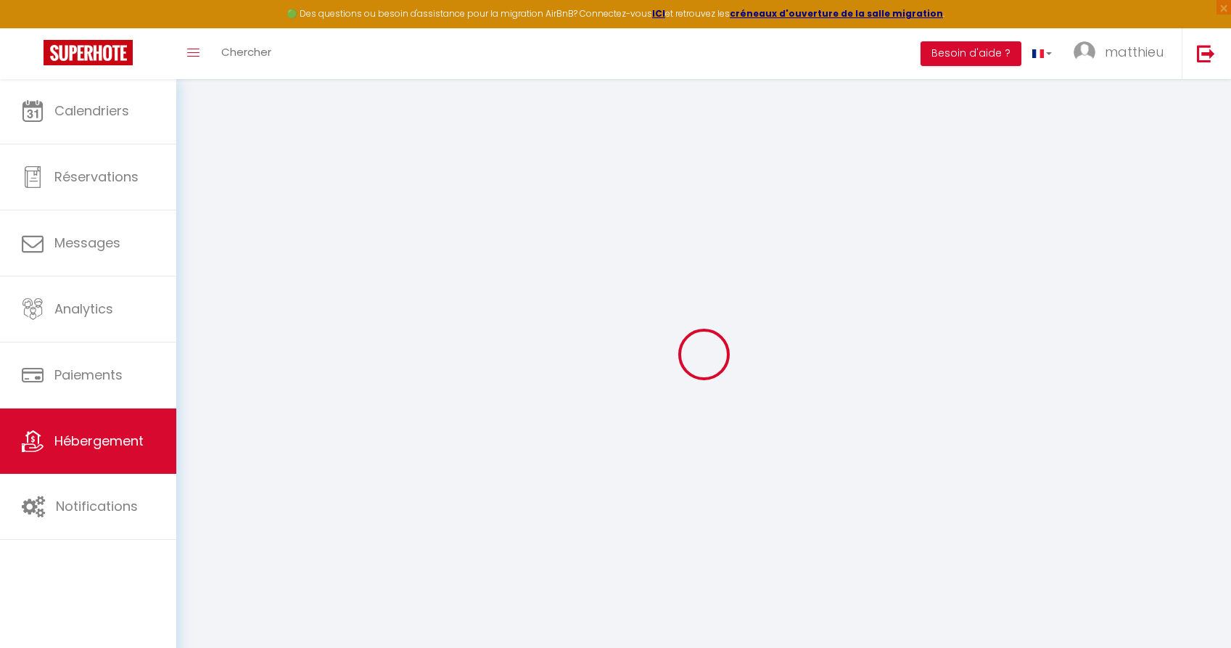
select select
checkbox input "false"
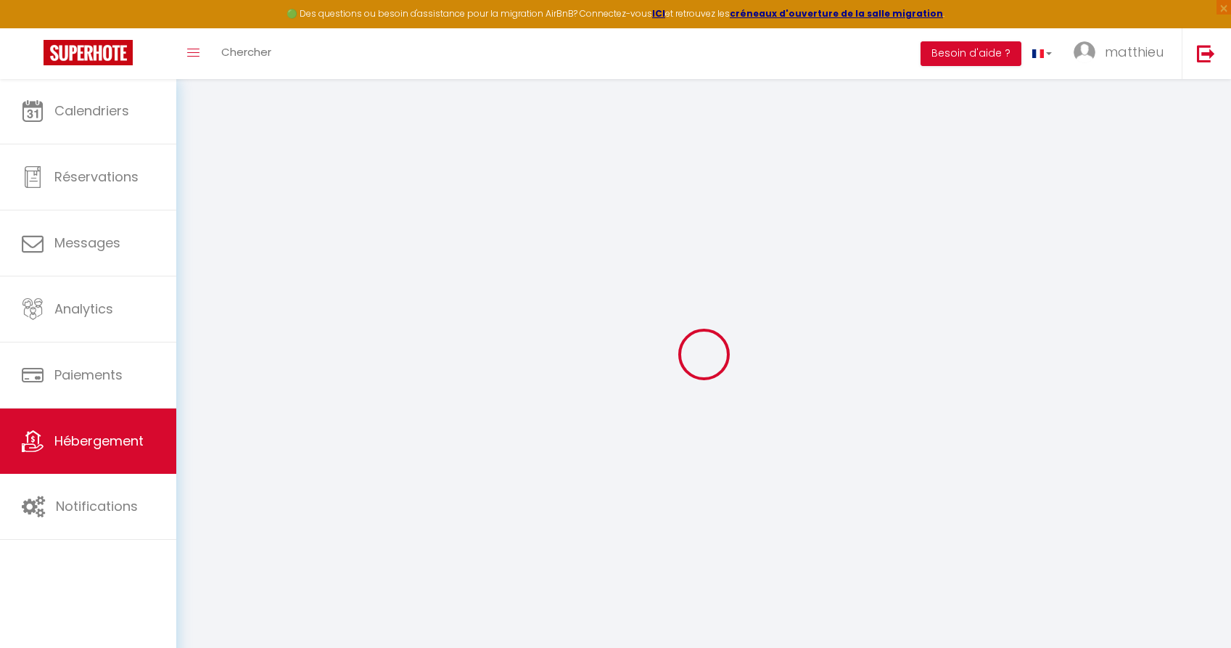
checkbox input "false"
select select
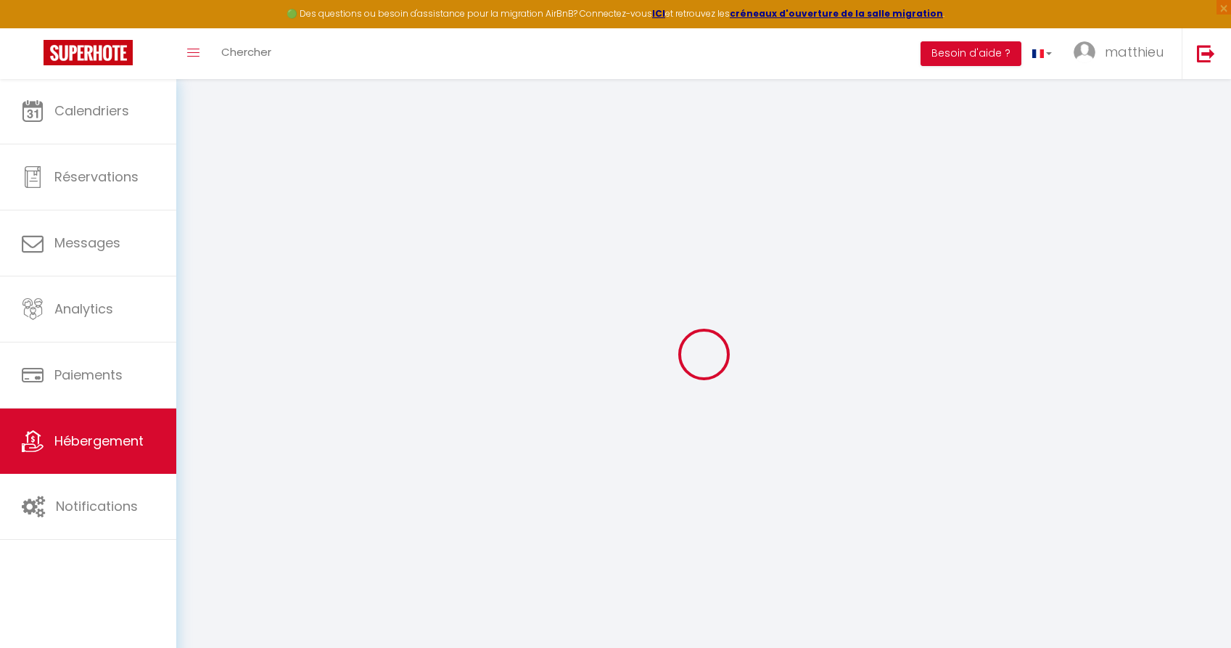
select select
checkbox input "false"
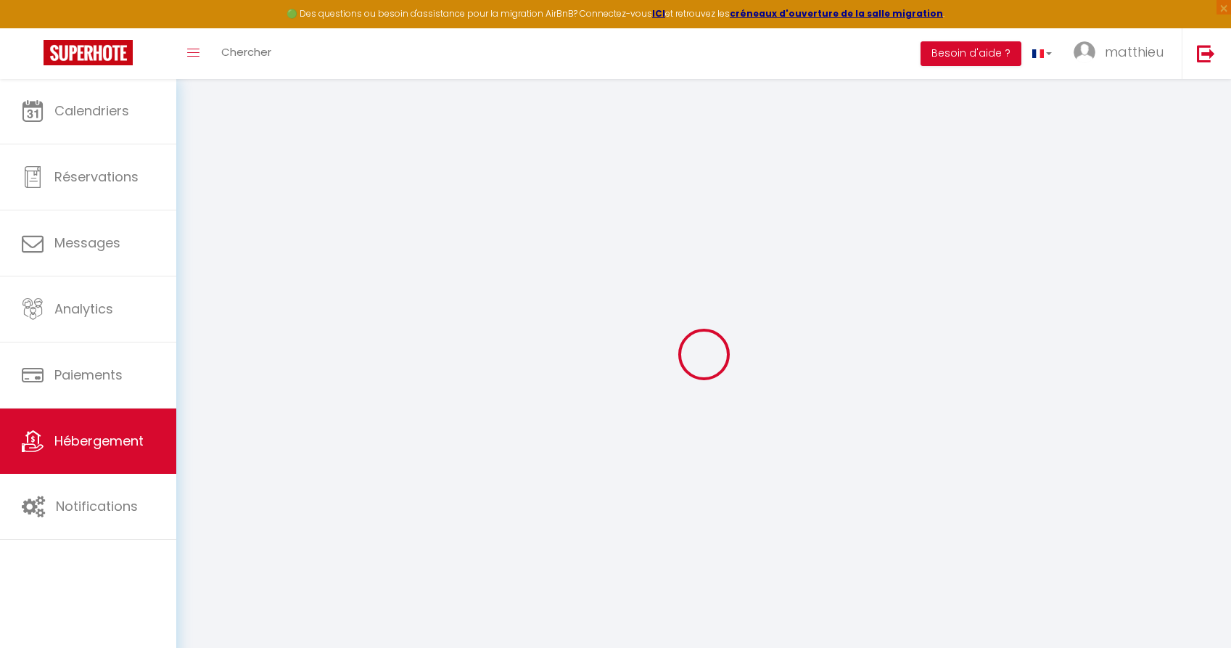
checkbox input "false"
select select
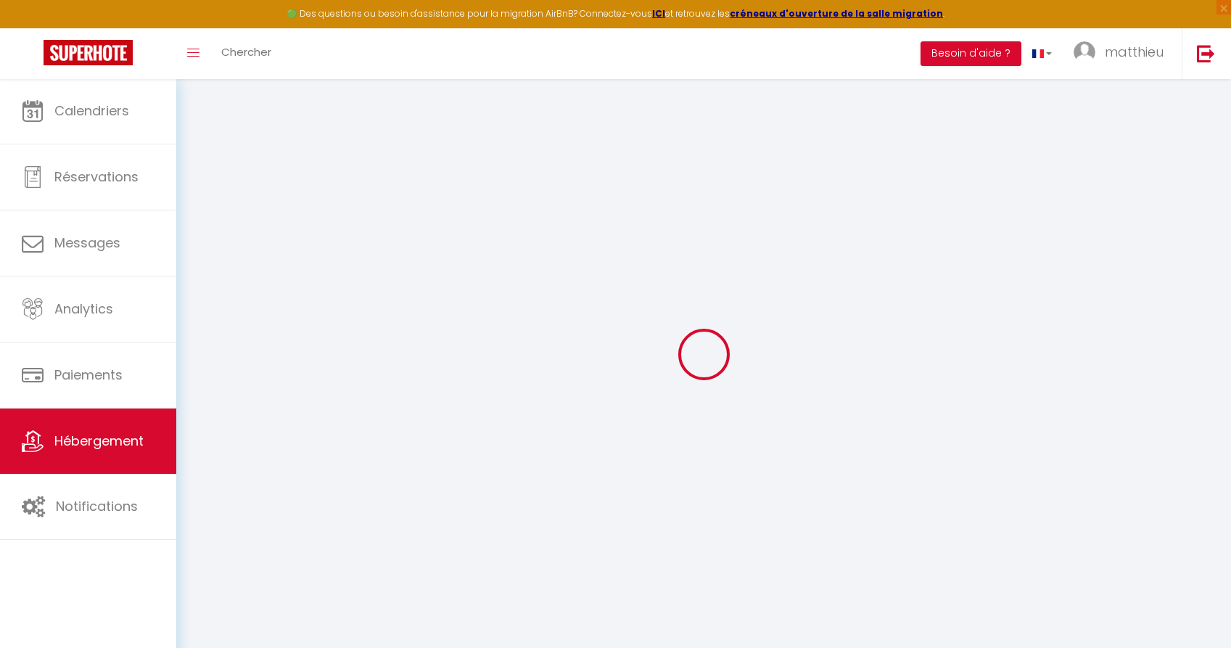
select select
checkbox input "false"
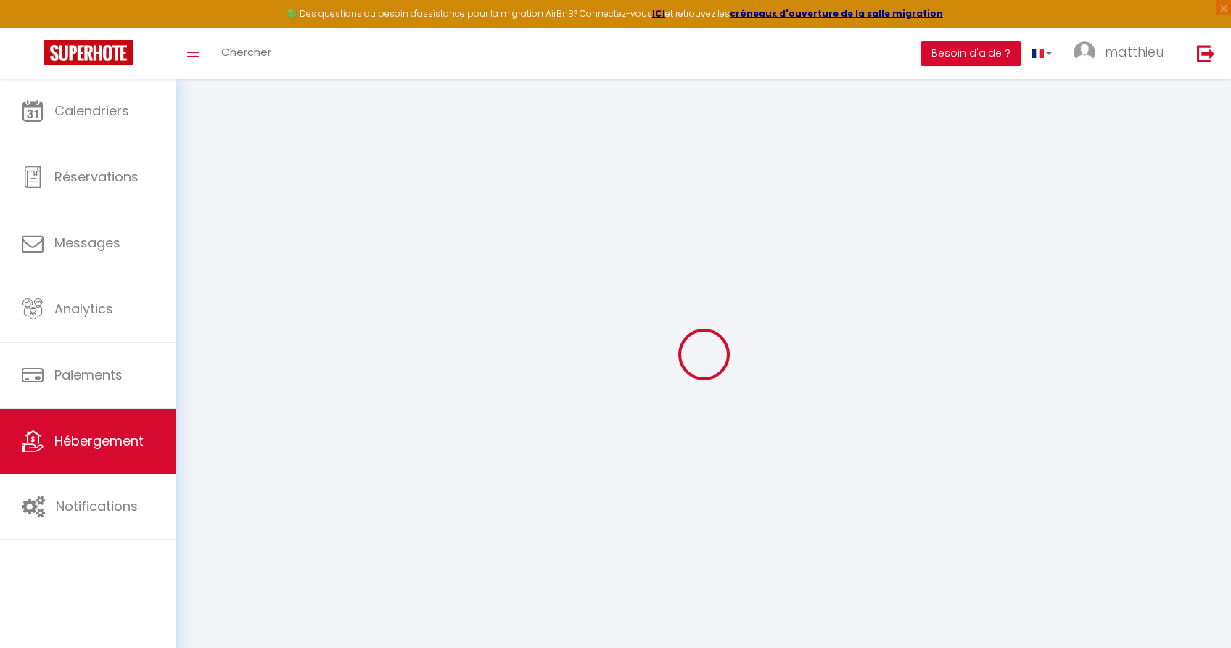
checkbox input "false"
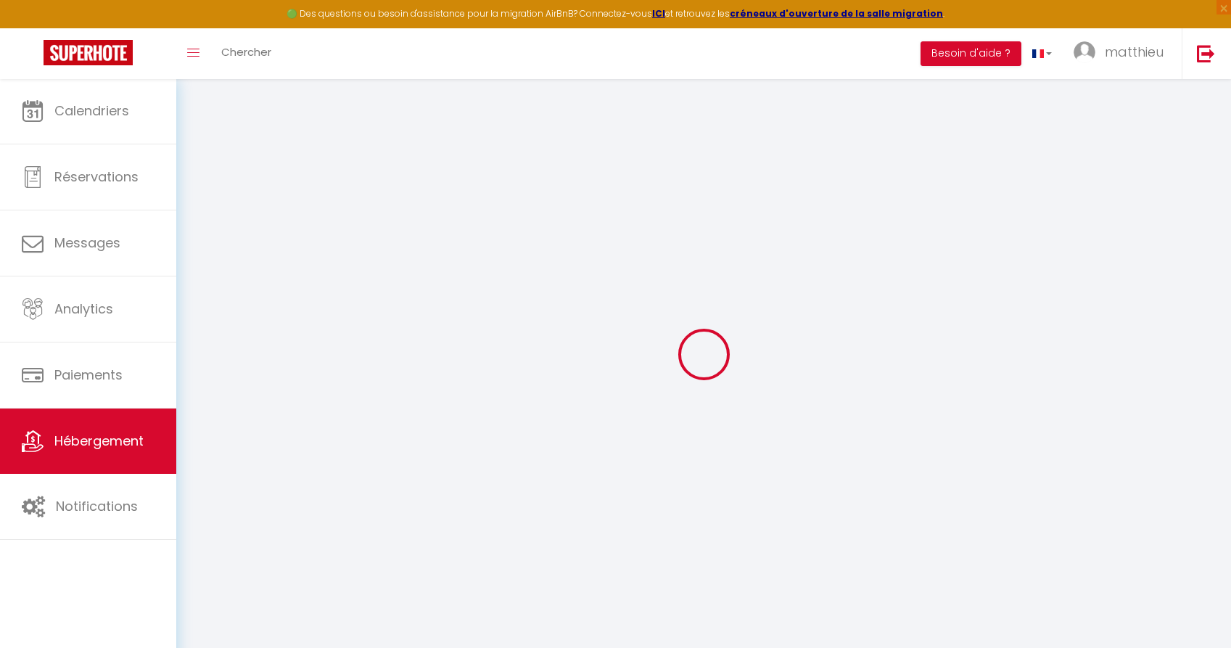
checkbox input "false"
select select "14:00"
select select "00:00"
select select "11:00"
select select "30"
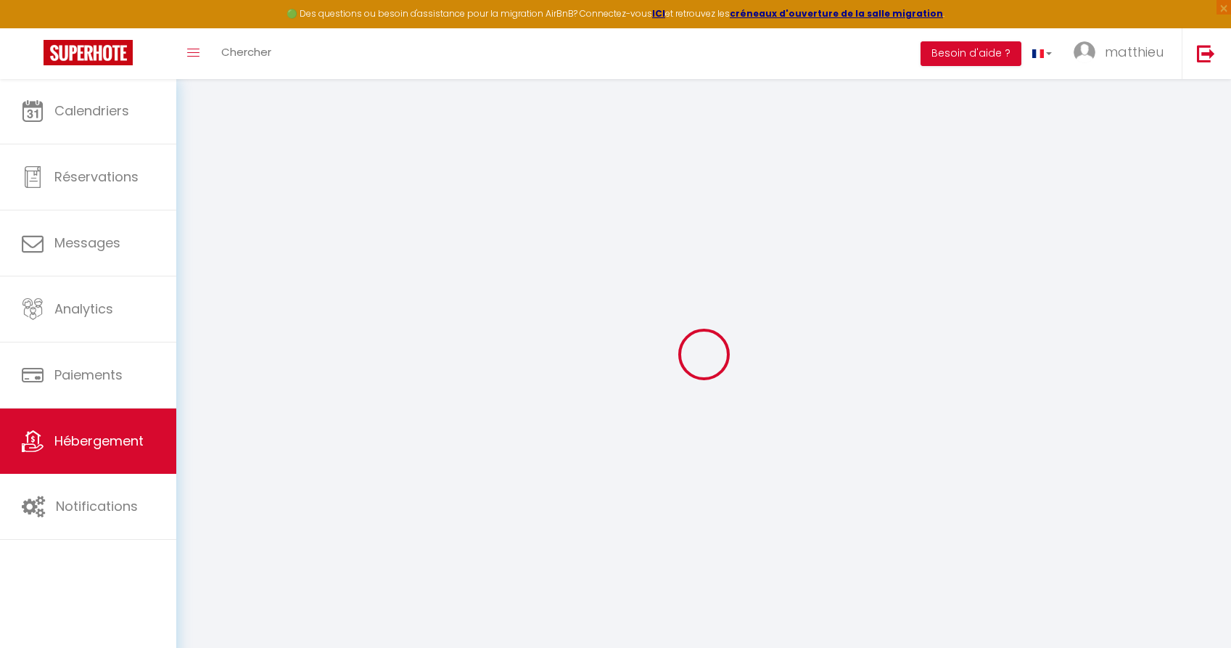
select select "120"
select select "12:00"
checkbox input "false"
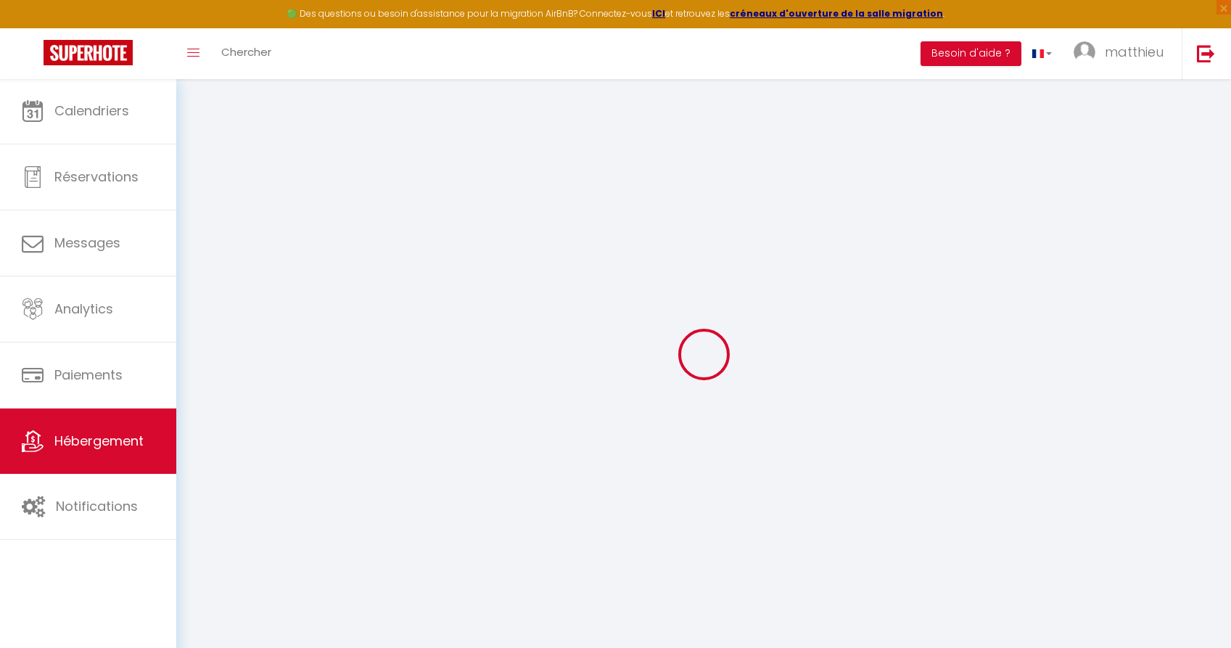
checkbox input "false"
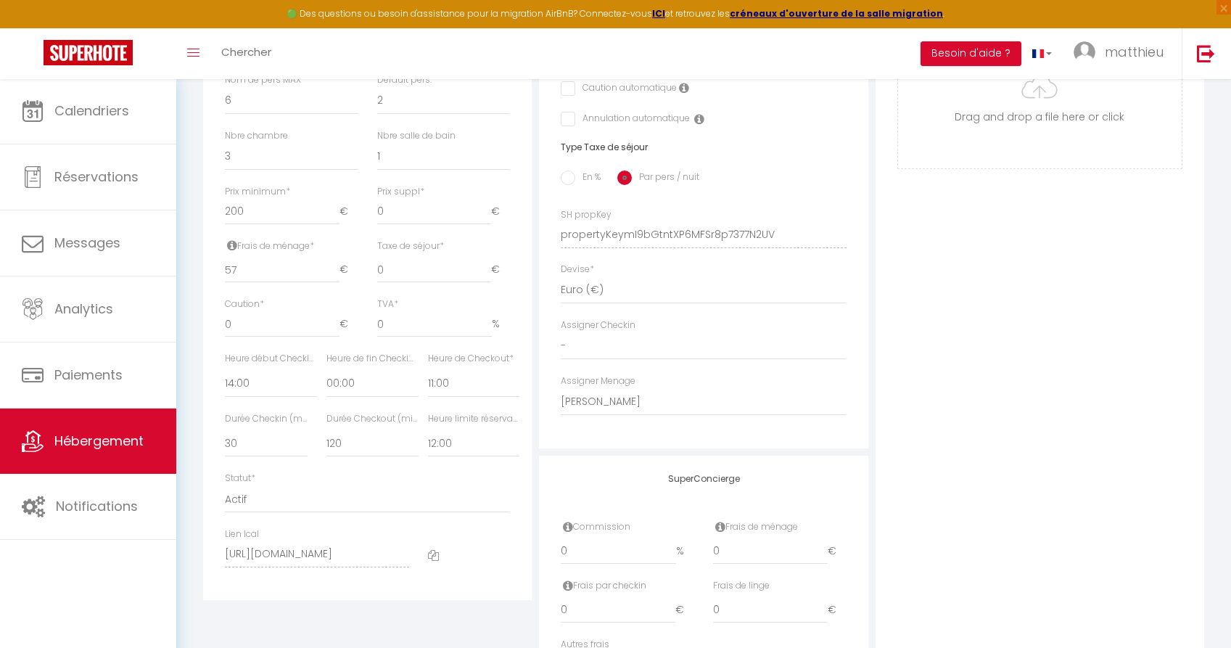
scroll to position [530, 0]
drag, startPoint x: 264, startPoint y: 218, endPoint x: 177, endPoint y: 218, distance: 87.1
click at [177, 218] on div "Retourner vers Le Gite Blanc Actions Enregistrer Dupliquer Supprimer Importer l…" at bounding box center [703, 148] width 1055 height 1199
type input "20"
checkbox input "false"
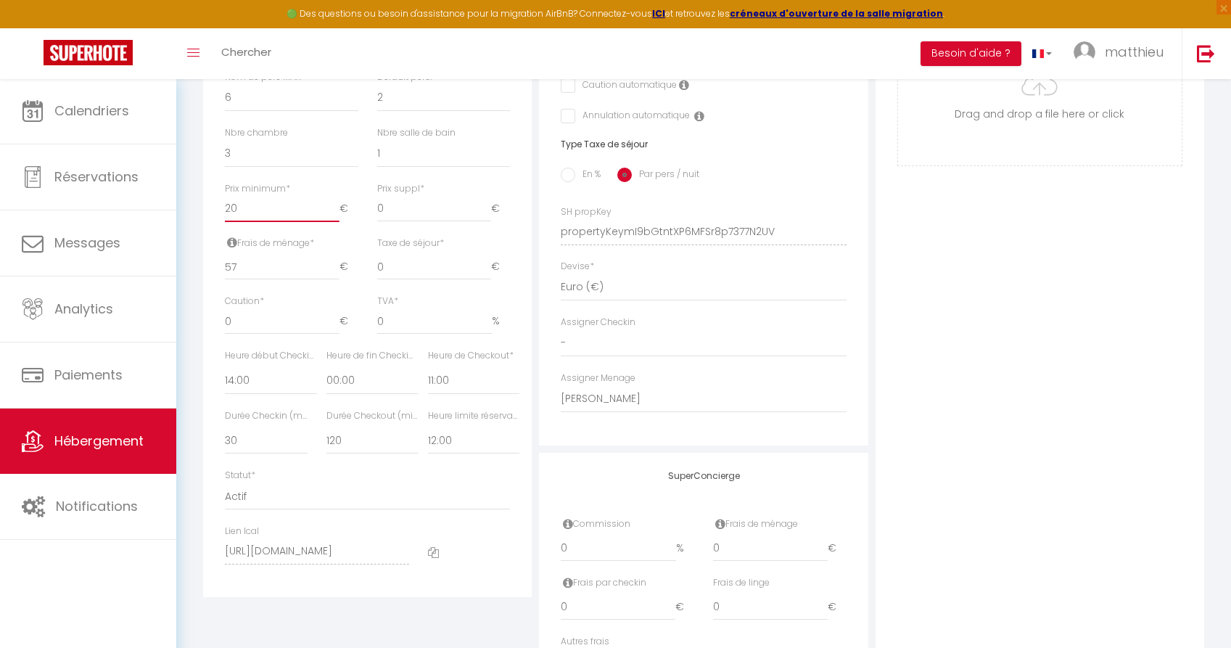
checkbox input "false"
type input "2"
checkbox input "false"
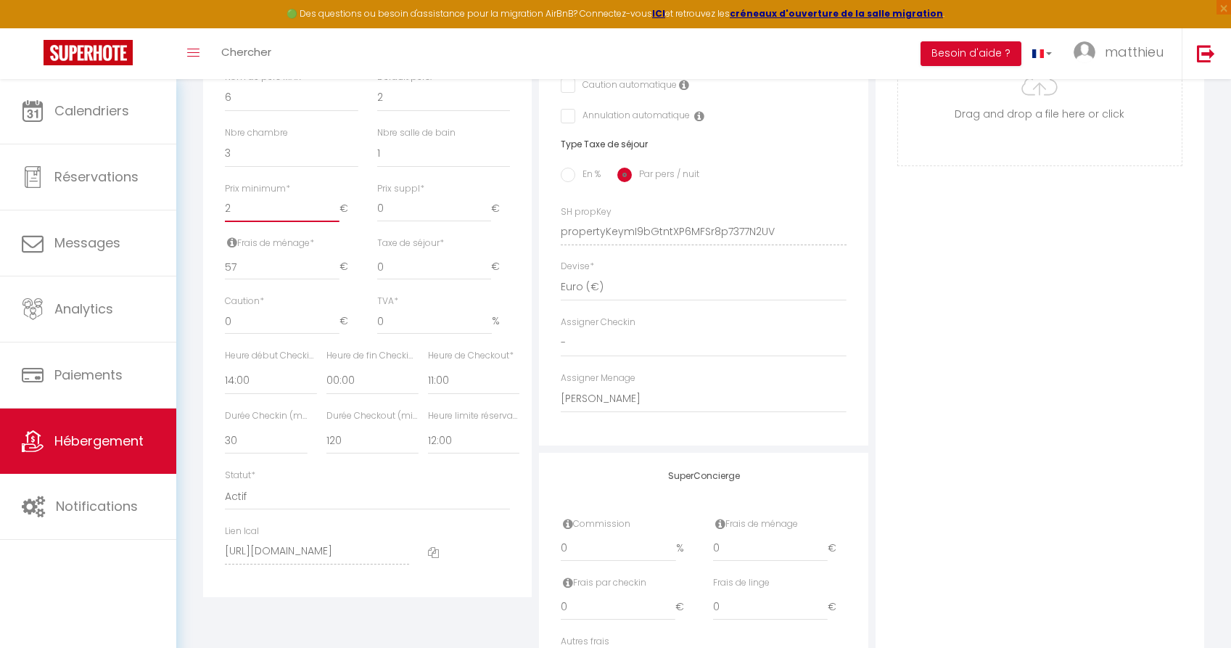
checkbox input "false"
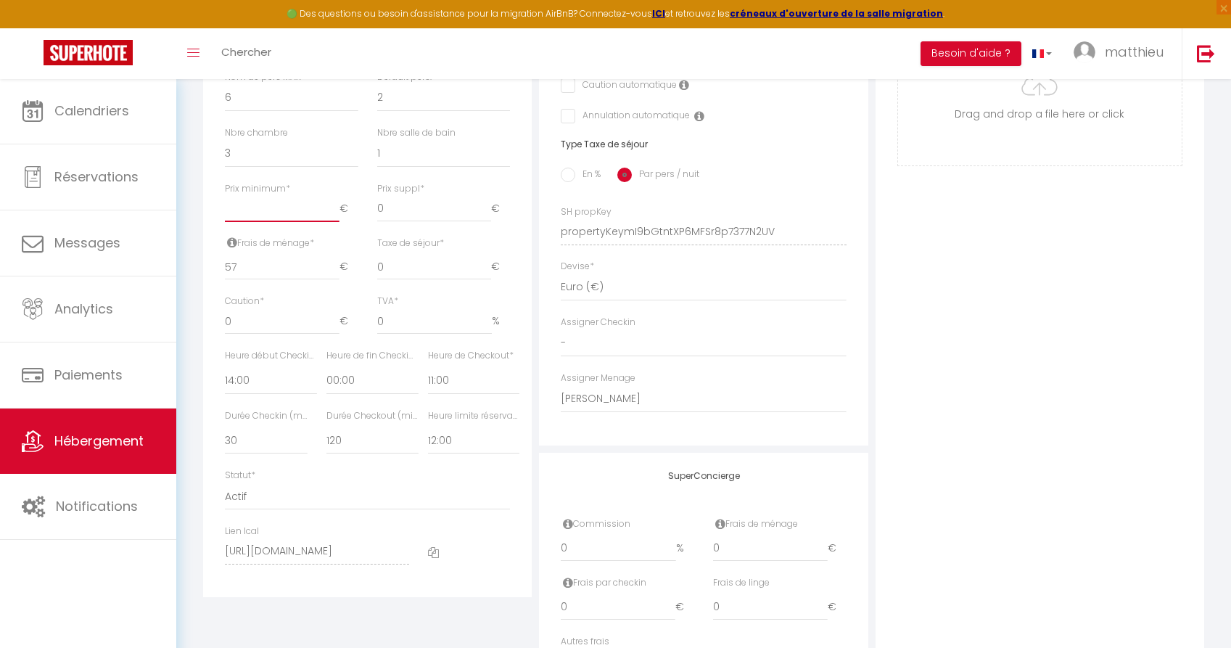
checkbox input "false"
type input "1"
checkbox input "false"
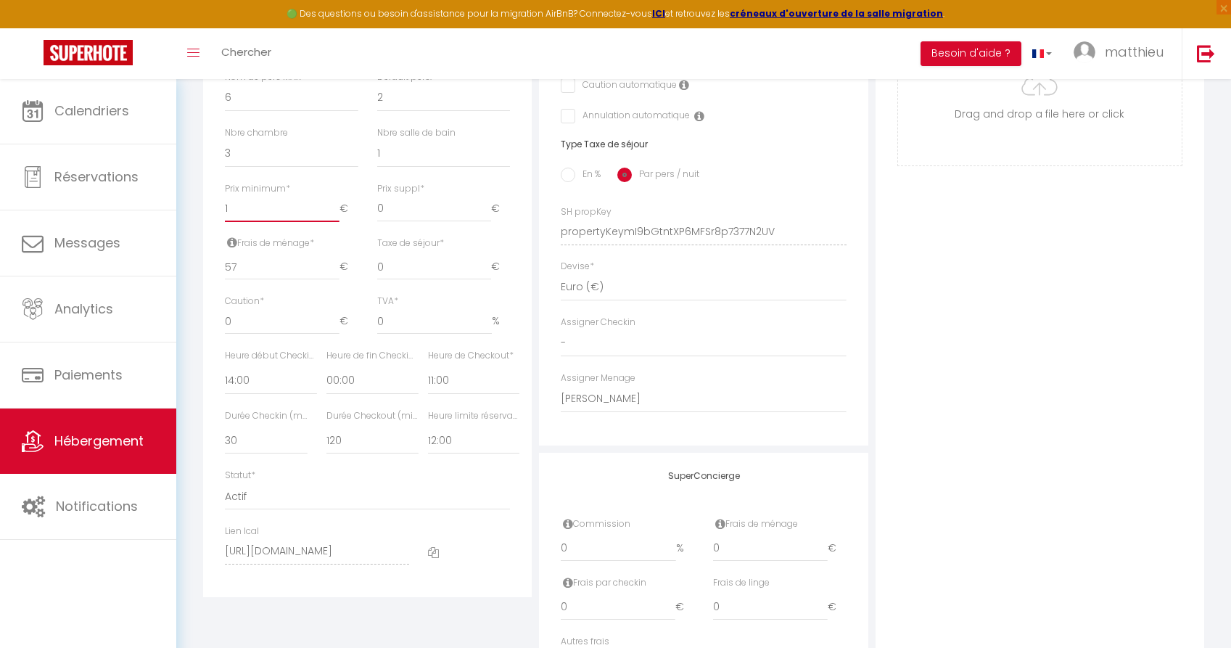
checkbox input "false"
type input "10"
checkbox input "false"
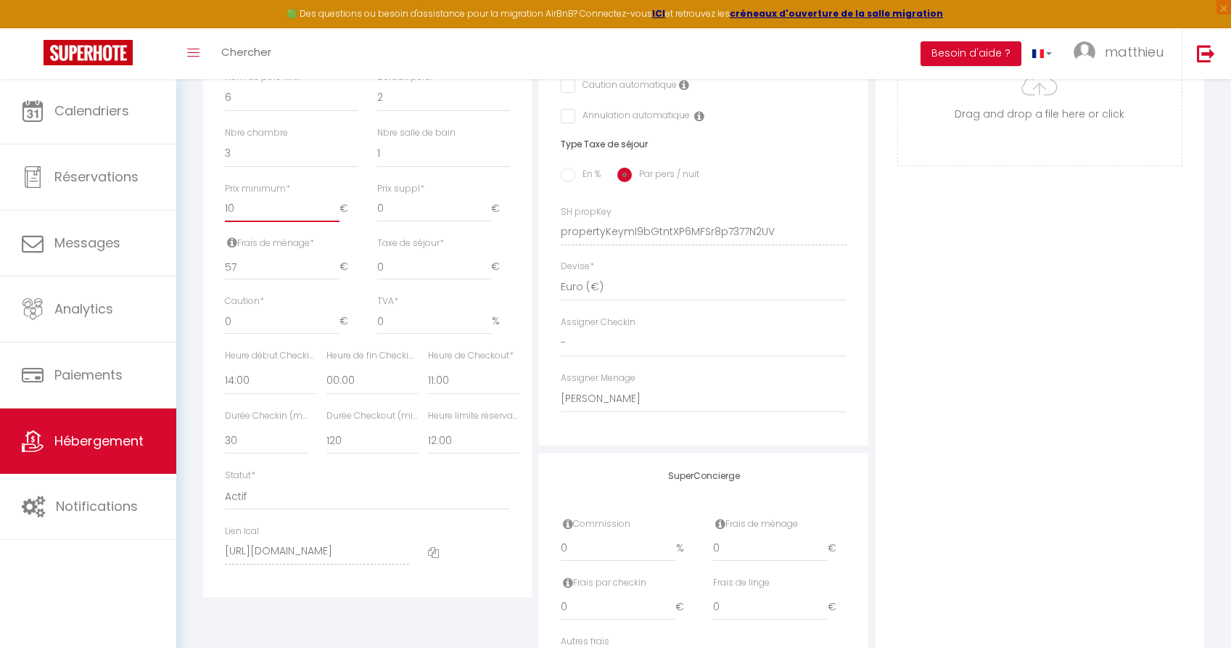
checkbox input "false"
type input "100"
checkbox input "false"
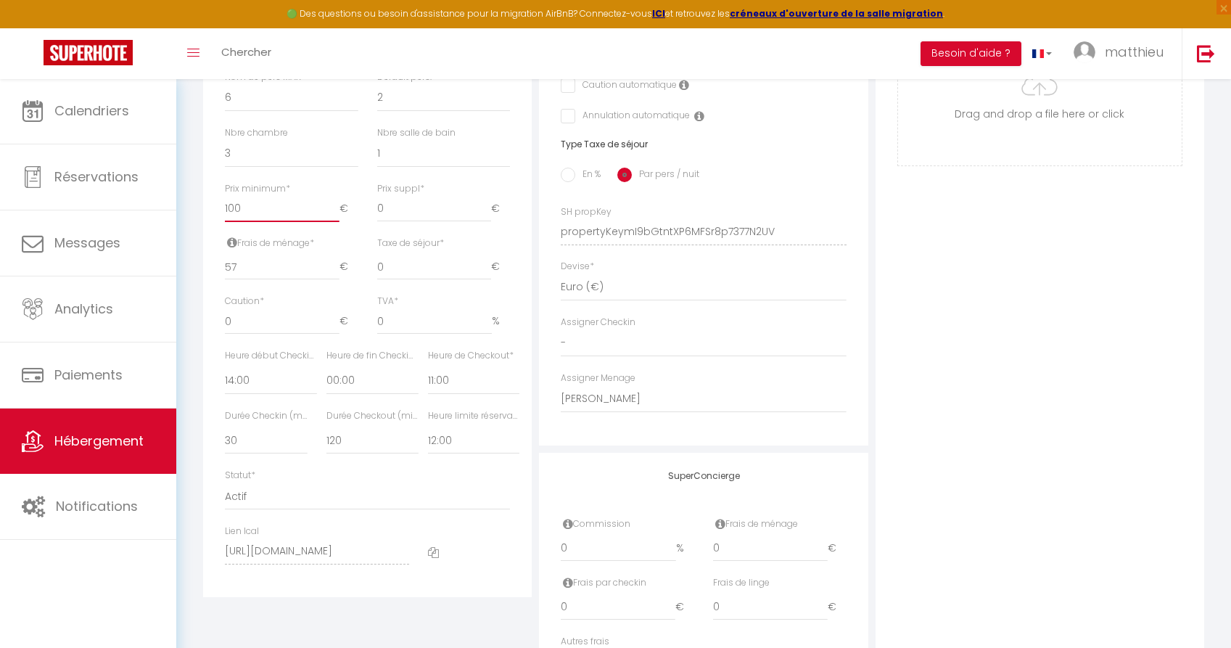
checkbox input "false"
type input "100"
click at [361, 182] on div "Nbre chambre 0 1 2 3 4 5 6 7 8 9 10 11 12" at bounding box center [291, 154] width 152 height 56
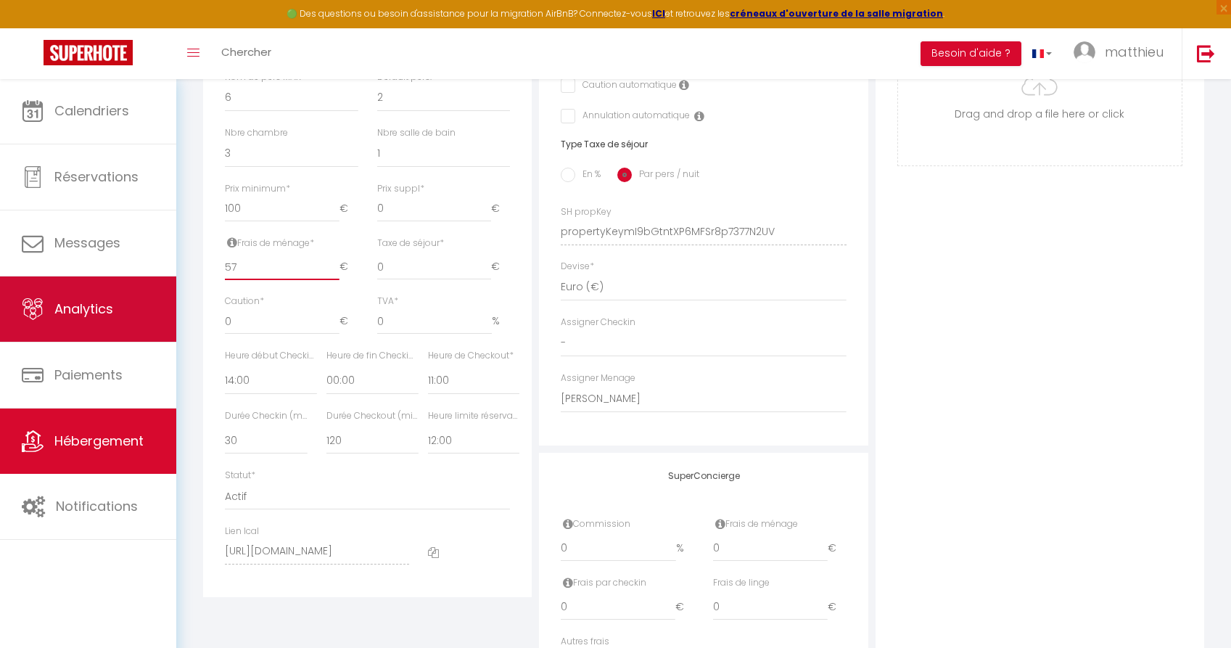
drag, startPoint x: 252, startPoint y: 279, endPoint x: 174, endPoint y: 279, distance: 77.6
click at [174, 279] on div "🟢 Des questions ou besoin d'assistance pour la migration AirBnB? Connectez-vous…" at bounding box center [615, 148] width 1231 height 1199
type input "5"
checkbox input "false"
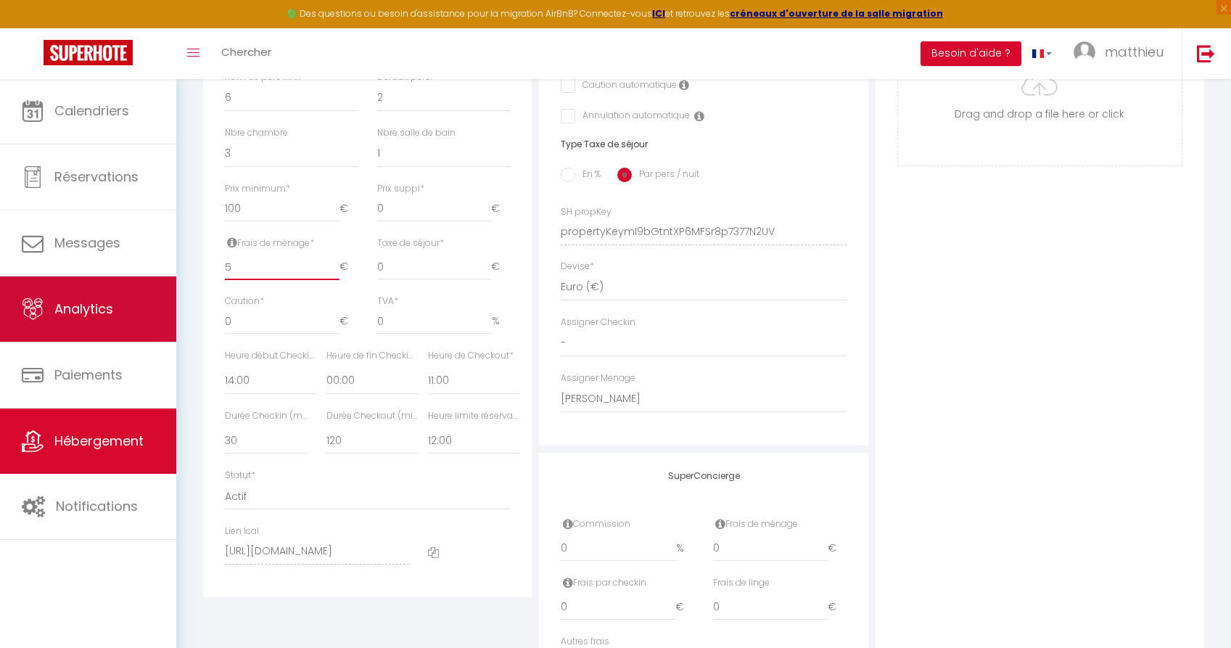
checkbox input "false"
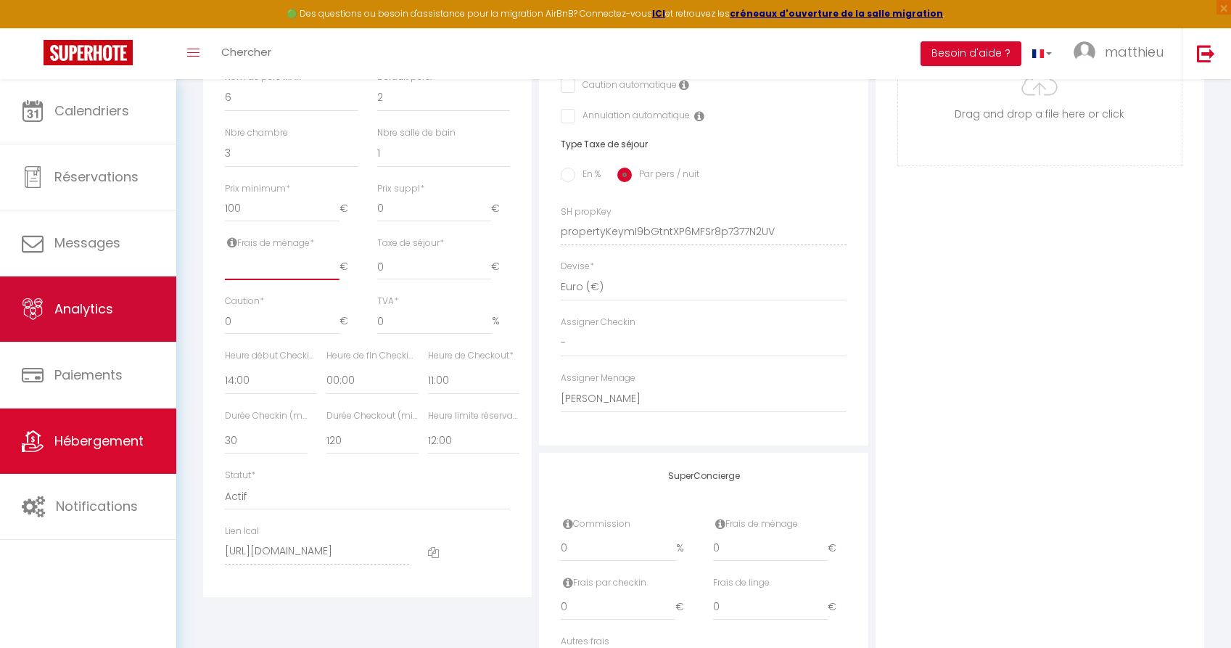
checkbox input "false"
type input "6"
checkbox input "false"
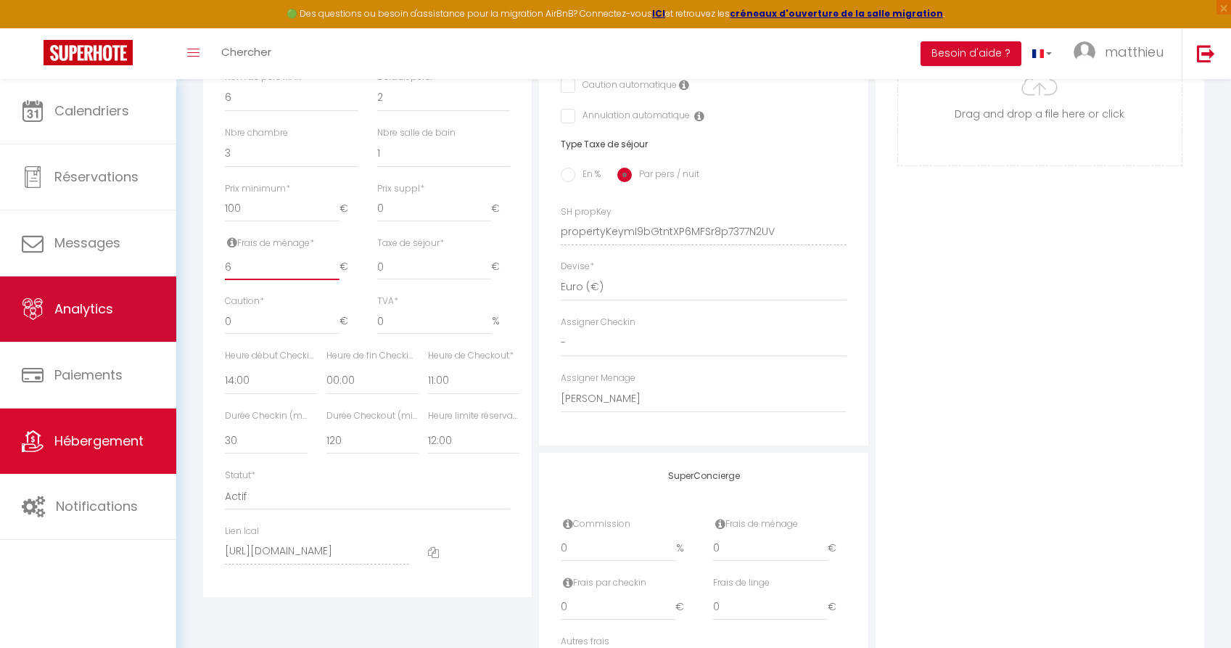
checkbox input "false"
type input "65"
checkbox input "false"
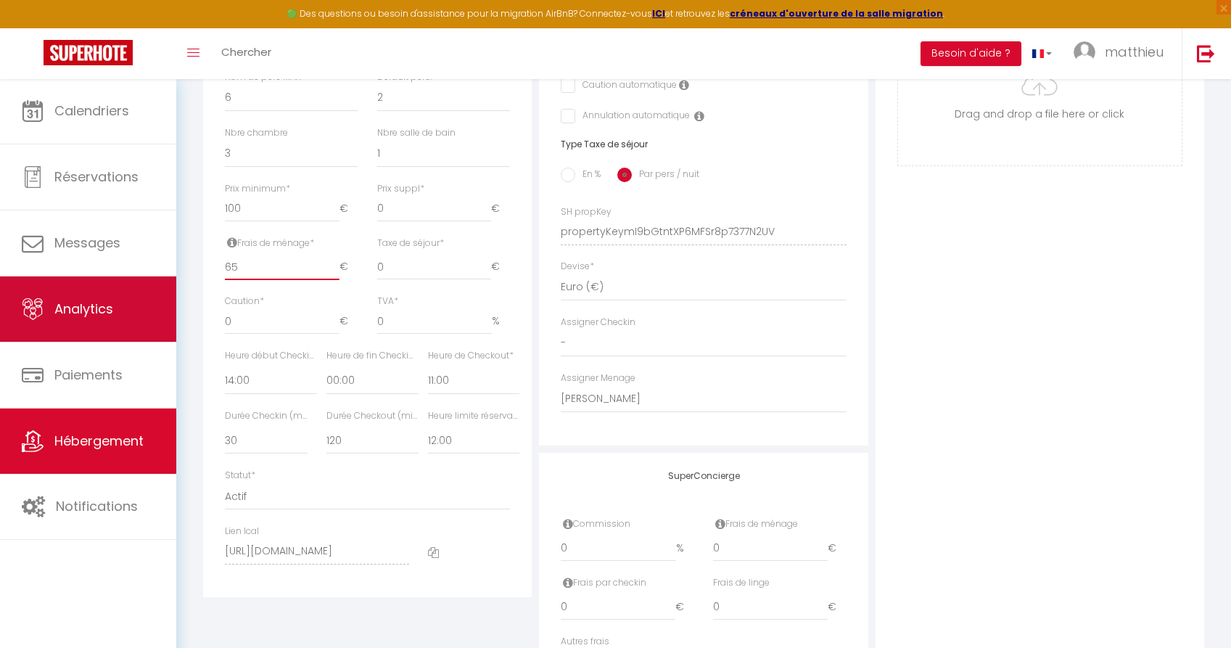
checkbox input "false"
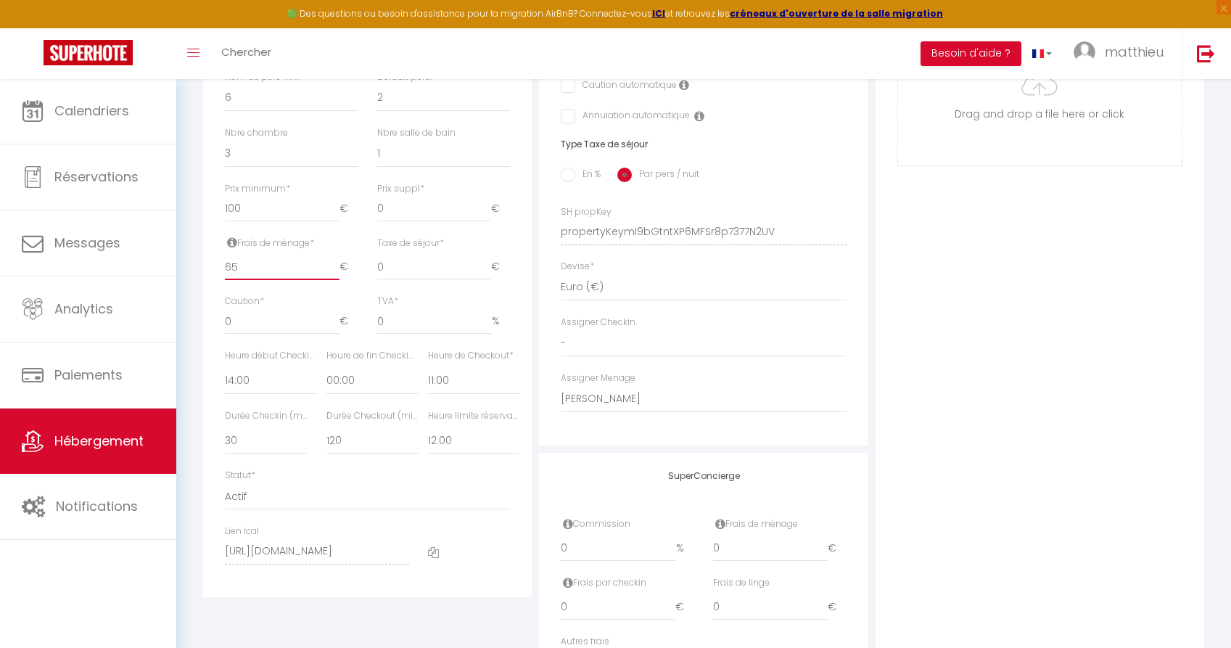
type input "65"
click at [531, 264] on div "Détails Nom * Le Gite Blanc Prénom propriétaire Matthieu Nom propriétaire Adres…" at bounding box center [367, 164] width 329 height 865
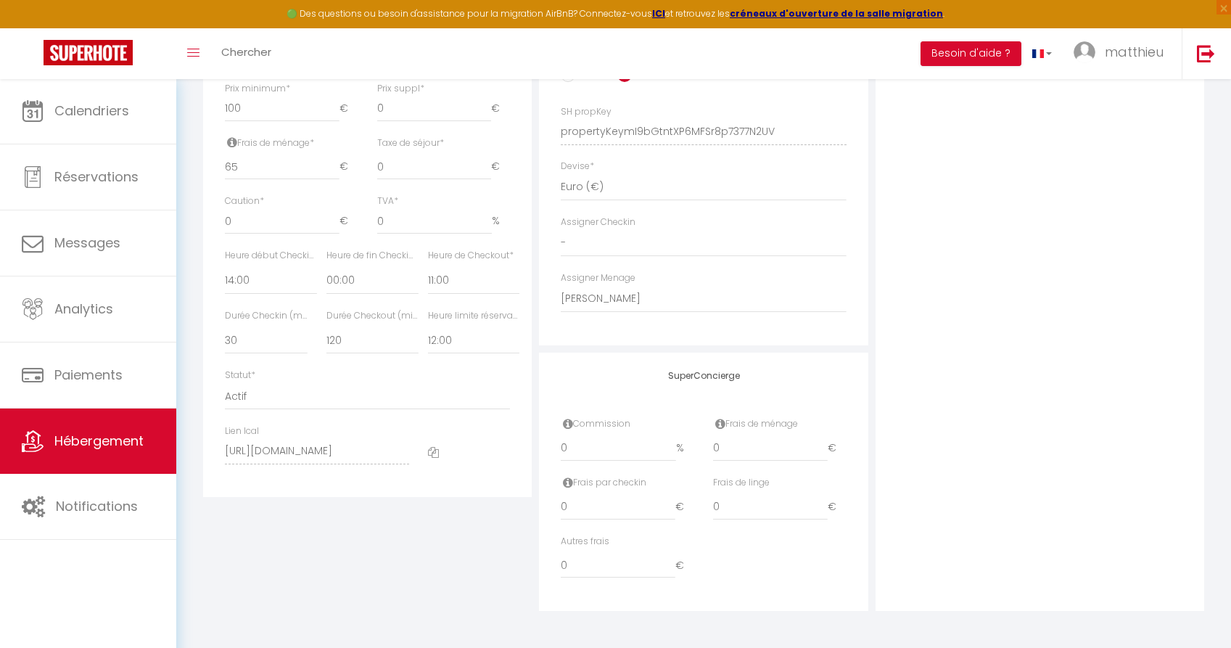
scroll to position [633, 0]
click at [266, 266] on div "Heure début Checkin * 00:00 00:15 00:30 00:45 01:00 01:15 01:30 01:45 02:00 02:…" at bounding box center [271, 272] width 92 height 46
select select "16:00"
checkbox input "false"
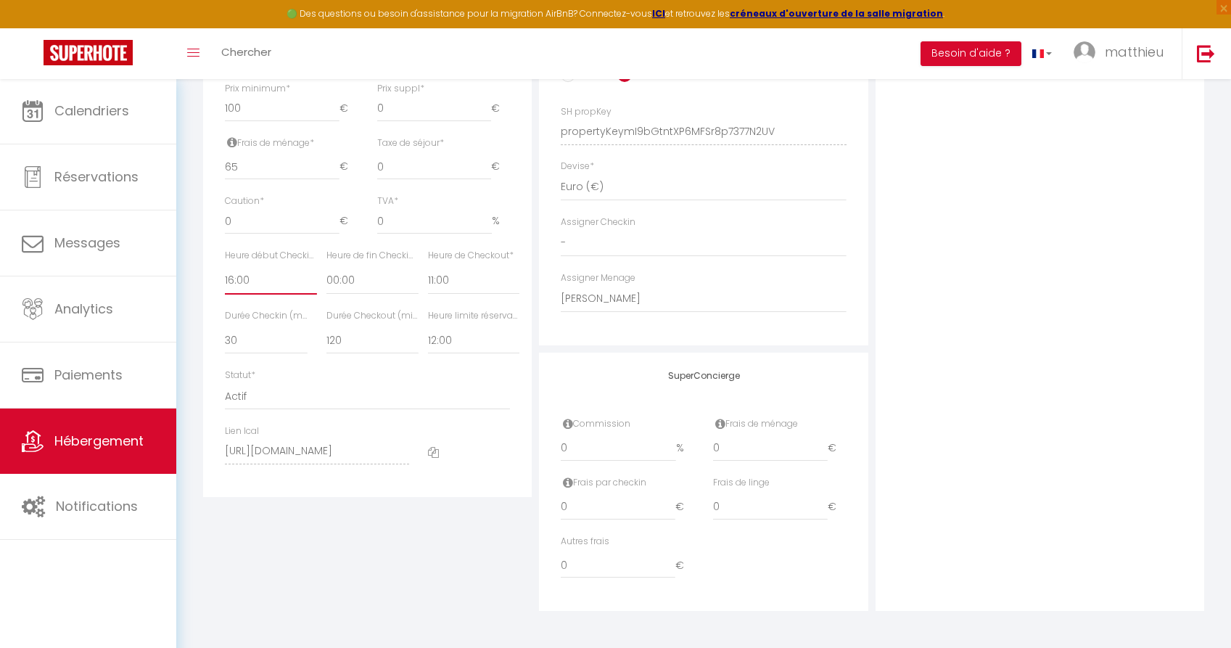
checkbox input "false"
select select "10:00"
checkbox input "false"
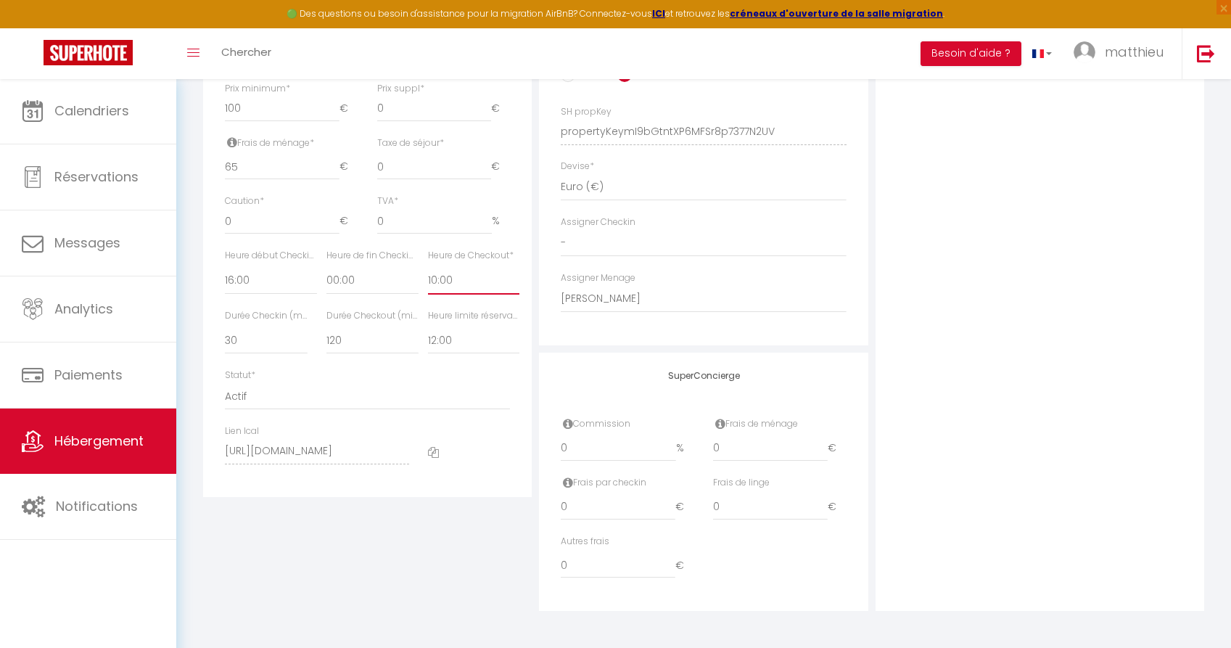
checkbox input "false"
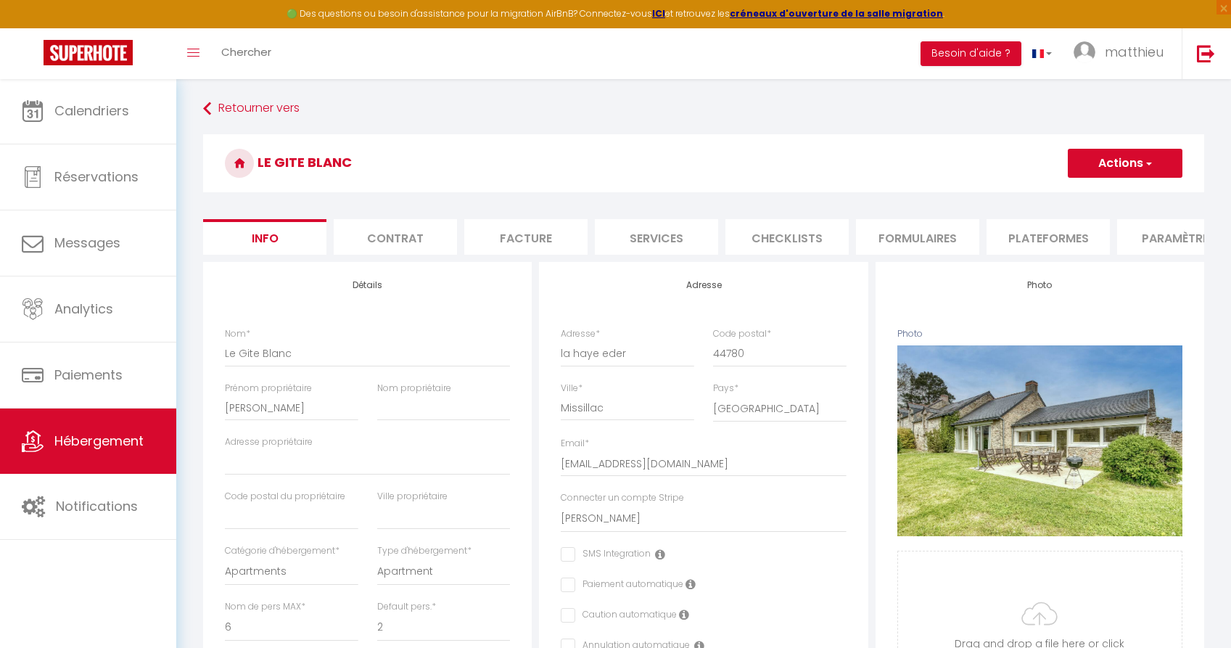
scroll to position [0, 0]
click at [1115, 162] on button "Actions" at bounding box center [1125, 163] width 115 height 29
click at [1086, 194] on input "Enregistrer" at bounding box center [1068, 195] width 54 height 15
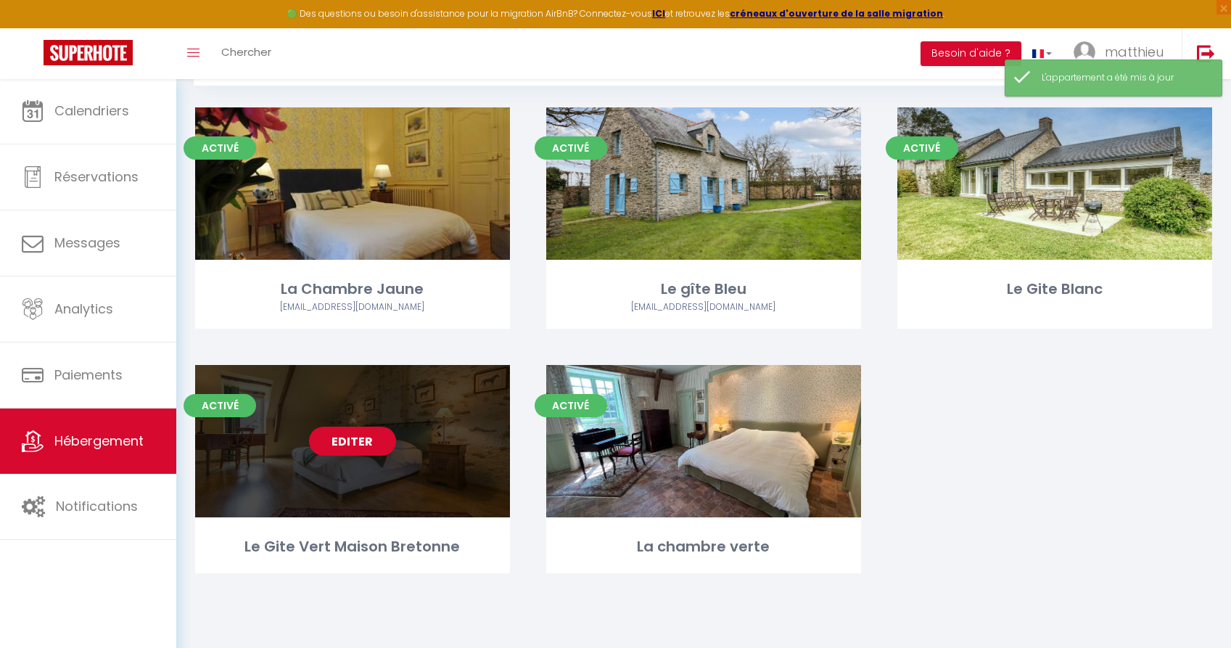
scroll to position [78, 0]
click at [345, 435] on link "Editer" at bounding box center [352, 441] width 87 height 29
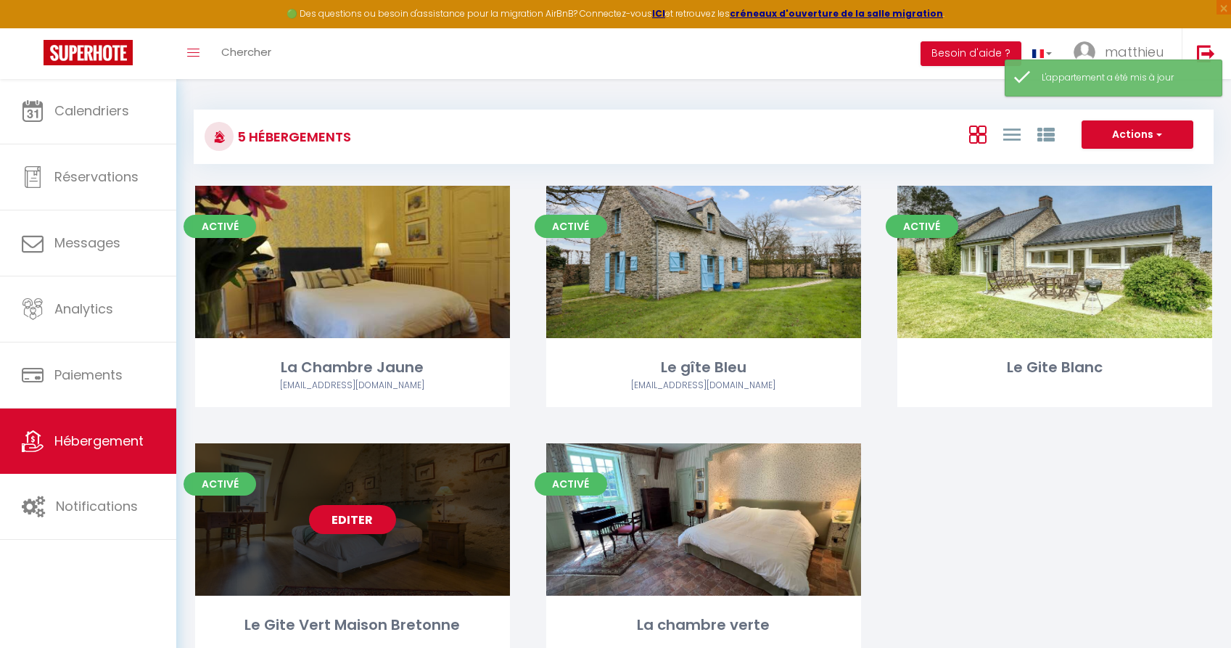
select select "3"
select select "2"
select select "1"
select select
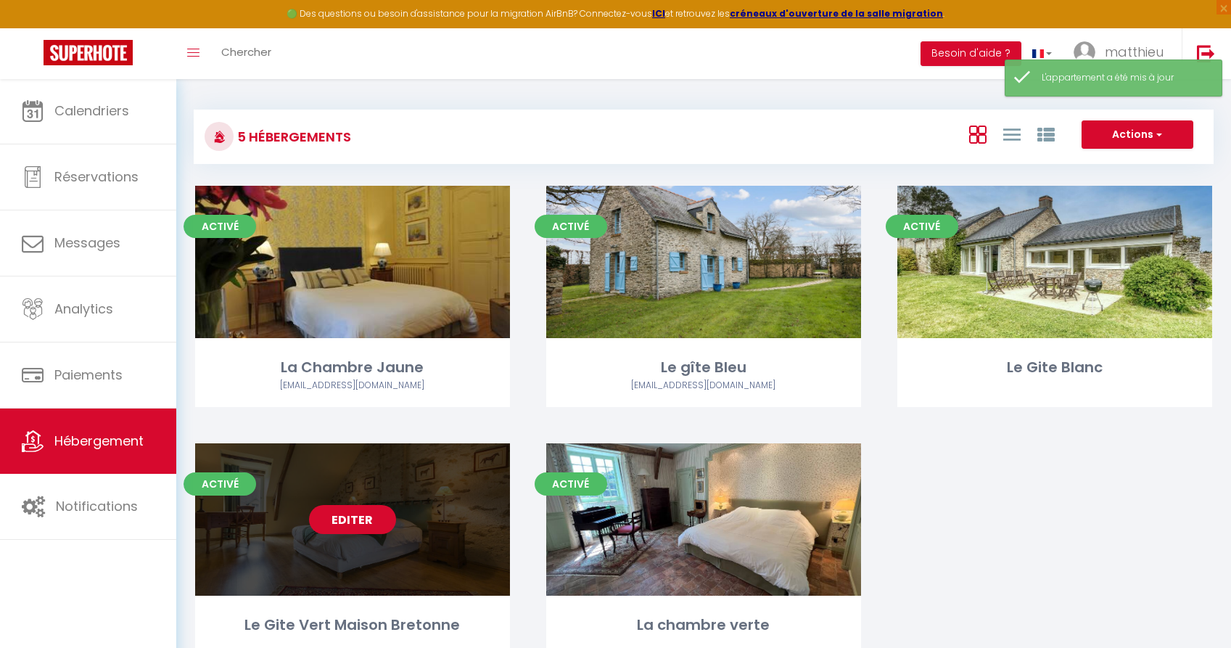
select select "28"
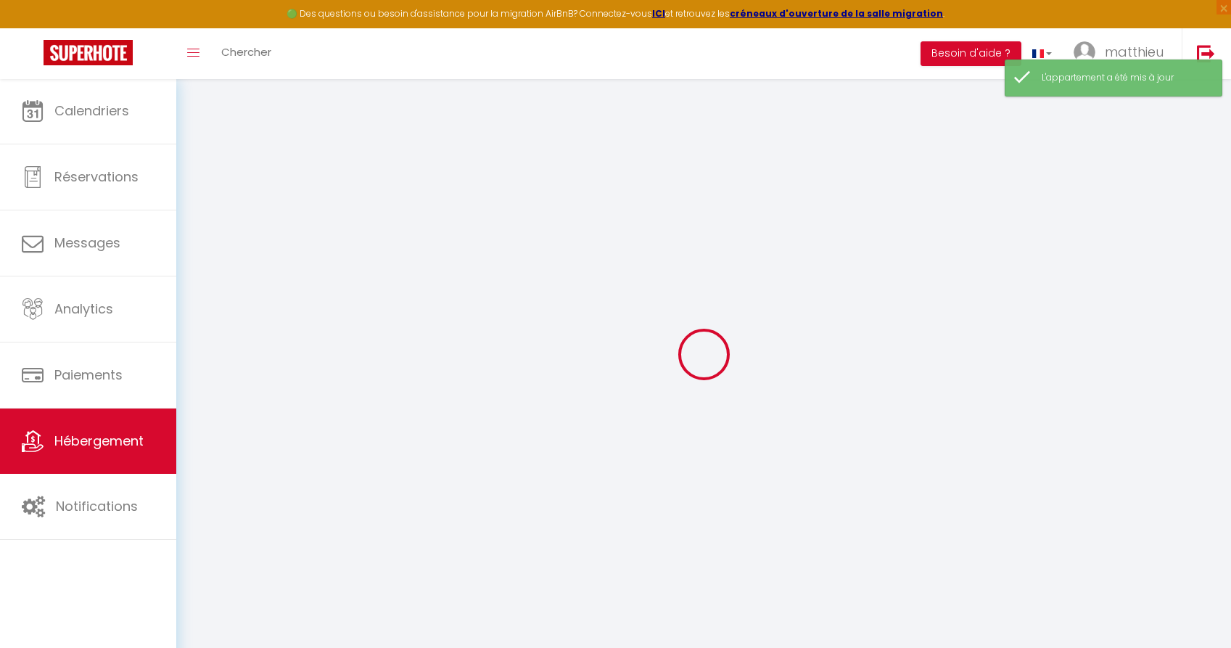
select select
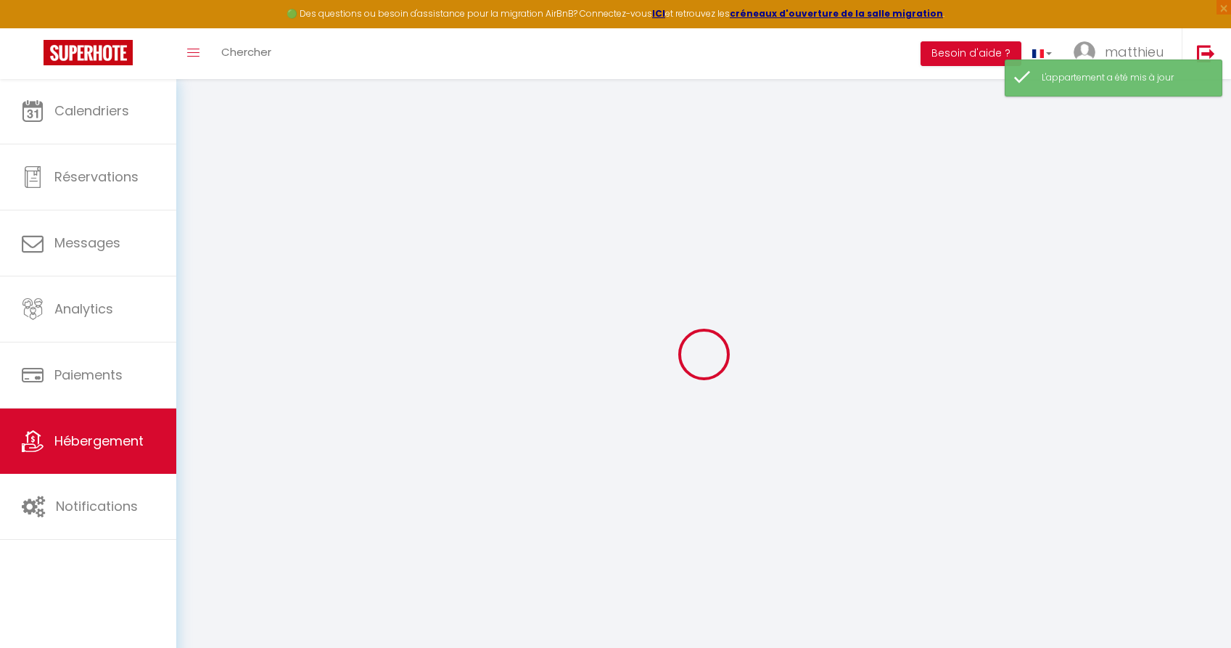
select select
checkbox input "false"
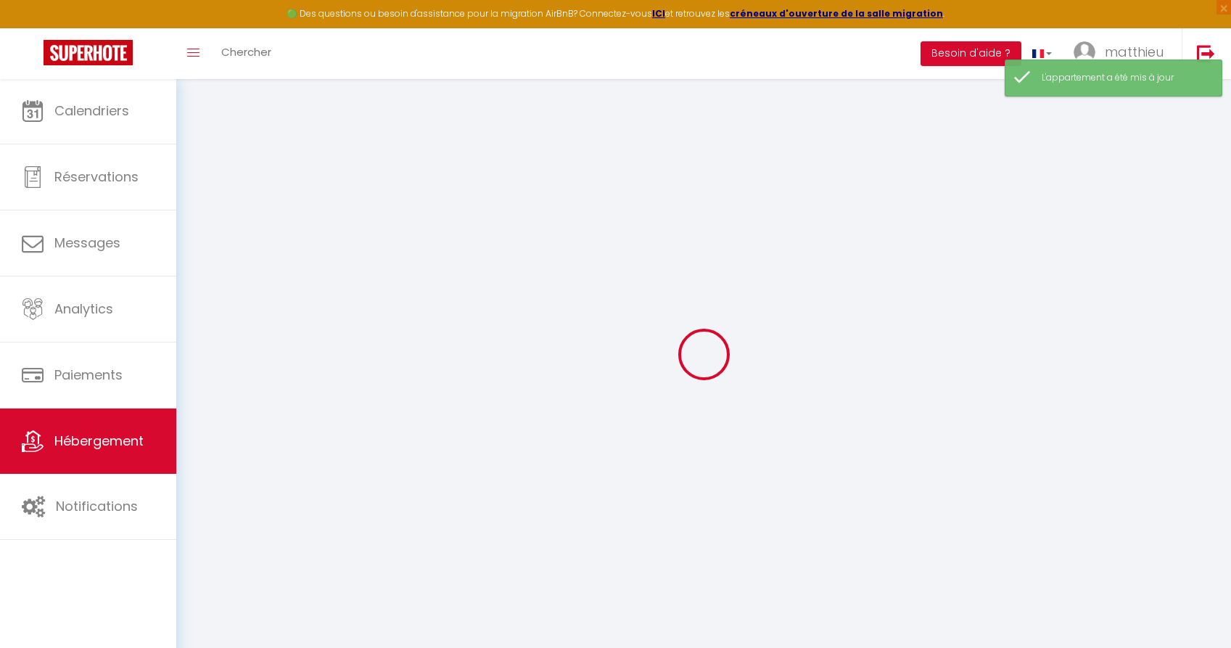
select select
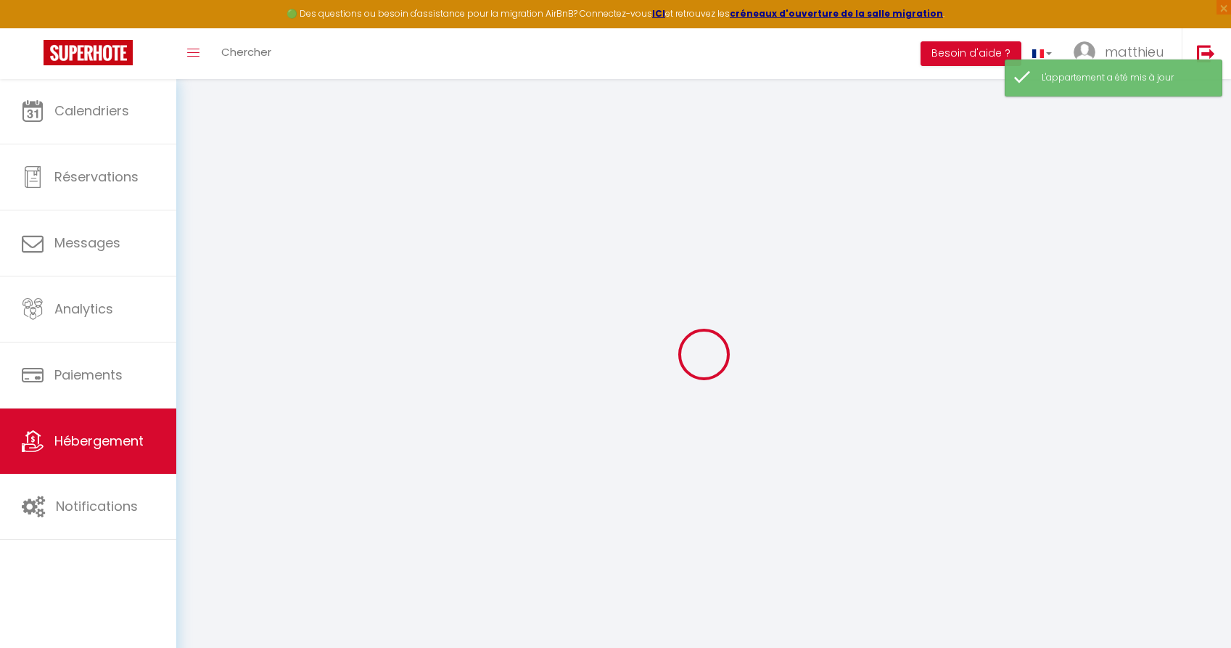
select select
checkbox input "false"
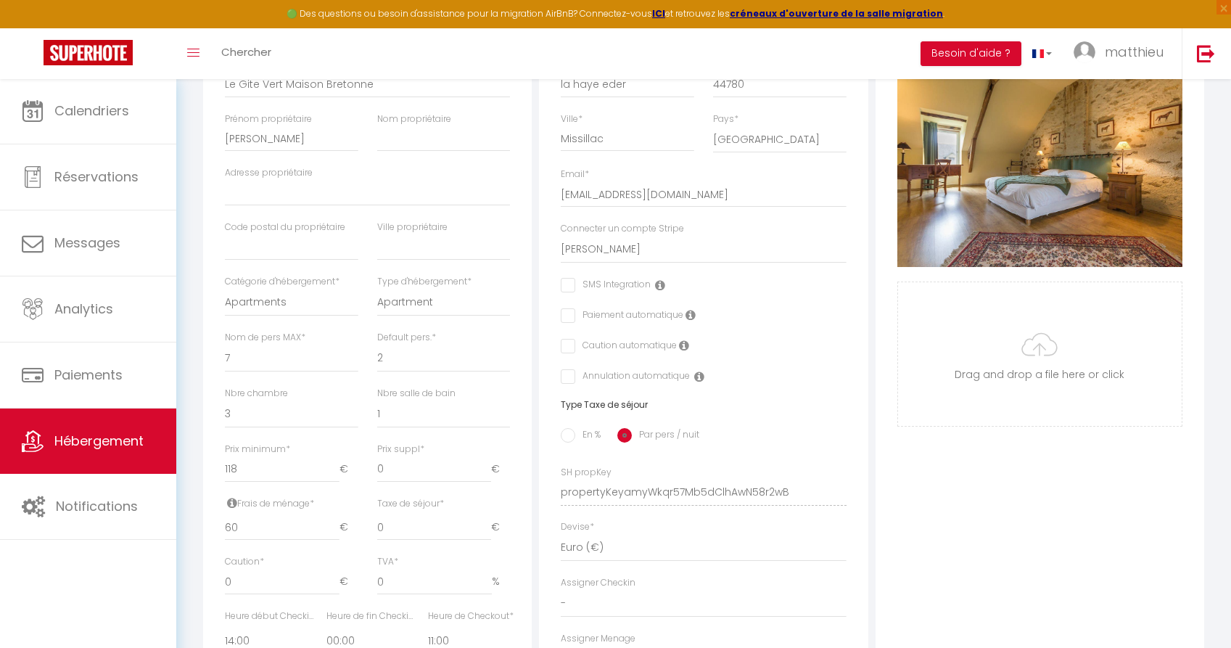
scroll to position [271, 0]
drag, startPoint x: 244, startPoint y: 469, endPoint x: 197, endPoint y: 469, distance: 46.4
click at [197, 469] on div "Retourner vers Le Gite Vert Maison Bretonne Actions Enregistrer Dupliquer Suppr…" at bounding box center [704, 397] width 1020 height 1145
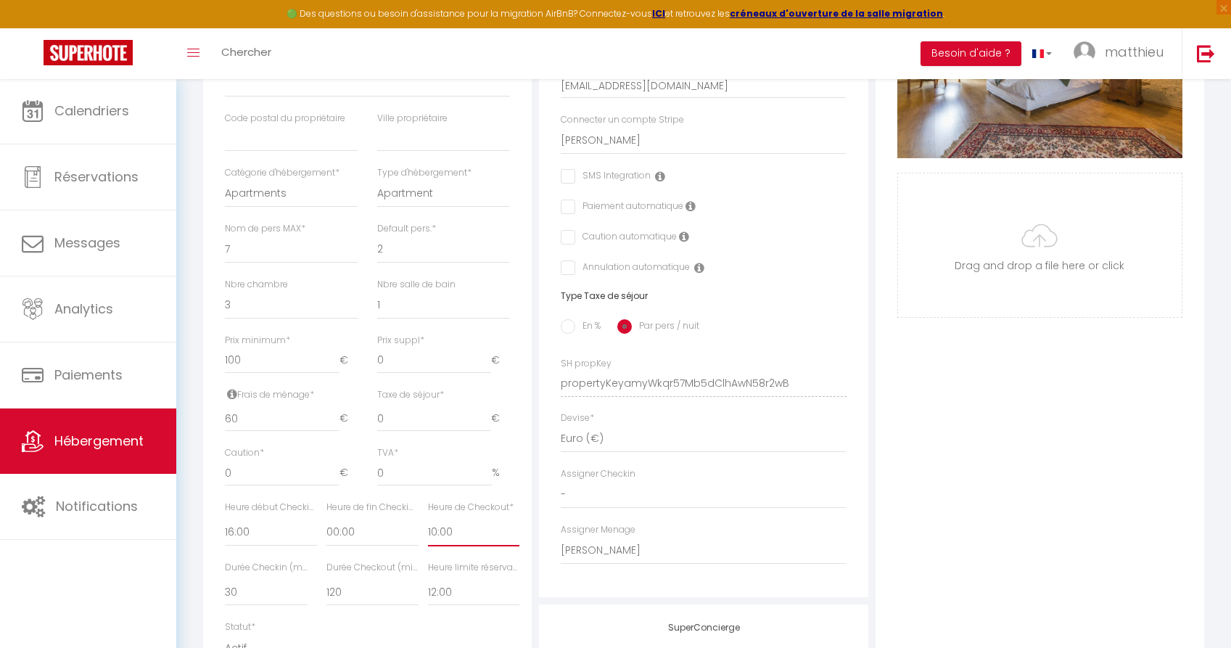
scroll to position [87, 0]
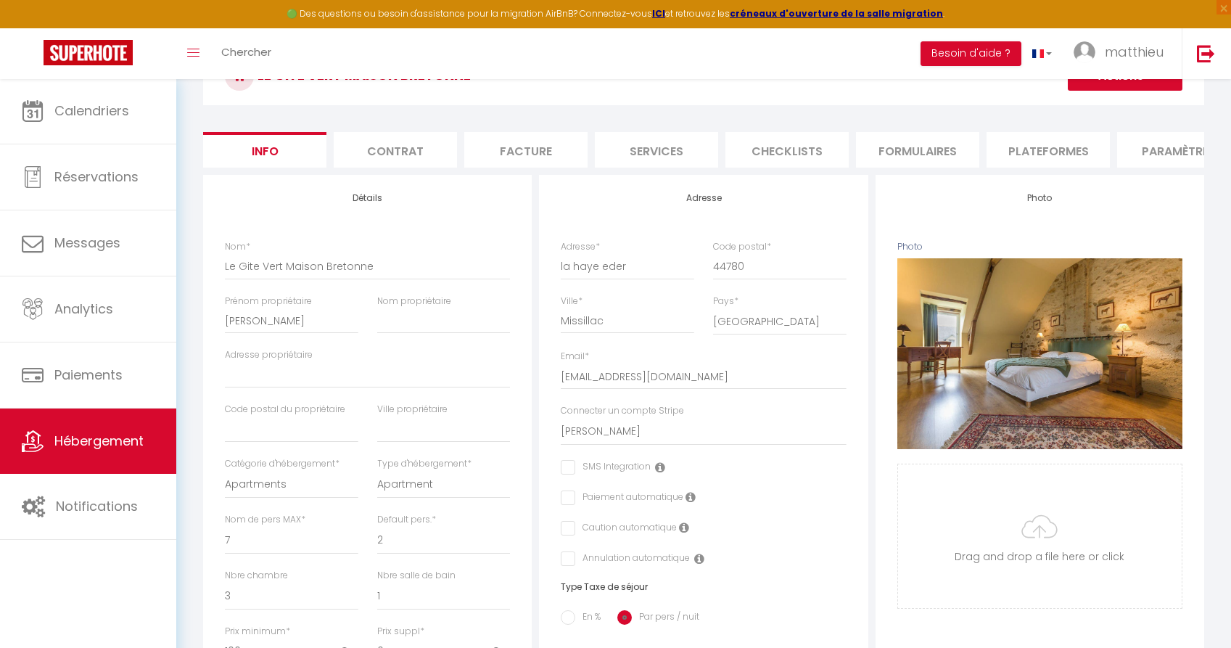
click at [1101, 84] on button "Actions" at bounding box center [1125, 76] width 115 height 29
click at [1090, 111] on input "Enregistrer" at bounding box center [1068, 108] width 54 height 15
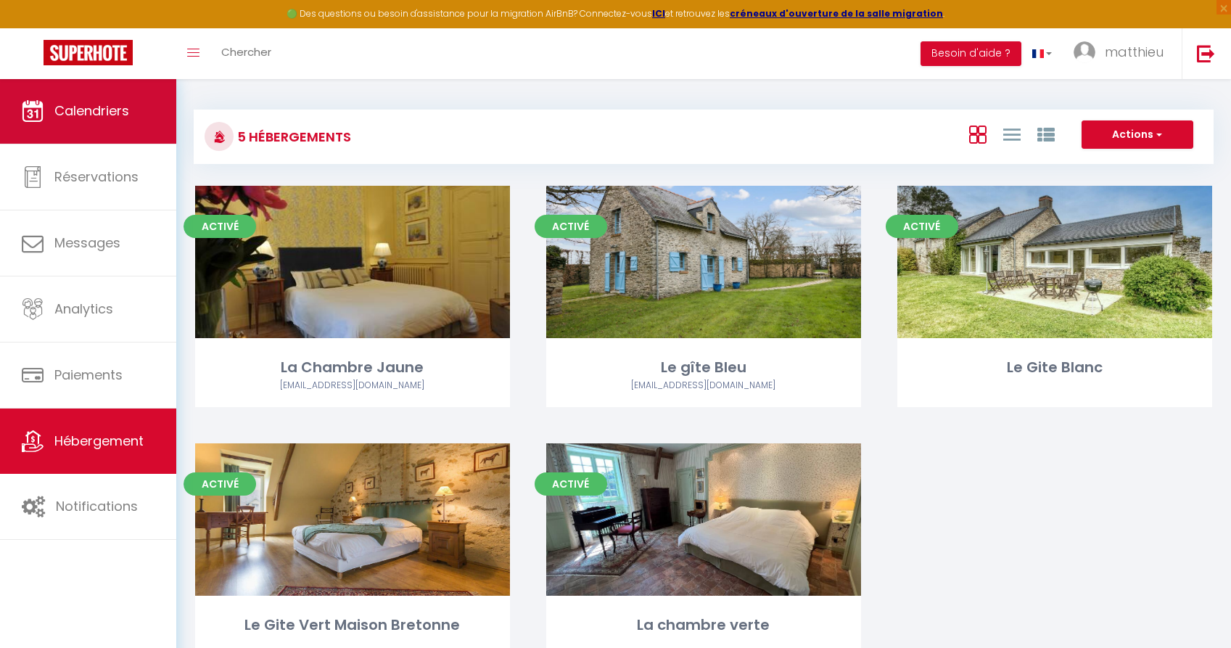
click at [89, 94] on link "Calendriers" at bounding box center [88, 110] width 176 height 65
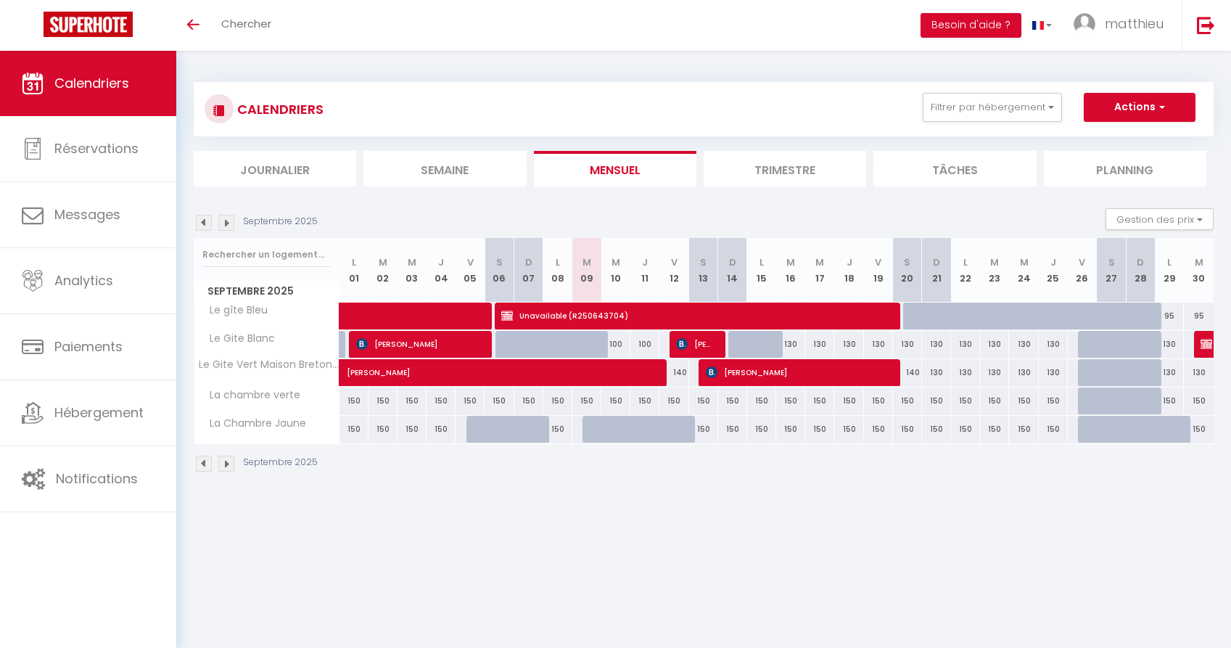
click at [229, 213] on div "Septembre 2025 Gestion des prix Nb Nuits minimum Règles Disponibilité" at bounding box center [704, 223] width 1020 height 30
click at [228, 221] on img at bounding box center [226, 223] width 16 height 16
